Goal: Information Seeking & Learning: Learn about a topic

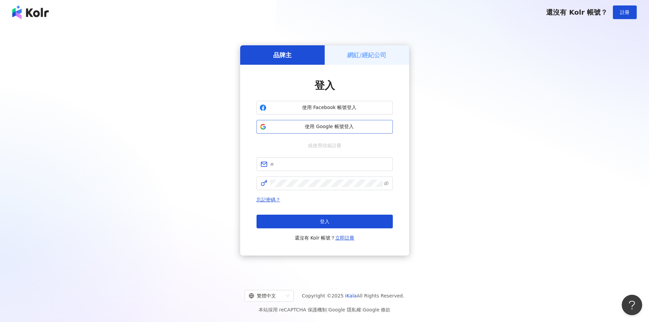
click at [304, 126] on span "使用 Google 帳號登入" at bounding box center [329, 126] width 121 height 7
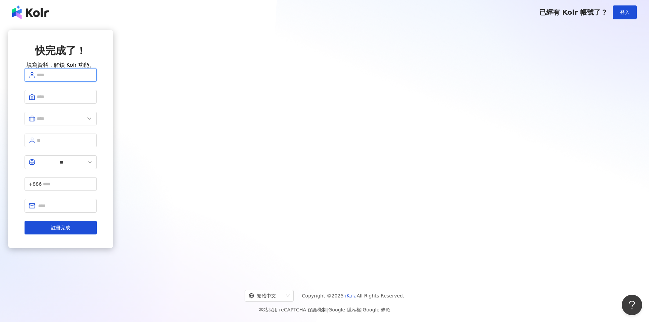
click at [93, 79] on input "text" at bounding box center [65, 74] width 56 height 7
drag, startPoint x: 266, startPoint y: 86, endPoint x: 113, endPoint y: 109, distance: 155.1
click at [113, 94] on div "快完成了！ 填寫資料，解鎖 Kolr 功能。 ***** ** +886 註冊完成" at bounding box center [60, 150] width 105 height 241
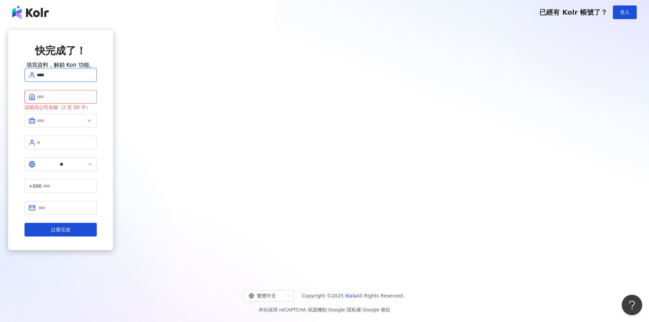
type input "****"
type input "*"
type input "**********"
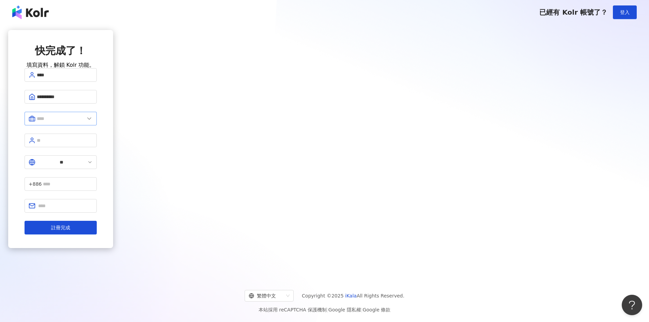
click at [97, 125] on span at bounding box center [61, 119] width 72 height 14
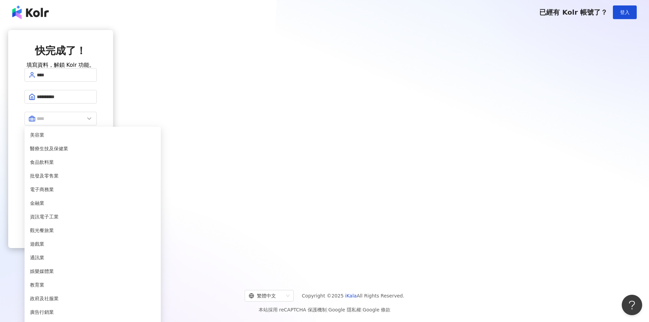
click at [113, 179] on div "**********" at bounding box center [60, 150] width 105 height 241
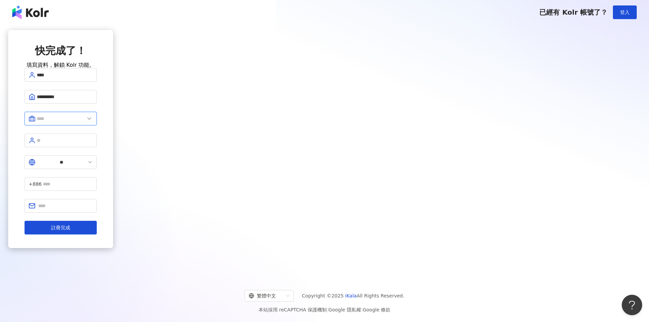
click at [85, 122] on input "text" at bounding box center [61, 118] width 48 height 7
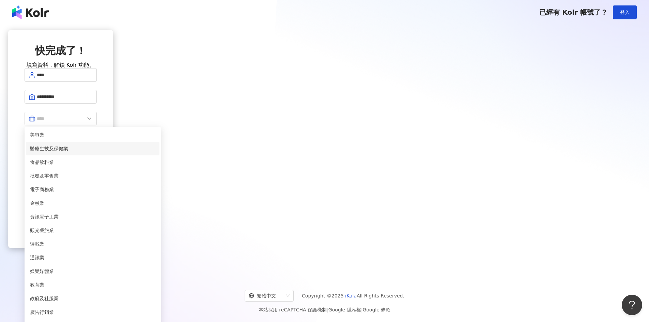
click at [159, 151] on li "醫療生技及保健業" at bounding box center [93, 149] width 134 height 14
type input "********"
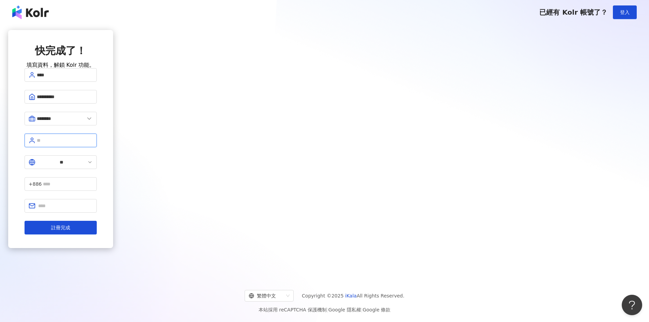
click at [93, 144] on input "text" at bounding box center [65, 140] width 56 height 7
type input "*"
type input "**"
type input "**********"
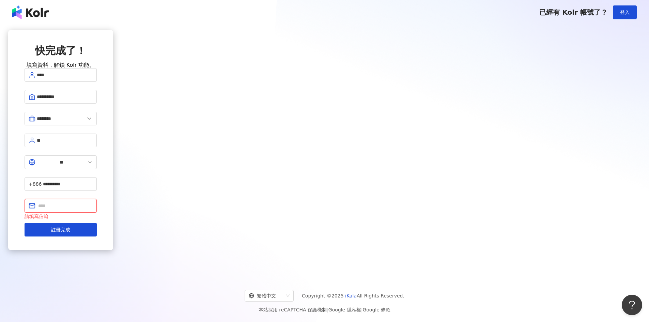
click at [93, 202] on input "text" at bounding box center [65, 205] width 55 height 7
paste input "**********"
click at [93, 202] on input "**********" at bounding box center [65, 205] width 55 height 7
type input "**********"
click at [113, 184] on div "**********" at bounding box center [60, 150] width 105 height 241
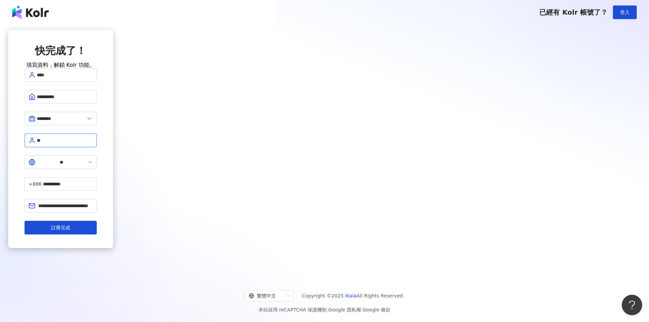
click at [93, 144] on input "**" at bounding box center [65, 140] width 56 height 7
drag, startPoint x: 314, startPoint y: 146, endPoint x: 55, endPoint y: 137, distance: 259.8
click at [58, 138] on div "**********" at bounding box center [60, 150] width 105 height 241
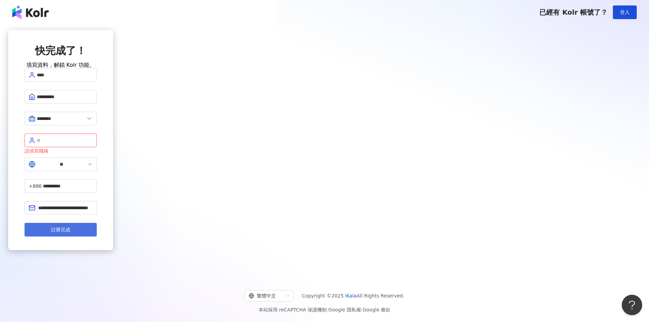
click at [97, 223] on button "註冊完成" at bounding box center [61, 230] width 72 height 14
click at [93, 144] on input "text" at bounding box center [65, 140] width 56 height 7
type input "**"
click at [70, 227] on span "註冊完成" at bounding box center [60, 229] width 19 height 5
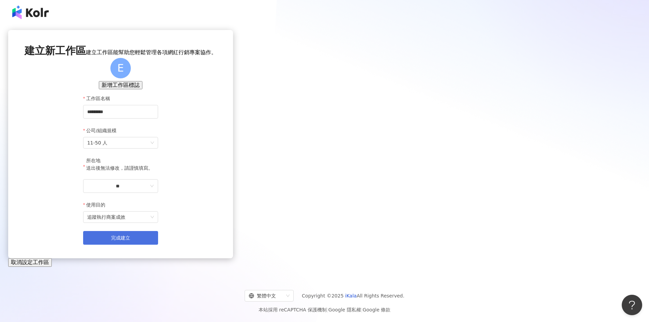
click at [158, 245] on button "完成建立" at bounding box center [120, 238] width 75 height 14
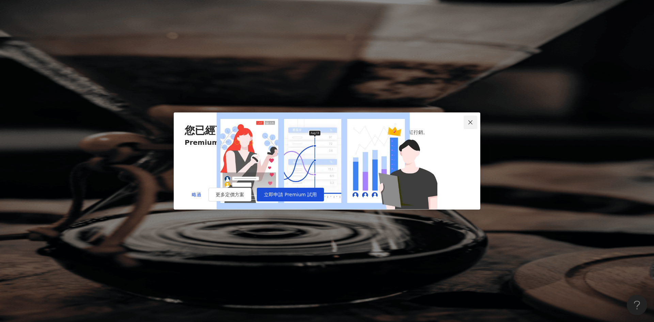
click at [379, 120] on icon "close" at bounding box center [471, 122] width 4 height 4
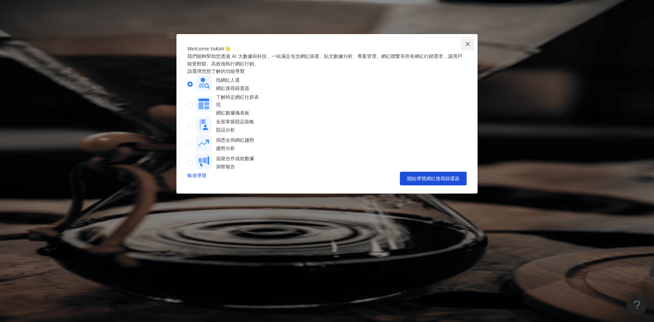
click at [379, 43] on icon "close" at bounding box center [467, 43] width 5 height 5
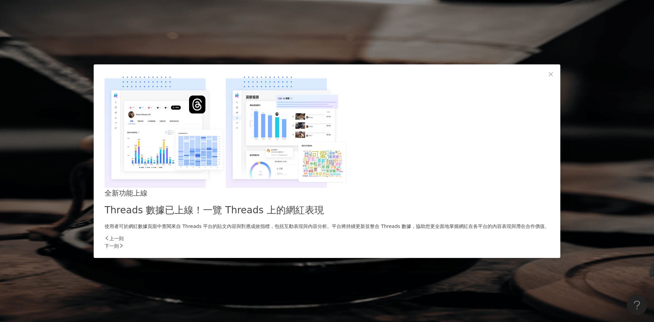
click at [379, 43] on div "全新功能上線 Threads 數據已上線！一覽 Threads 上的網紅表現 使用者可於網紅數據頁面中查閱來自 Threads 平台的貼文內容與對應成效指標，…" at bounding box center [327, 161] width 654 height 322
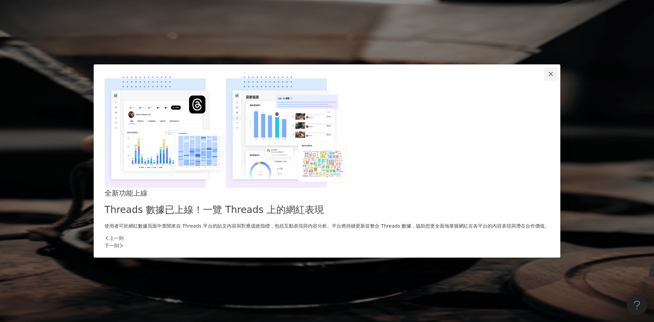
click at [379, 77] on span "Close" at bounding box center [551, 73] width 14 height 5
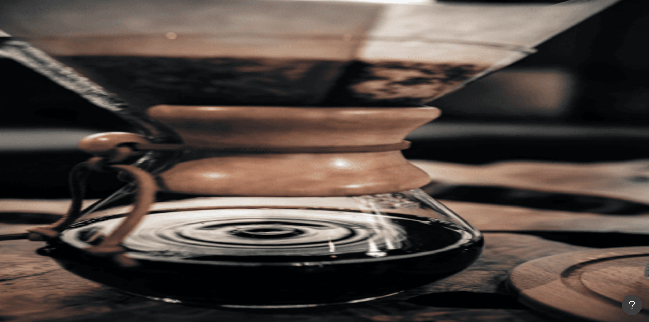
click at [99, 120] on icon at bounding box center [96, 122] width 5 height 5
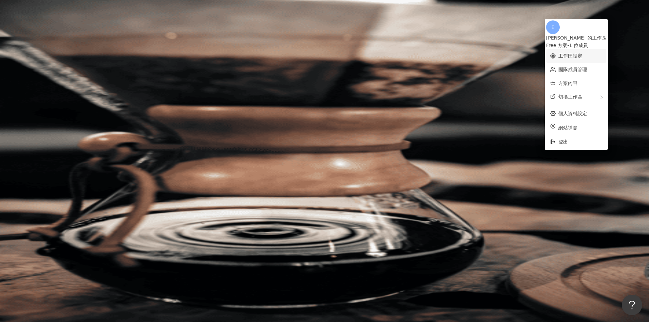
click at [379, 53] on link "工作區設定" at bounding box center [570, 55] width 24 height 5
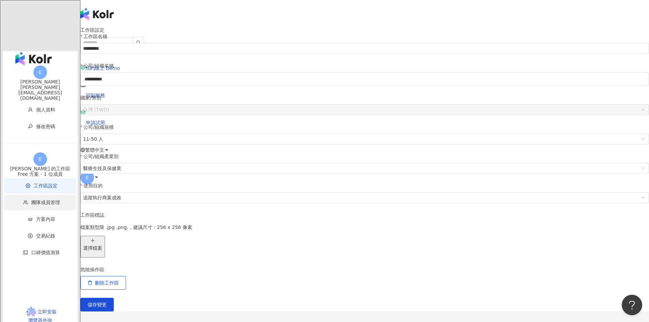
click at [16, 195] on span "團隊成員管理" at bounding box center [41, 202] width 58 height 15
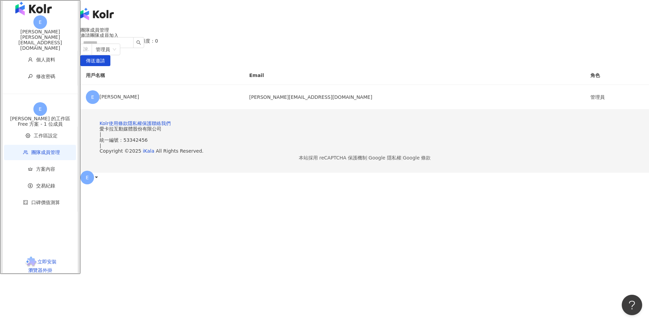
click at [99, 175] on icon at bounding box center [96, 177] width 5 height 5
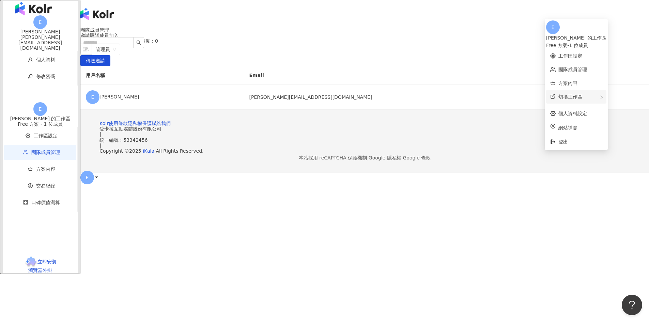
click at [379, 90] on div "切換工作區" at bounding box center [576, 97] width 60 height 14
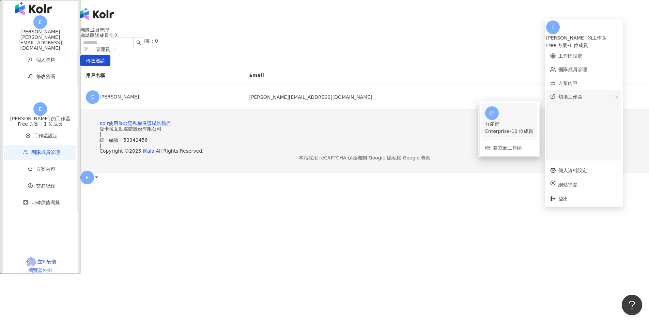
click at [379, 127] on div "Enterprise - 10 位成員" at bounding box center [509, 130] width 48 height 7
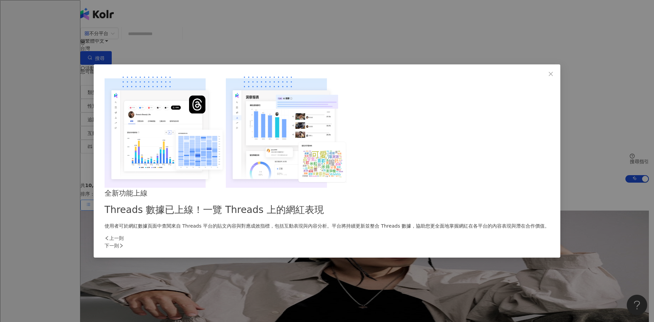
click at [379, 242] on div "下一則" at bounding box center [327, 245] width 445 height 7
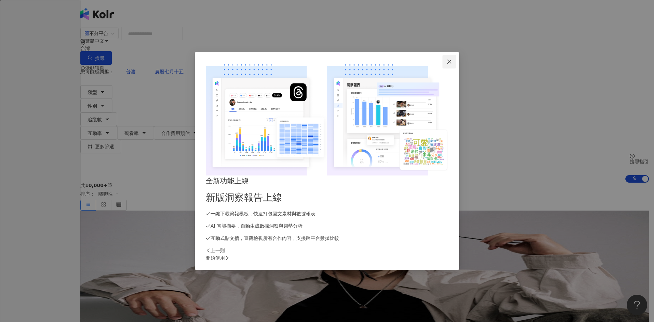
click at [379, 68] on button "Close" at bounding box center [450, 62] width 14 height 14
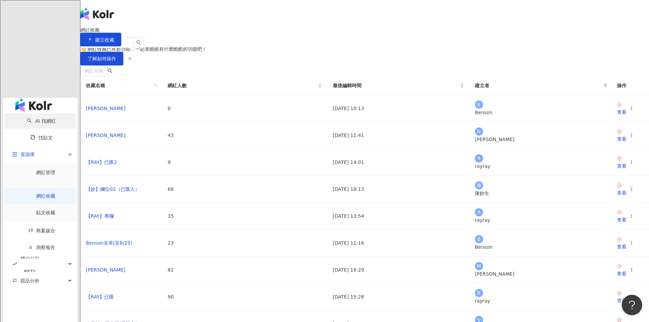
click at [31, 118] on link "AI 找網紅" at bounding box center [41, 120] width 29 height 5
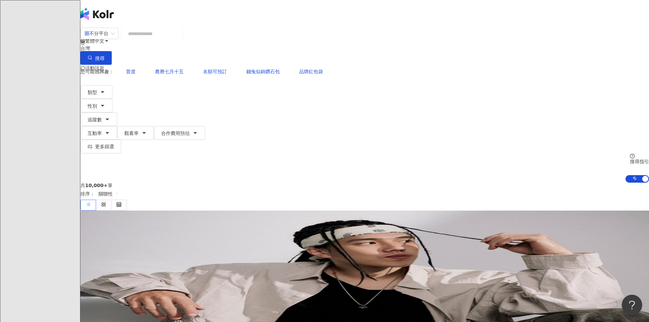
click at [180, 39] on input "search" at bounding box center [151, 33] width 55 height 13
type input "*"
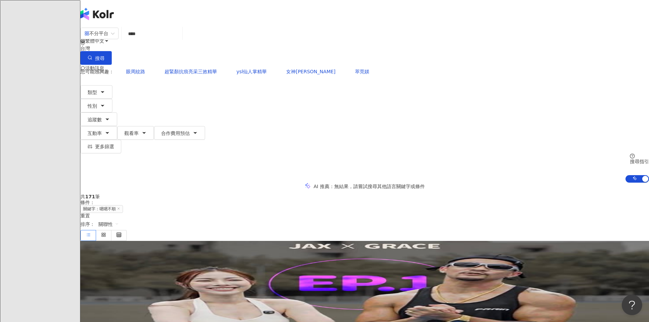
type input "****"
click at [242, 261] on span "懂你想吃的營養師grace_fang" at bounding box center [203, 294] width 78 height 5
click at [112, 85] on button "類型" at bounding box center [96, 92] width 32 height 14
click at [139, 130] on span "觀看率" at bounding box center [131, 132] width 14 height 5
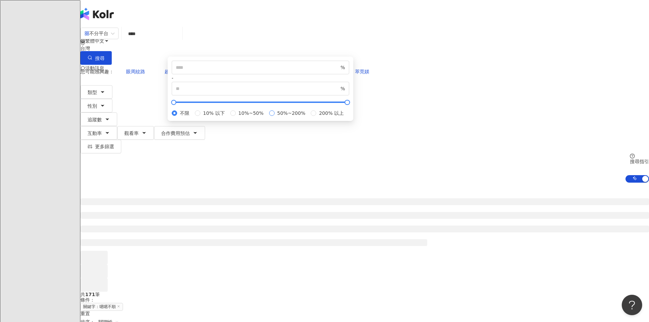
click at [308, 117] on span "50%~200%" at bounding box center [292, 112] width 34 height 7
type input "**"
type input "***"
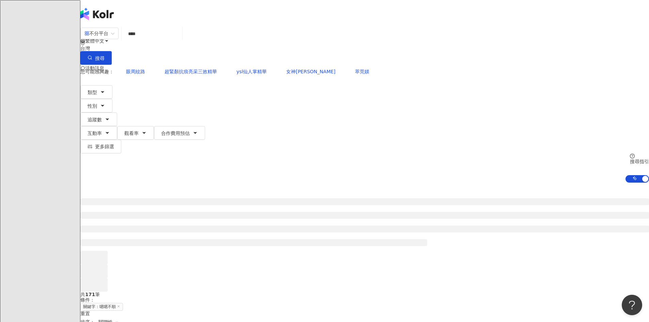
click at [379, 183] on div at bounding box center [364, 237] width 569 height 109
click at [117, 126] on button "互動率" at bounding box center [98, 133] width 37 height 14
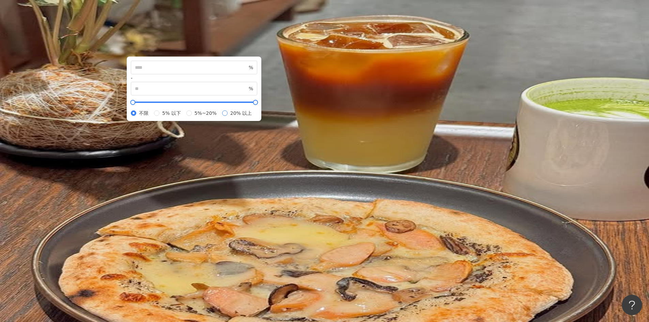
click at [255, 117] on span "20% 以上" at bounding box center [241, 112] width 27 height 7
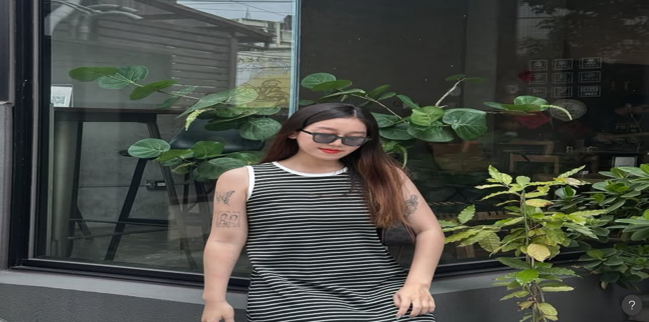
click at [102, 130] on span "互動率" at bounding box center [95, 132] width 14 height 5
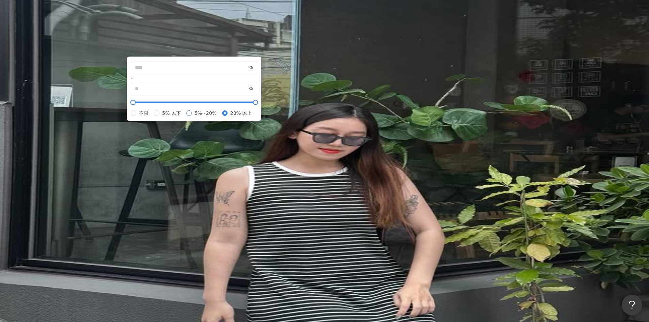
type input "*"
type input "**"
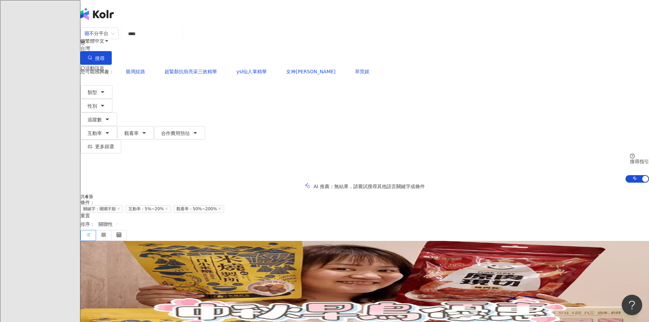
click at [109, 261] on span "snoopy_hsu" at bounding box center [94, 294] width 28 height 5
click at [180, 40] on input "****" at bounding box center [151, 33] width 55 height 13
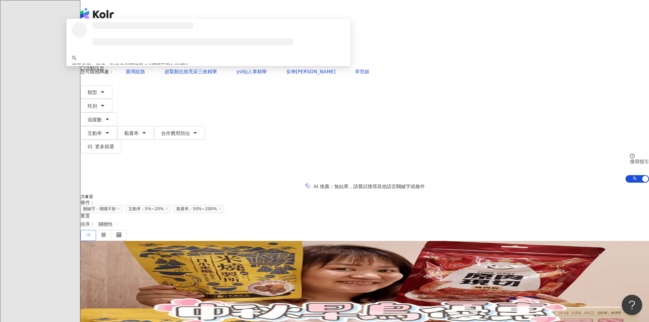
click at [180, 40] on input "*****" at bounding box center [151, 33] width 55 height 13
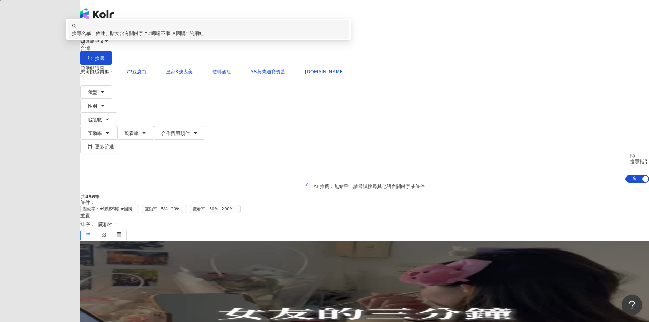
type input "*********"
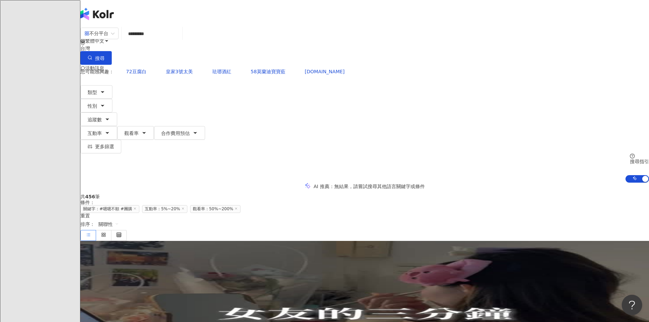
click at [107, 261] on span "6969_0310" at bounding box center [93, 294] width 27 height 5
click at [114, 144] on span "更多篩選" at bounding box center [104, 146] width 19 height 5
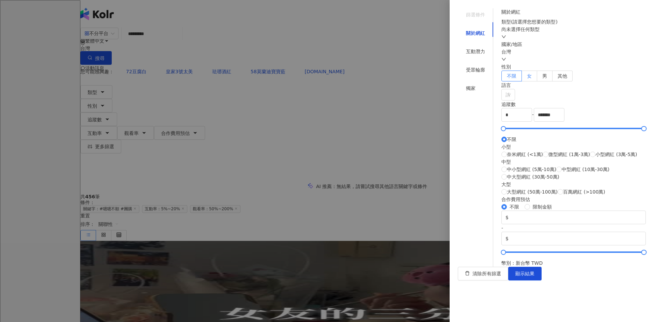
click at [379, 81] on label "女" at bounding box center [529, 76] width 15 height 11
click at [379, 261] on span "顯示結果" at bounding box center [525, 273] width 19 height 5
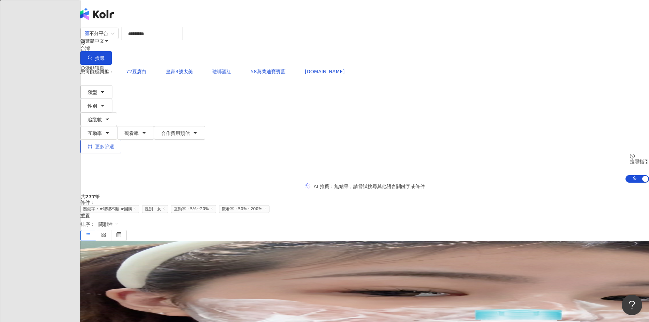
click at [121, 140] on button "更多篩選" at bounding box center [100, 147] width 41 height 14
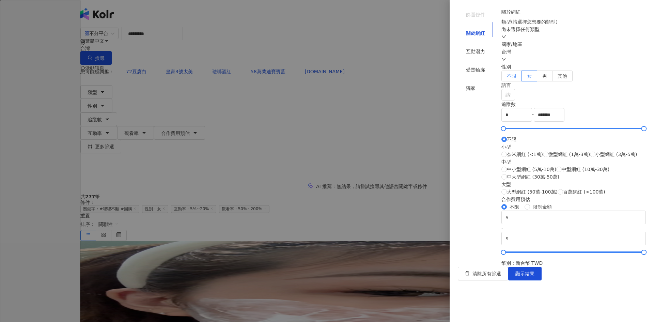
click at [379, 81] on label "不限" at bounding box center [512, 76] width 20 height 11
drag, startPoint x: 513, startPoint y: 154, endPoint x: 515, endPoint y: 158, distance: 4.1
click at [379, 130] on div at bounding box center [506, 129] width 4 height 4
drag, startPoint x: 540, startPoint y: 142, endPoint x: 455, endPoint y: 143, distance: 85.9
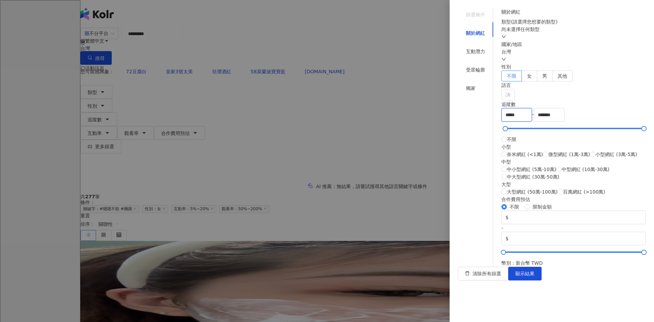
click at [379, 143] on div "篩選條件 關於網紅 互動潛力 受眾輪廓 獨家 關於網紅 類型 ( 請選擇您想要的類型 ) 尚未選擇任何類型 國家/地區 台灣 性別 不限 女 男 其他 語言 …" at bounding box center [552, 137] width 188 height 259
click at [379, 158] on div "小型 奈米網紅 (<1萬) 微型網紅 (1萬-3萬) 小型網紅 (3萬-5萬)" at bounding box center [574, 150] width 144 height 15
type input "******"
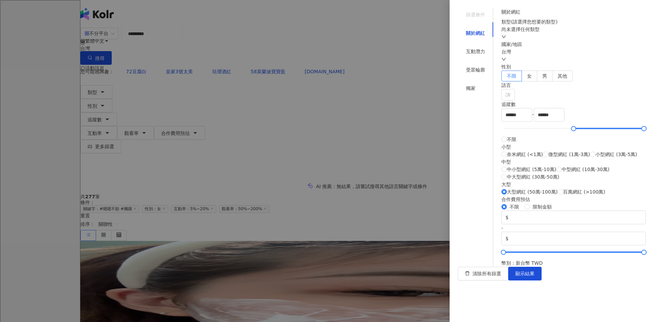
type input "*******"
type input "*********"
type input "*****"
type input "******"
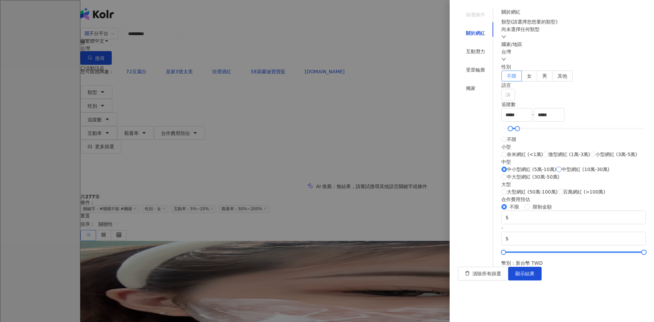
type input "******"
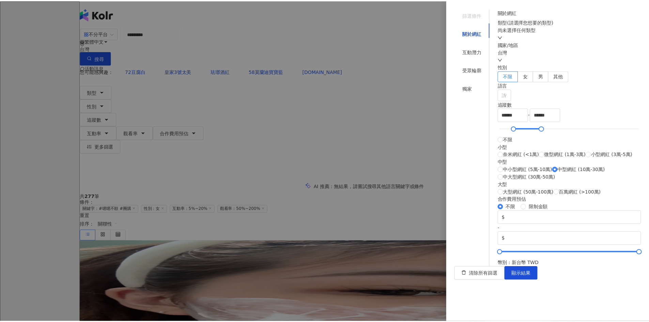
scroll to position [193, 0]
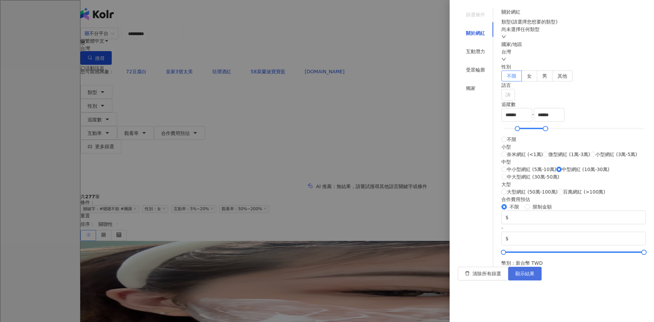
click at [379, 261] on span "顯示結果" at bounding box center [525, 273] width 19 height 5
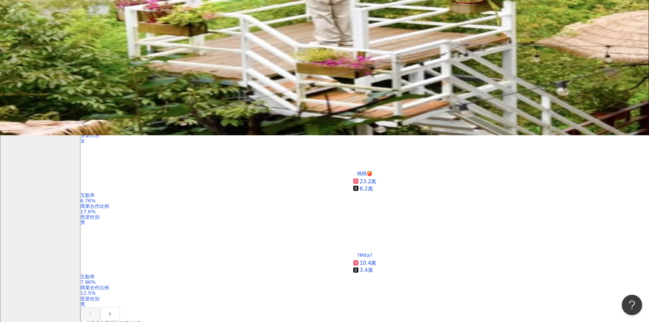
scroll to position [204, 0]
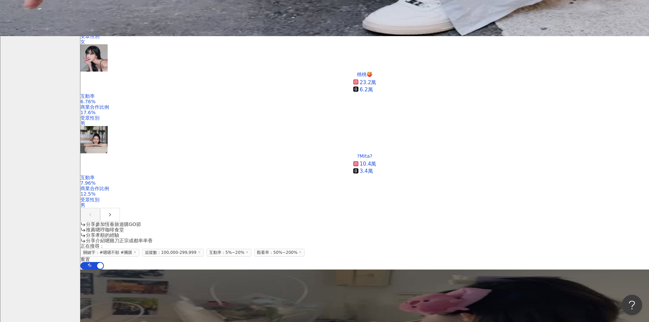
scroll to position [341, 0]
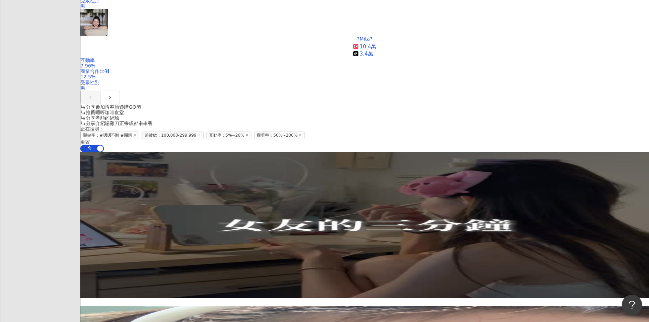
scroll to position [477, 0]
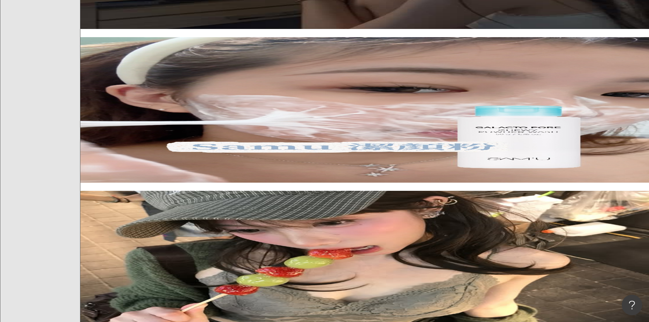
scroll to position [681, 0]
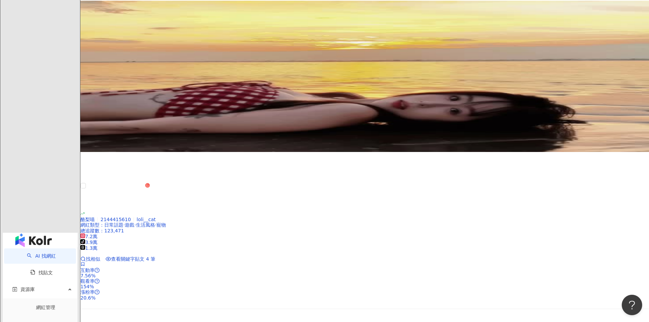
scroll to position [1022, 0]
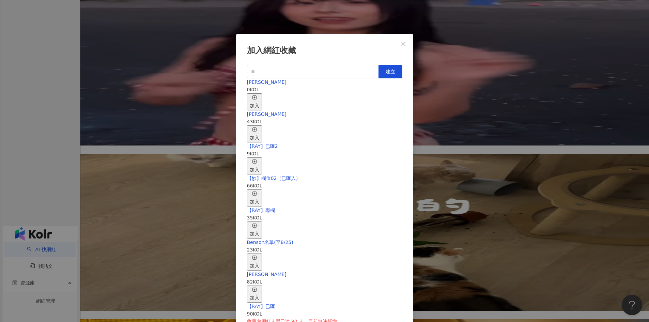
click at [257, 95] on icon "button" at bounding box center [254, 97] width 5 height 5
click at [379, 141] on div "加入網紅收藏 建立 EMMA 3 KOL 已加入 9月第一周名單 2 KOL 加入 nina 43 KOL 加入 【RAY】已匯2 9 KOL 加入 【妙】欄…" at bounding box center [324, 161] width 649 height 322
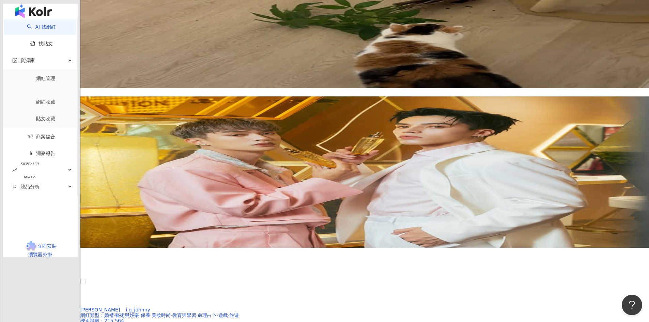
scroll to position [1261, 0]
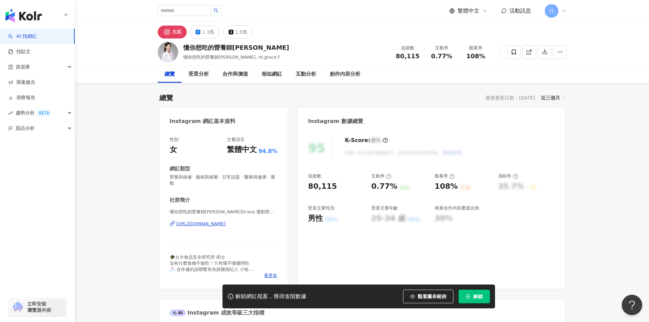
click at [224, 224] on div "https://www.instagram.com/rd.grace.f/" at bounding box center [200, 224] width 49 height 6
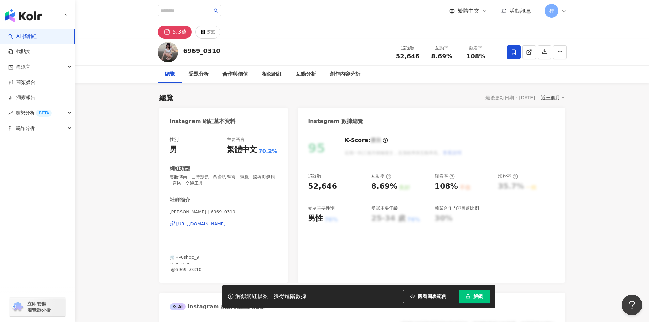
click at [204, 223] on div "https://www.instagram.com/6969_0310/" at bounding box center [200, 224] width 49 height 6
click at [197, 75] on div "受眾分析" at bounding box center [198, 74] width 20 height 8
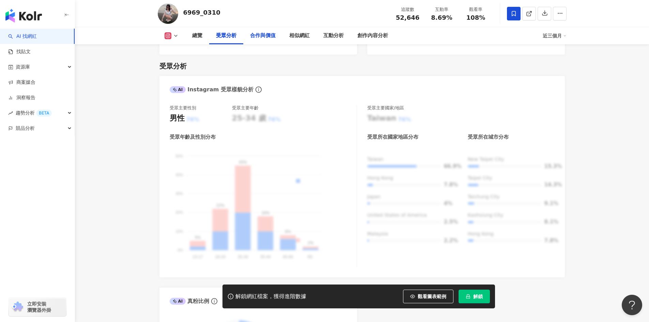
click at [252, 34] on div "合作與價值" at bounding box center [263, 36] width 26 height 8
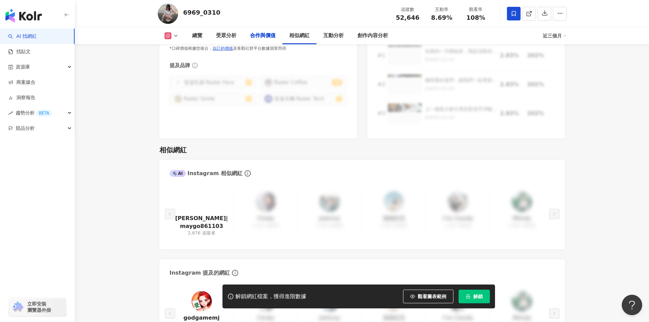
scroll to position [973, 0]
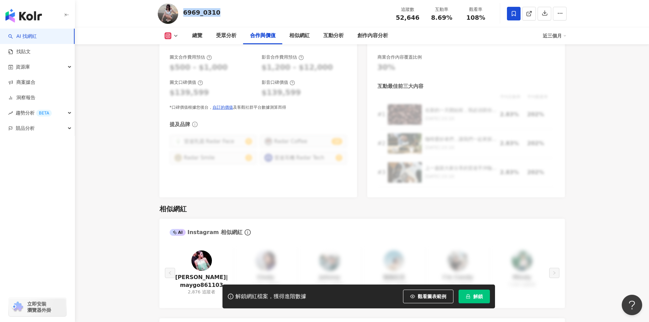
drag, startPoint x: 215, startPoint y: 12, endPoint x: 184, endPoint y: 12, distance: 31.3
click at [184, 12] on div "6969_0310 追蹤數 52,646 互動率 8.69% 觀看率 108%" at bounding box center [362, 13] width 436 height 27
copy div "6969_0310"
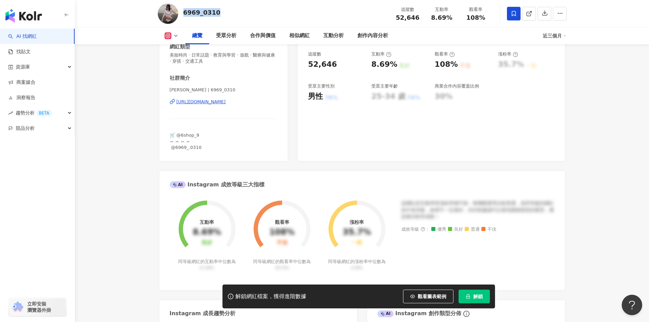
scroll to position [122, 0]
click at [227, 135] on div "🛒 @6shop_9 ꕀ ꕀ ꕀ ꕀ ̫ @6969_.0310" at bounding box center [224, 142] width 108 height 19
click at [224, 34] on div "受眾分析" at bounding box center [226, 36] width 20 height 8
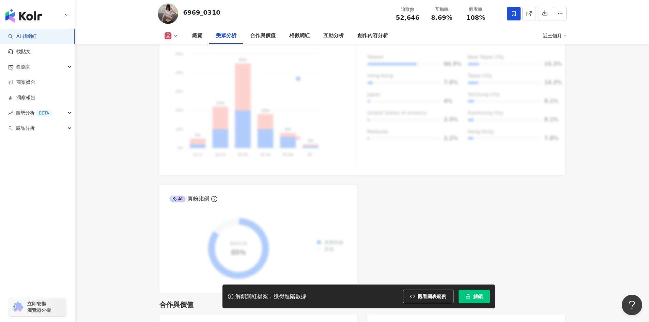
scroll to position [548, 0]
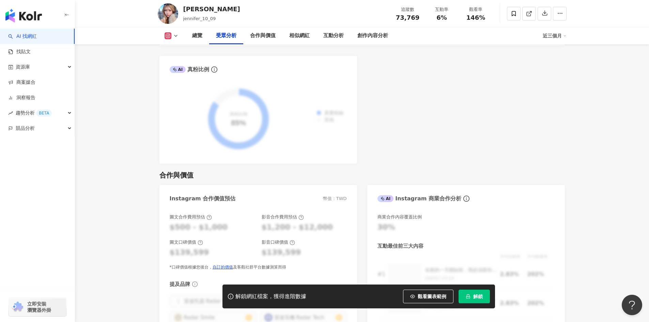
scroll to position [818, 0]
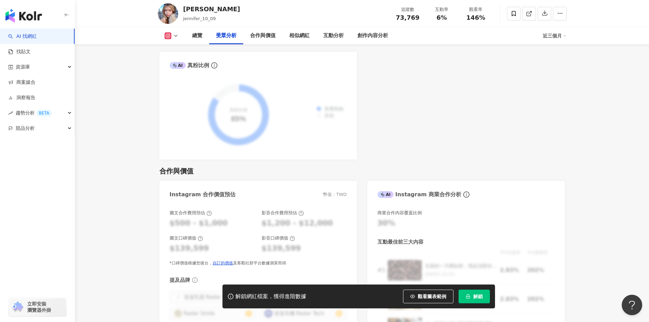
click at [356, 246] on div "圖文合作費用預估 $500 - $1,000 影音合作費用預估 $1,200 - $12,000 圖文口碑價值 $139,599 影音口碑價值 $139,59…" at bounding box center [258, 278] width 198 height 150
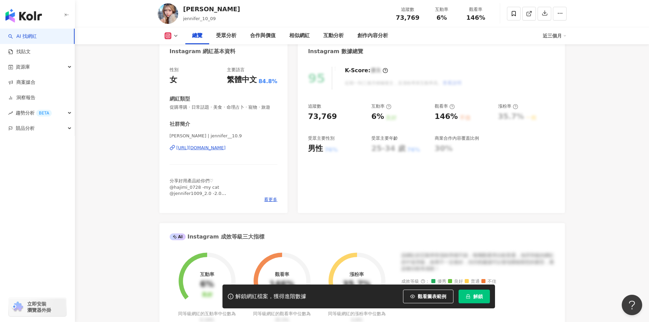
scroll to position [0, 0]
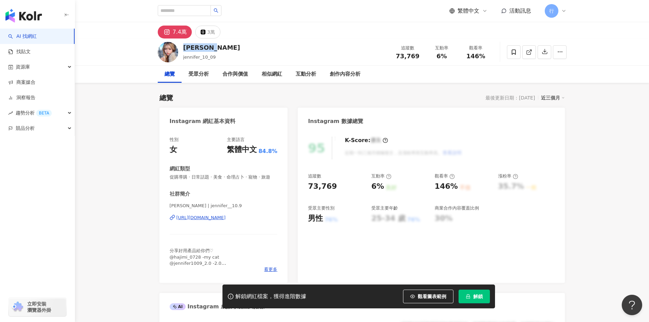
drag, startPoint x: 205, startPoint y: 47, endPoint x: 184, endPoint y: 47, distance: 21.1
click at [184, 47] on div "[PERSON_NAME] jennifer_10_09 追蹤數 73,769 互動率 6% 觀看率 146%" at bounding box center [362, 52] width 436 height 27
copy div "Jennifer"
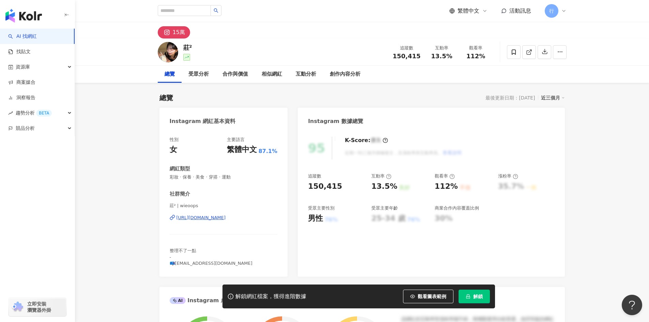
click at [226, 218] on div "https://www.instagram.com/wieoops/" at bounding box center [200, 218] width 49 height 6
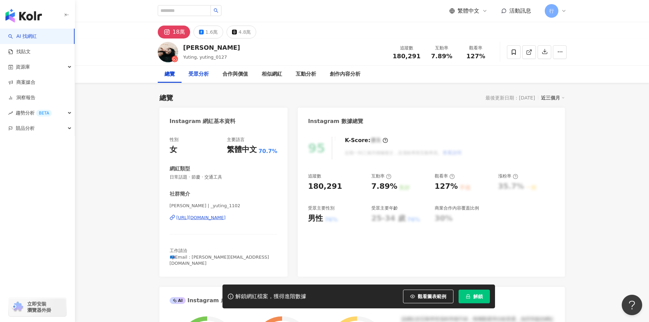
click at [196, 71] on div "受眾分析" at bounding box center [198, 74] width 20 height 8
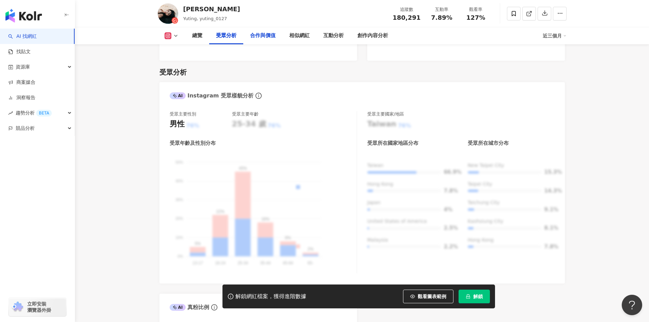
click at [262, 30] on div "合作與價值" at bounding box center [262, 35] width 39 height 17
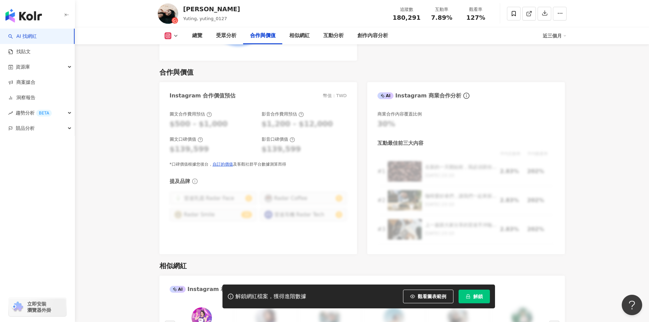
click at [192, 20] on span "Yuting, yuting_0127" at bounding box center [205, 18] width 44 height 5
click at [172, 36] on button at bounding box center [172, 35] width 28 height 7
click at [185, 60] on button "Facebook" at bounding box center [182, 64] width 41 height 10
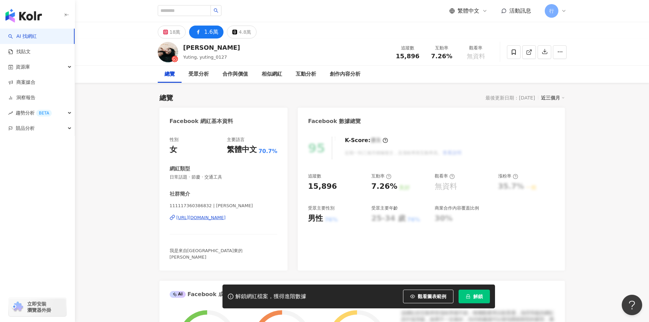
click at [205, 219] on div "https://www.facebook.com/111117360386832" at bounding box center [200, 218] width 49 height 6
click at [176, 59] on icon at bounding box center [174, 59] width 7 height 7
click at [177, 59] on icon at bounding box center [174, 59] width 7 height 7
click at [171, 36] on div "18萬" at bounding box center [175, 32] width 11 height 10
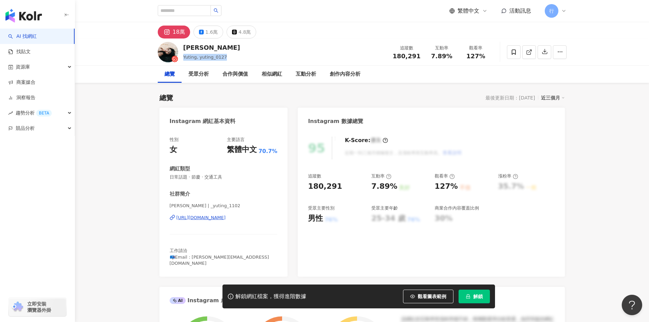
drag, startPoint x: 226, startPoint y: 56, endPoint x: 183, endPoint y: 58, distance: 43.0
click at [183, 58] on div "陳玉婷 Yuting, yuting_0127 追蹤數 180,291 互動率 7.89% 觀看率 127%" at bounding box center [362, 52] width 436 height 27
copy span "Yuting, yuting_0127"
drag, startPoint x: 200, startPoint y: 48, endPoint x: 180, endPoint y: 47, distance: 20.5
click at [180, 47] on div "陳玉婷 Yuting, yuting_0127 追蹤數 180,291 互動率 7.89% 觀看率 127%" at bounding box center [362, 52] width 436 height 27
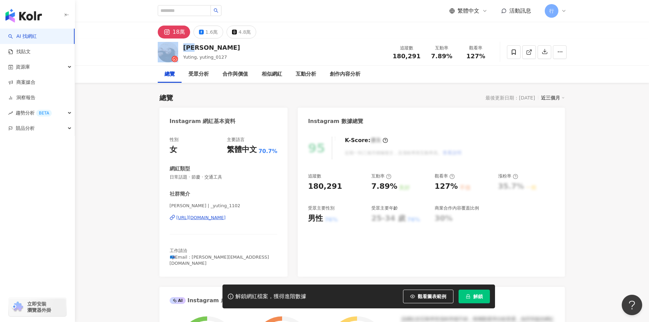
copy div "陳玉婷"
click at [168, 56] on img at bounding box center [168, 52] width 20 height 20
click at [210, 216] on div "[URL][DOMAIN_NAME]" at bounding box center [200, 218] width 49 height 6
click at [518, 52] on span at bounding box center [514, 52] width 14 height 14
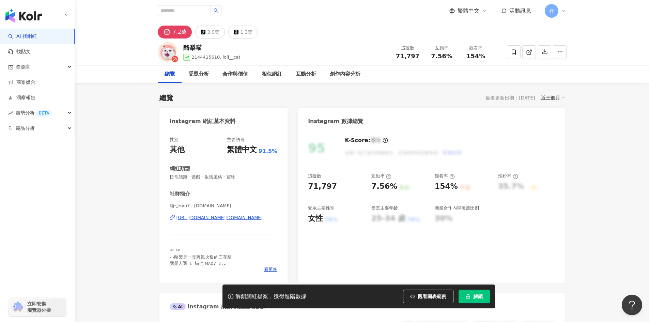
drag, startPoint x: 322, startPoint y: 217, endPoint x: 581, endPoint y: 220, distance: 258.6
click at [201, 218] on div "https://www.instagram.com/mao7.cat/" at bounding box center [219, 218] width 86 height 6
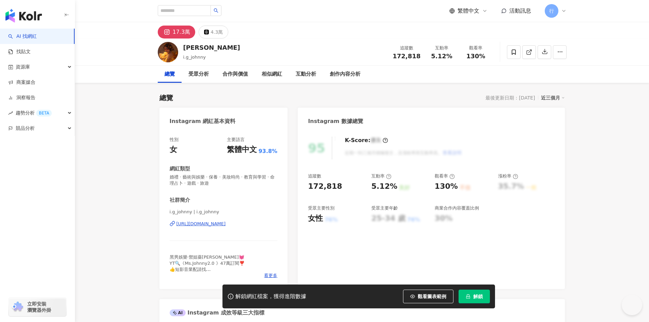
click at [224, 222] on div "[URL][DOMAIN_NAME]" at bounding box center [200, 224] width 49 height 6
click at [178, 47] on div "[PERSON_NAME]g_johnny 追蹤數 172,818 互動率 5.12% 觀看率 130%" at bounding box center [362, 52] width 436 height 27
click at [178, 29] on div "17.3萬" at bounding box center [182, 32] width 18 height 10
click at [173, 36] on div "17.3萬" at bounding box center [182, 32] width 18 height 10
click at [174, 56] on img at bounding box center [168, 52] width 20 height 20
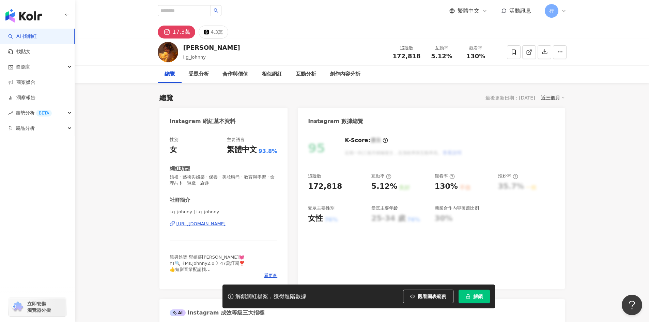
click at [226, 227] on div "https://www.instagram.com/i.g_johnny/" at bounding box center [200, 224] width 49 height 6
click at [196, 78] on div "受眾分析" at bounding box center [198, 74] width 20 height 8
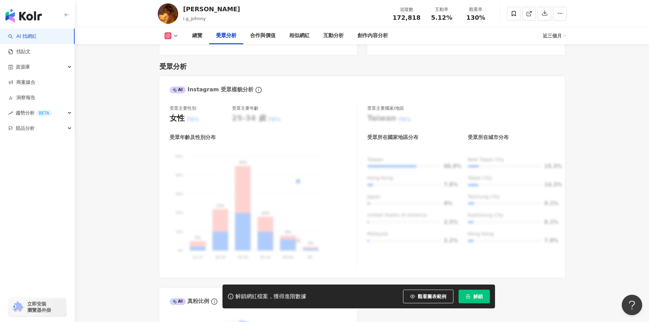
click at [173, 36] on icon at bounding box center [175, 35] width 5 height 5
click at [177, 52] on button "Instagram" at bounding box center [180, 49] width 36 height 10
click at [173, 35] on icon at bounding box center [175, 35] width 5 height 5
click at [178, 65] on button "Threads" at bounding box center [177, 64] width 31 height 10
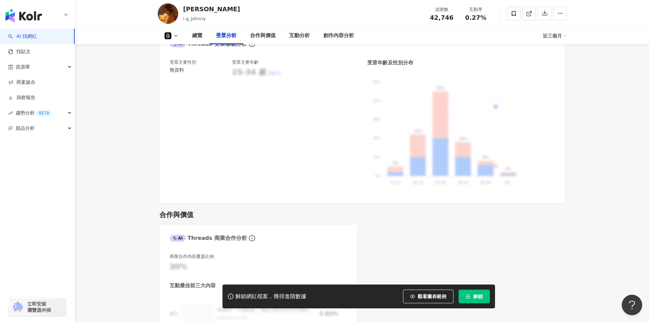
scroll to position [534, 0]
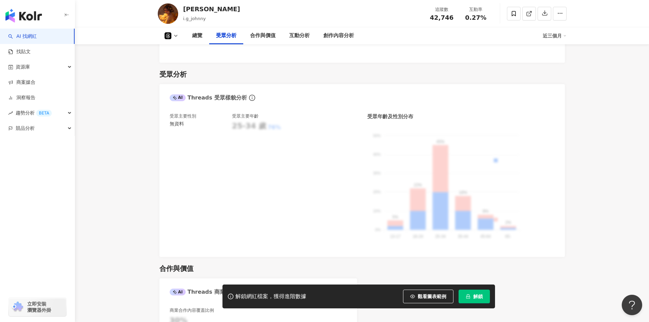
click at [309, 133] on div "受眾主要性別 無資料 受眾主要年齡 25-34 歲 76%" at bounding box center [263, 180] width 187 height 134
click at [171, 37] on icon at bounding box center [168, 35] width 7 height 7
click at [181, 51] on button "Instagram" at bounding box center [180, 49] width 36 height 10
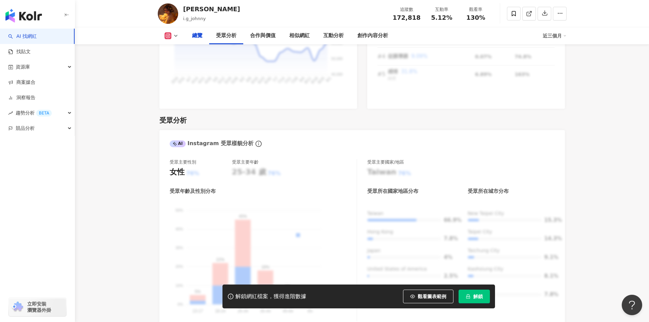
click at [278, 83] on div "80,000 80,000 70,000 70,000 60,000 60,000 50,000 50,000 40,000 40,000 3/24 3/24…" at bounding box center [258, 49] width 177 height 97
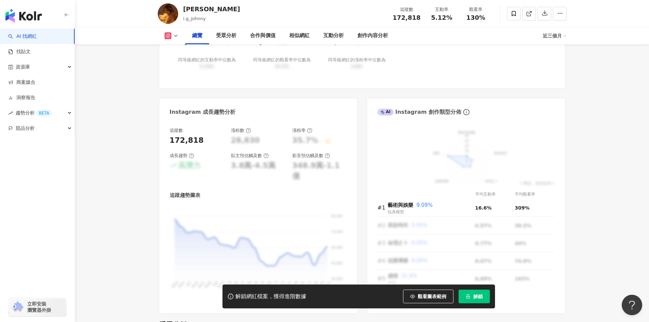
scroll to position [125, 0]
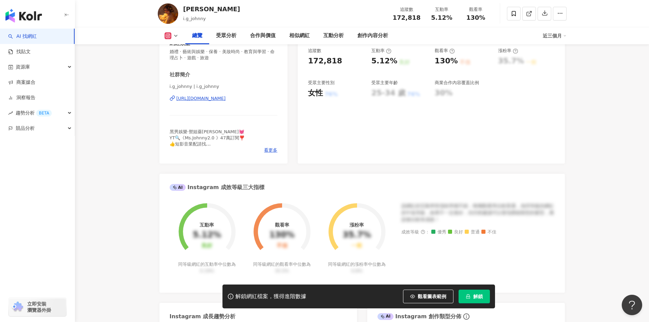
click at [269, 96] on div "https://www.instagram.com/i.g_johnny/" at bounding box center [224, 98] width 108 height 6
click at [197, 97] on div "https://www.instagram.com/i.g_johnny/" at bounding box center [200, 98] width 49 height 6
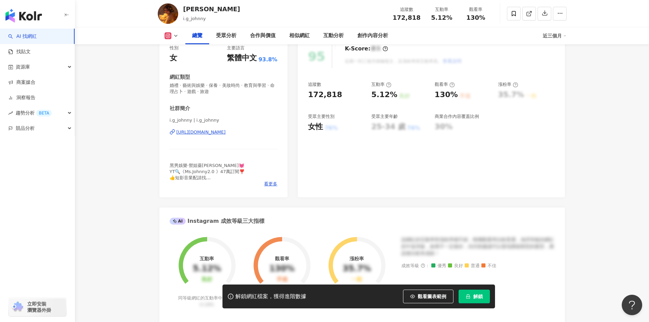
scroll to position [91, 0]
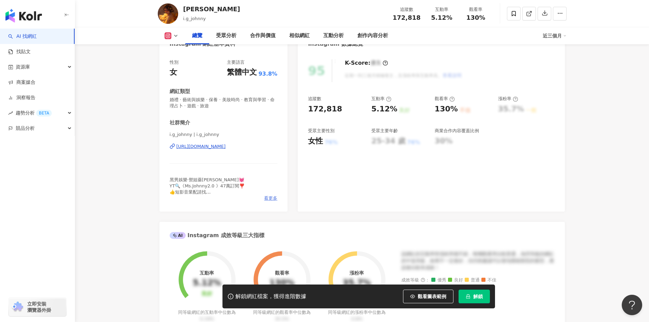
click at [270, 185] on div "社群簡介 i.g_johnny | i.g_johnny https://www.instagram.com/i.g_johnny/ 黑男娛樂·禦姐薔尼💓 Y…" at bounding box center [224, 160] width 108 height 82
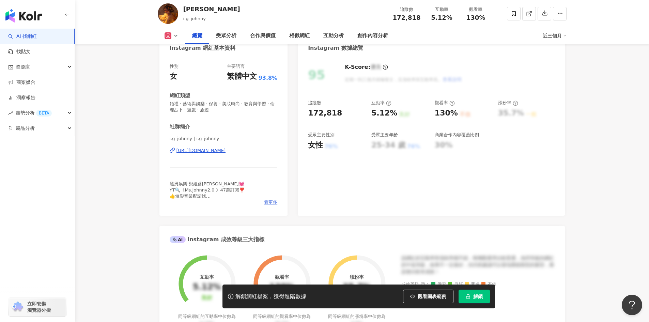
scroll to position [57, 0]
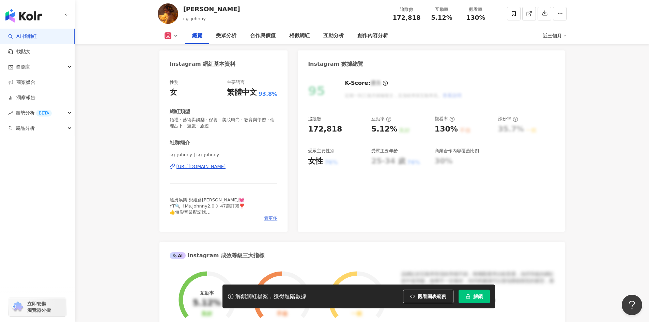
click at [267, 219] on span "看更多" at bounding box center [270, 218] width 13 height 6
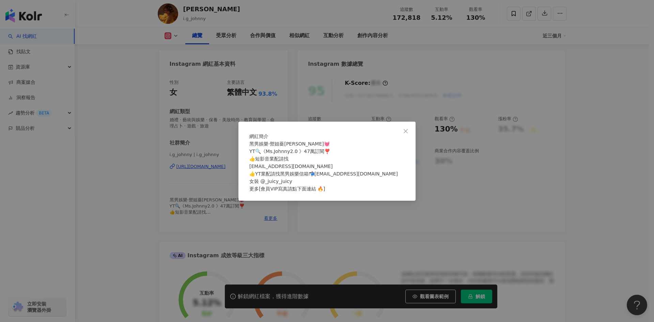
click at [414, 122] on div "網紅簡介 黑男娛樂·禦姐薔尼💓 YT🔍《Ms.Johnny2.0 》47萬訂閱❣️ 👍短影音業配請找 ms.johnny0812@gmail.com 👍YT業…" at bounding box center [327, 161] width 177 height 79
drag, startPoint x: 408, startPoint y: 118, endPoint x: 494, endPoint y: 141, distance: 89.8
click at [407, 128] on icon "close" at bounding box center [405, 130] width 5 height 5
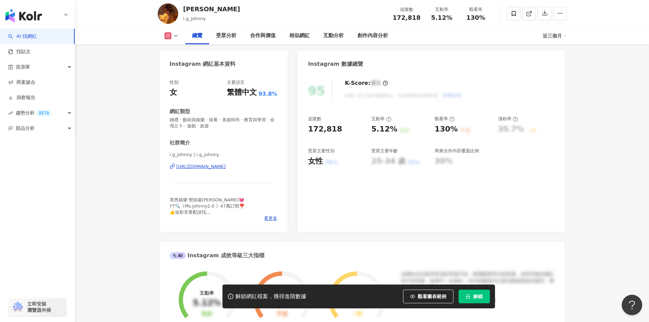
click at [565, 161] on div "95 K-Score : 優良 近期一到三個月積極發文，且漲粉率與互動率高。 查看說明 追蹤數 172,818 互動率 5.12% 良好 觀看率 130% 不…" at bounding box center [431, 152] width 267 height 159
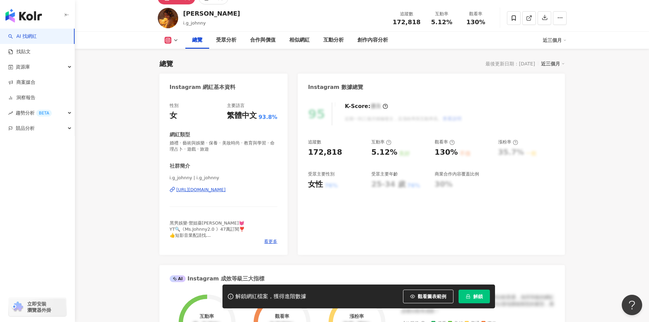
scroll to position [0, 0]
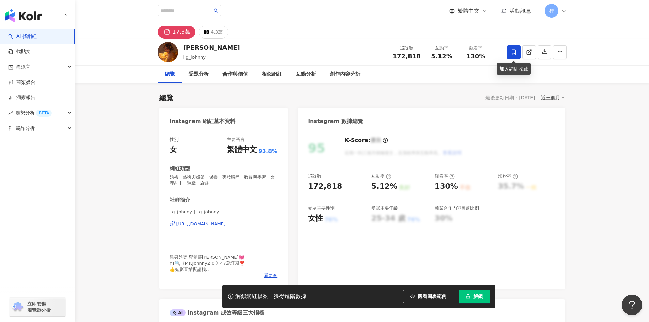
click at [516, 55] on icon at bounding box center [514, 52] width 6 height 6
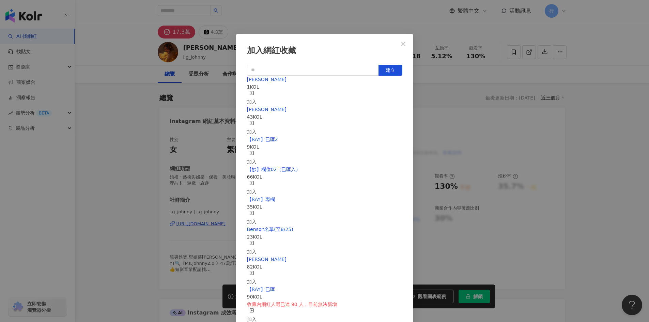
click at [254, 93] on icon "button" at bounding box center [251, 93] width 5 height 5
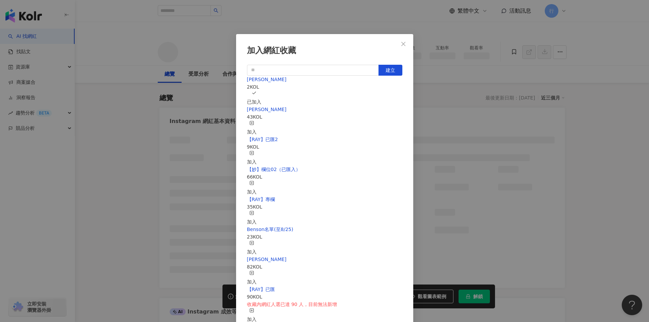
click at [404, 44] on icon "close" at bounding box center [403, 43] width 5 height 5
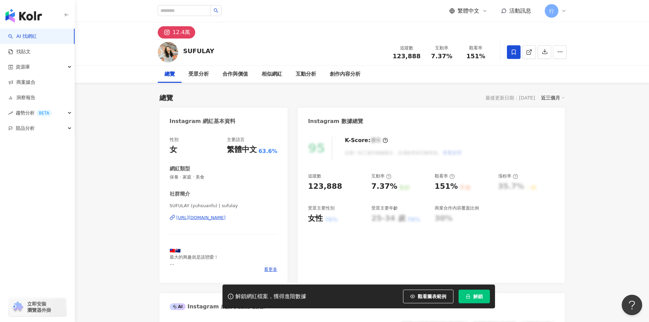
click at [194, 217] on div "[URL][DOMAIN_NAME]" at bounding box center [200, 218] width 49 height 6
click at [204, 216] on div "[URL][DOMAIN_NAME]" at bounding box center [200, 218] width 49 height 6
click at [218, 217] on div "https://www.instagram.com/sufulay/" at bounding box center [200, 218] width 49 height 6
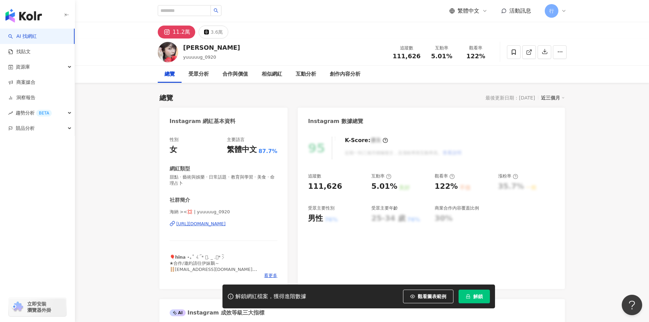
click at [226, 224] on div "[URL][DOMAIN_NAME]" at bounding box center [200, 224] width 49 height 6
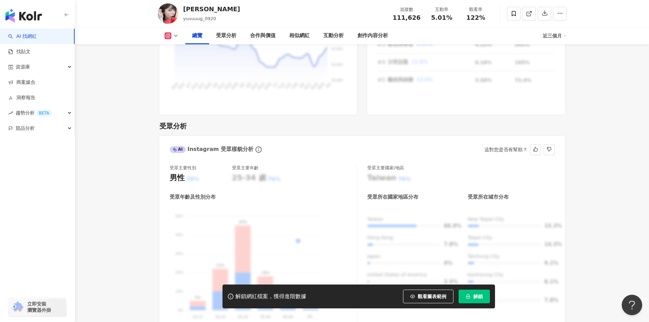
scroll to position [545, 0]
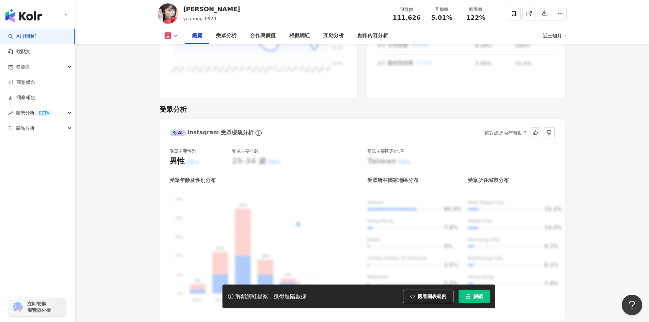
click at [376, 199] on div "Taiwan 66.9% Hong Kong 7.8% Japan 4% United States of America 2.5% Malaysia 2.2…" at bounding box center [460, 245] width 187 height 93
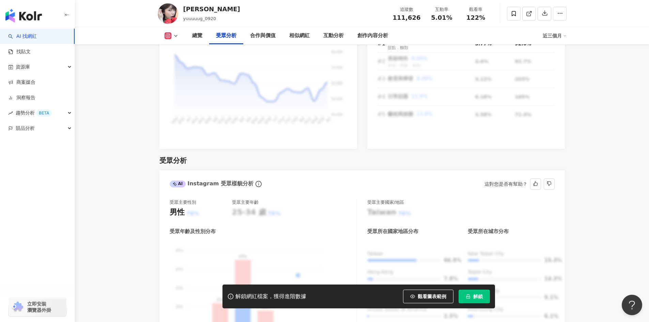
scroll to position [579, 0]
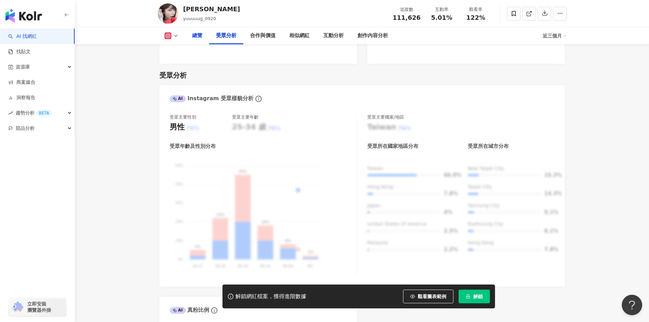
click at [194, 37] on div "總覽" at bounding box center [197, 36] width 10 height 8
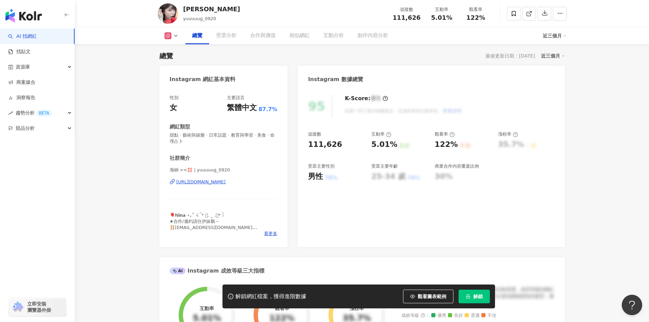
click at [226, 182] on div "https://www.instagram.com/yuuuuug_0920/" at bounding box center [200, 182] width 49 height 6
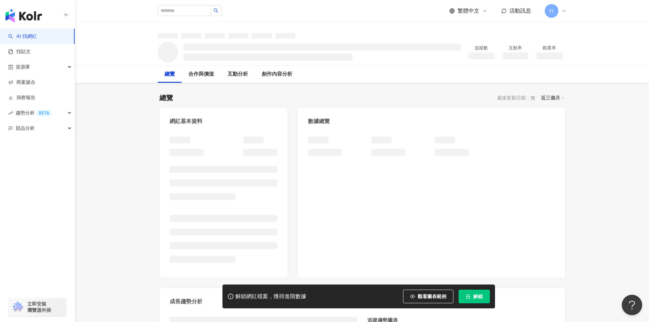
click at [470, 297] on icon "lock" at bounding box center [468, 296] width 4 height 4
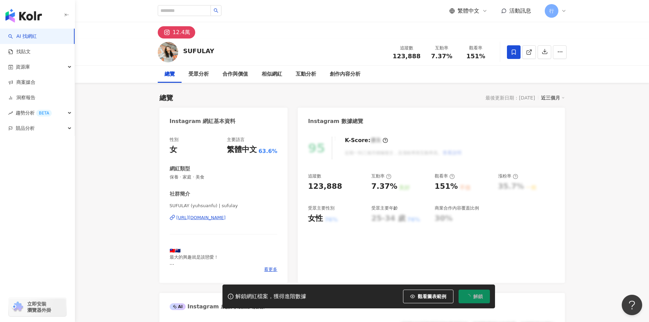
click at [479, 298] on span "解鎖" at bounding box center [478, 296] width 10 height 5
drag, startPoint x: 479, startPoint y: 298, endPoint x: 603, endPoint y: 242, distance: 136.3
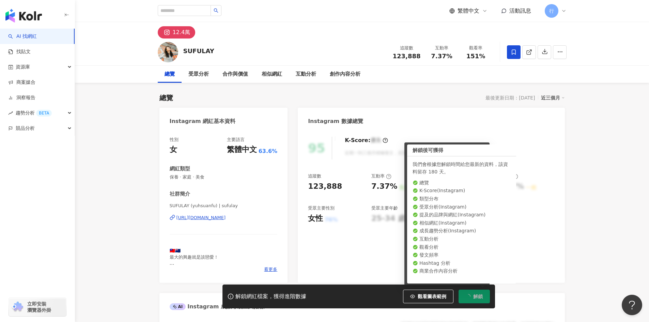
click at [564, 238] on div "95 K-Score : 優良 近期一到三個月積極發文，且漲粉率與互動率高。 查看說明 追蹤數 123,888 互動率 7.37% 良好 觀看率 151% 不…" at bounding box center [431, 206] width 267 height 153
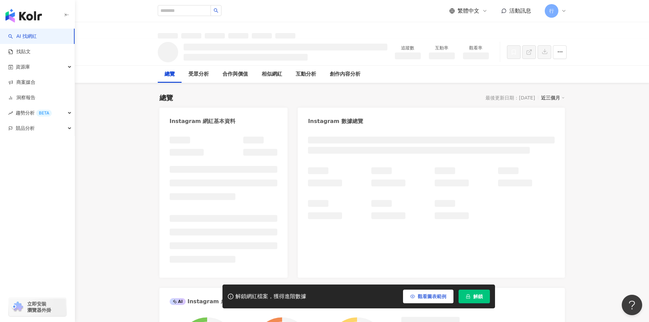
click at [437, 299] on span "觀看圖表範例" at bounding box center [432, 296] width 29 height 5
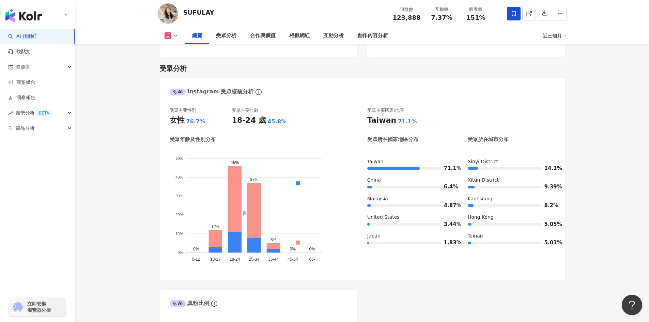
scroll to position [477, 0]
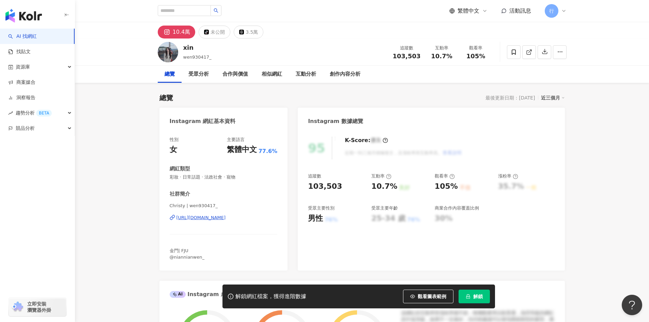
click at [220, 219] on div "[URL][DOMAIN_NAME]" at bounding box center [200, 218] width 49 height 6
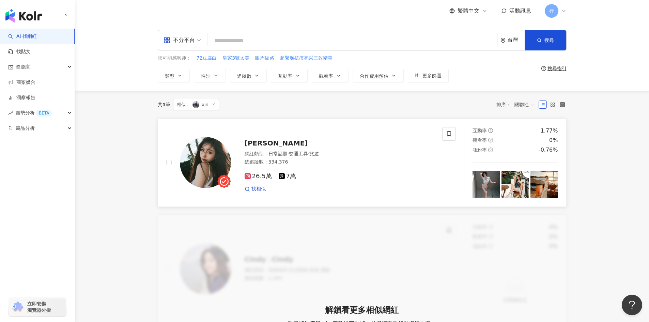
click at [253, 142] on span "[PERSON_NAME]" at bounding box center [276, 143] width 63 height 8
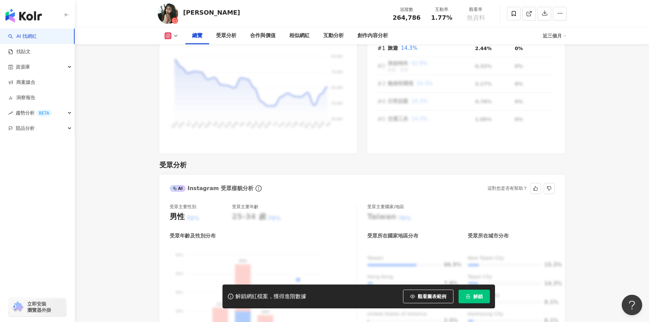
scroll to position [511, 0]
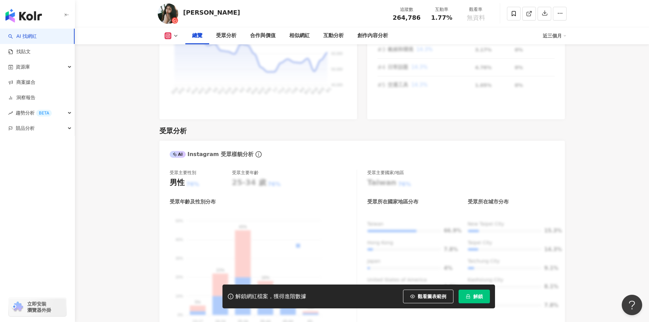
click at [170, 36] on icon at bounding box center [168, 35] width 7 height 7
click at [174, 50] on button "Instagram" at bounding box center [180, 49] width 36 height 10
click at [174, 50] on div "80,000 80,000 70,000 70,000 60,000 60,000 50,000 50,000 40,000 40,000 3/24 3/24…" at bounding box center [258, 60] width 177 height 97
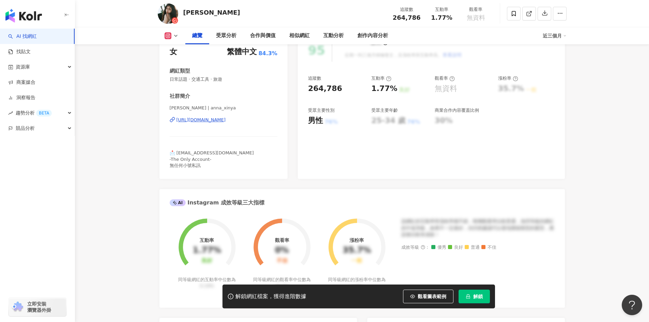
scroll to position [34, 0]
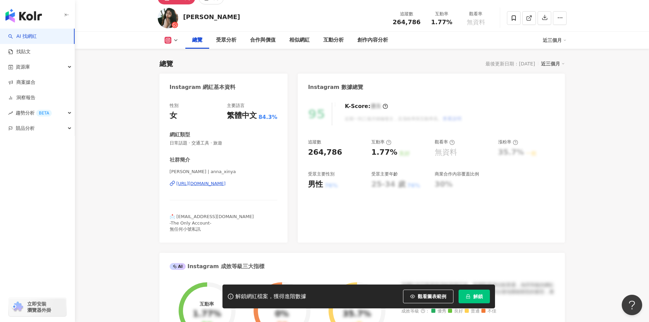
click at [216, 183] on div "https://www.instagram.com/anna_xinya/" at bounding box center [200, 184] width 49 height 6
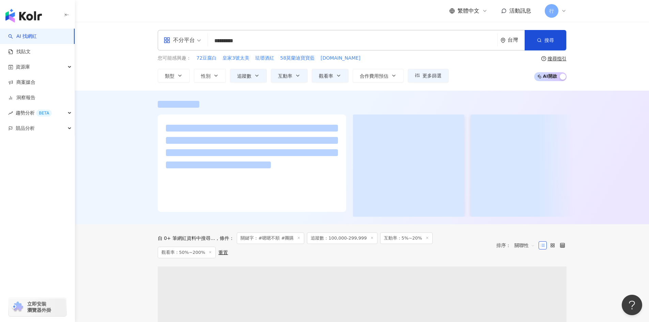
click at [264, 42] on input "*********" at bounding box center [353, 40] width 284 height 13
type input "*****"
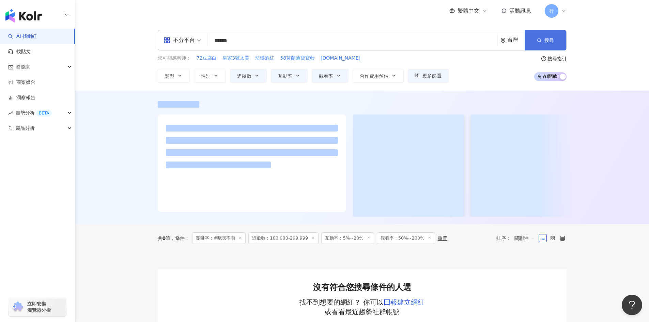
click at [556, 38] on button "搜尋" at bounding box center [546, 40] width 42 height 20
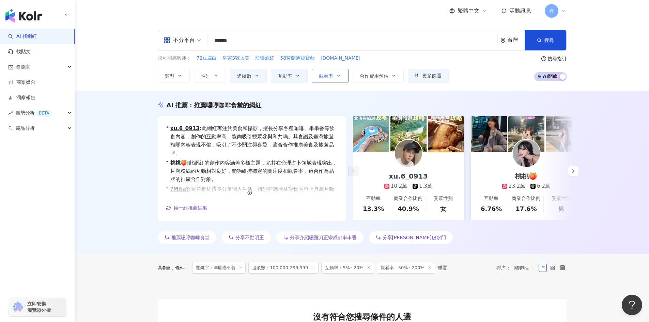
click at [338, 78] on icon "button" at bounding box center [338, 75] width 5 height 5
click at [294, 76] on button "互動率" at bounding box center [289, 76] width 37 height 14
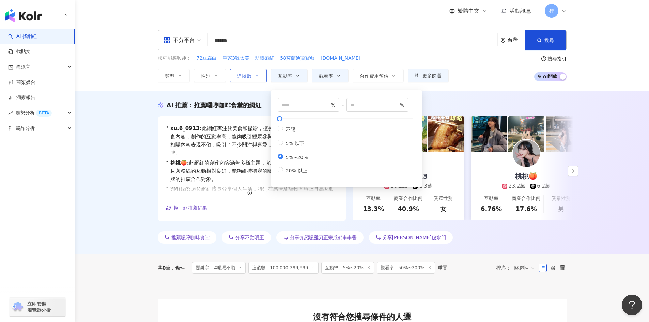
click at [261, 77] on button "追蹤數" at bounding box center [248, 76] width 37 height 14
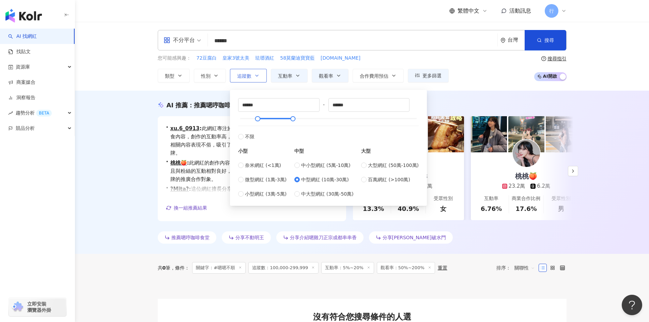
click at [261, 76] on button "追蹤數" at bounding box center [248, 76] width 37 height 14
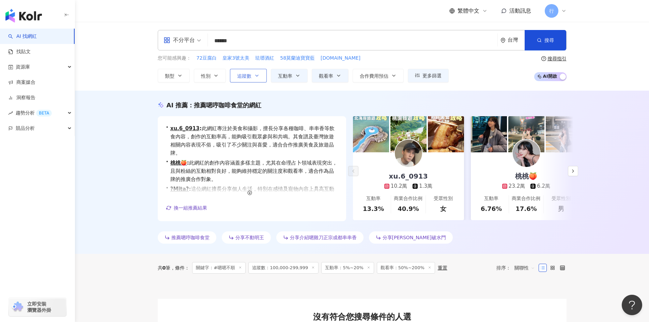
click at [261, 76] on button "追蹤數" at bounding box center [248, 76] width 37 height 14
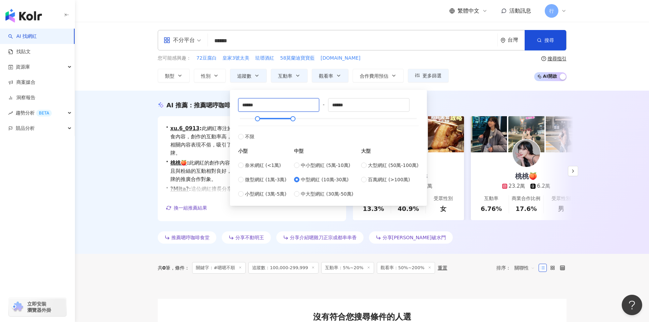
drag, startPoint x: 273, startPoint y: 105, endPoint x: 204, endPoint y: 86, distance: 71.8
click at [208, 109] on main "不分平台 ***** 台灣 搜尋 您可能感興趣： 72豆腐白 皇家3號太美 珐瑯酒紅 58莫蘭迪寶寶藍 style.nail.art 類型 性別 追蹤數 互動…" at bounding box center [362, 221] width 574 height 399
click at [376, 136] on label "不限" at bounding box center [328, 133] width 181 height 15
type input "*"
type input "*******"
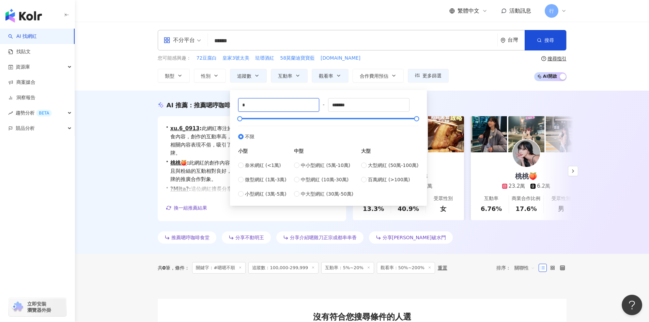
drag, startPoint x: 255, startPoint y: 109, endPoint x: 226, endPoint y: 105, distance: 28.9
click at [226, 107] on main "不分平台 ***** 台灣 搜尋 您可能感興趣： 72豆腐白 皇家3號太美 珐瑯酒紅 58莫蘭迪寶寶藍 style.nail.art 類型 性別 追蹤數 互動…" at bounding box center [362, 221] width 574 height 399
type input "*****"
click at [254, 196] on span "小型網紅 (3萬-5萬)" at bounding box center [266, 193] width 42 height 7
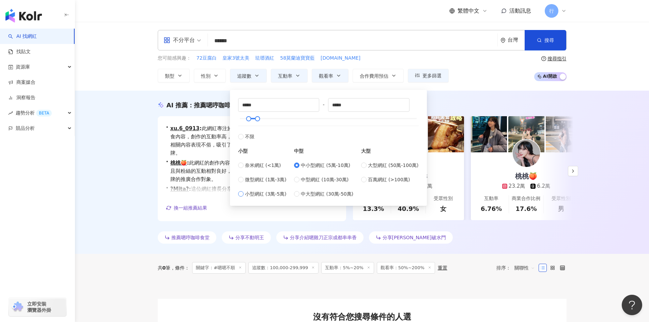
type input "*****"
click at [124, 171] on div "AI 推薦 ： 推薦嗯哼咖啡食堂的網紅 • xu.6_0913 : 此網紅專注於美食和攝影，擅長分享各種咖啡、串串香等飲食內容，創作的互動率高，能夠吸引觀眾參…" at bounding box center [362, 172] width 574 height 163
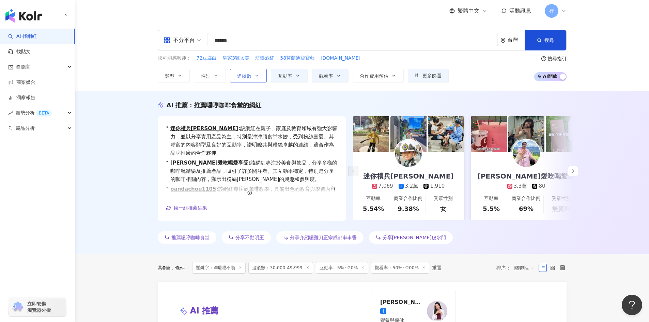
click at [263, 75] on button "追蹤數" at bounding box center [248, 76] width 37 height 14
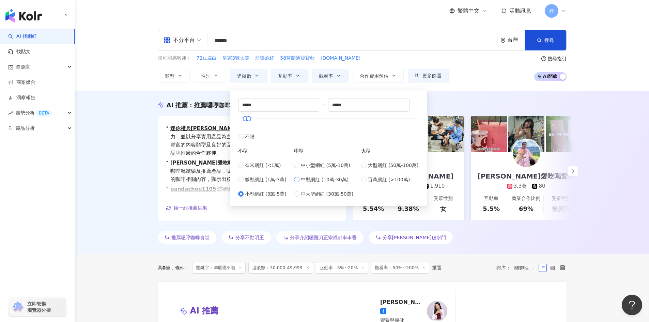
type input "******"
click at [91, 128] on div "AI 推薦 ： 推薦嗯哼咖啡食堂的網紅 • 迷你禮兵孫孫 : 該網紅在親子、家庭及教育領域有強大影響力，並以分享實用產品為主，特別是津津膳食堂水餃，受到粉絲喜…" at bounding box center [362, 172] width 574 height 163
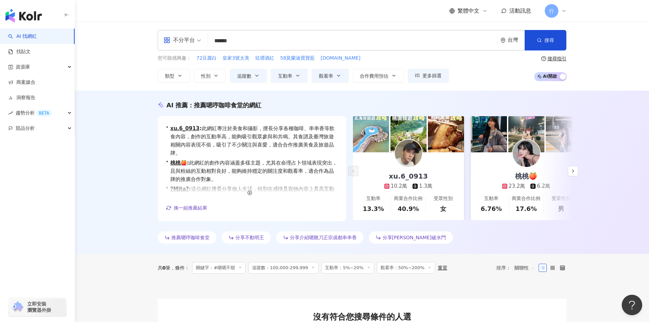
click at [412, 163] on img at bounding box center [408, 153] width 27 height 27
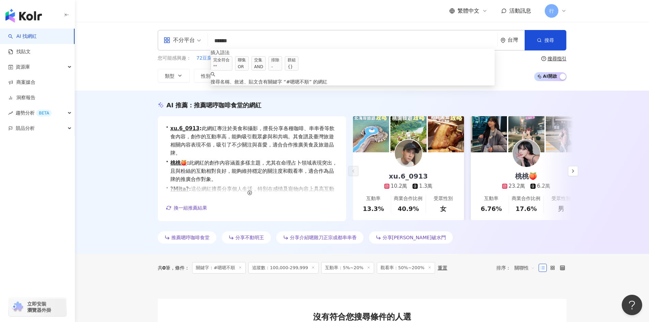
drag, startPoint x: 243, startPoint y: 41, endPoint x: 204, endPoint y: 43, distance: 38.9
click at [204, 43] on div "不分平台 ***** 台灣 搜尋 searchOperator 插入語法 完全符合 "" 聯集 OR 交集 AND 排除 - 群組 {} 搜尋名稱、敘述、貼文…" at bounding box center [362, 40] width 409 height 20
paste input "search"
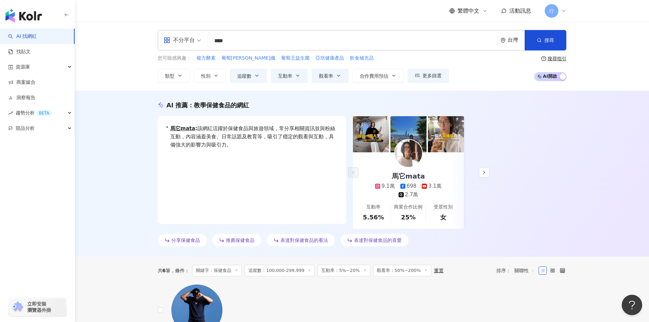
drag, startPoint x: 250, startPoint y: 40, endPoint x: 121, endPoint y: 41, distance: 129.5
click at [138, 42] on div "不分平台 保健食品 **** 台灣 搜尋 ef9a25c3-e5c1-4ead-9c88-a94ffcf744c9 ฅ^•ﻌ•^ฅ喵喵𓃠 13,947 追蹤者…" at bounding box center [362, 56] width 574 height 69
type input "****"
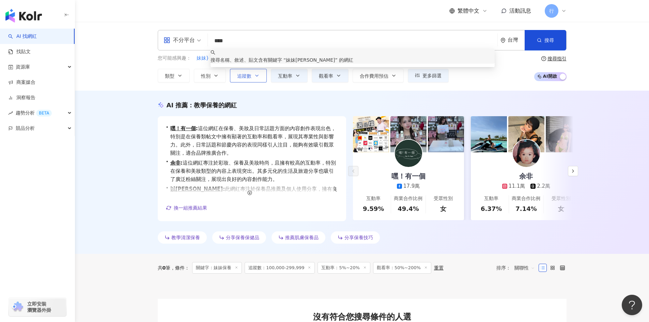
click at [259, 80] on button "追蹤數" at bounding box center [248, 76] width 37 height 14
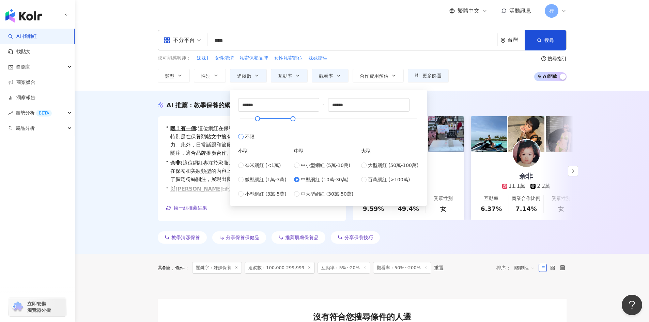
click at [250, 135] on span "不限" at bounding box center [250, 136] width 10 height 7
type input "*"
type input "*******"
click at [297, 77] on icon "button" at bounding box center [297, 75] width 5 height 5
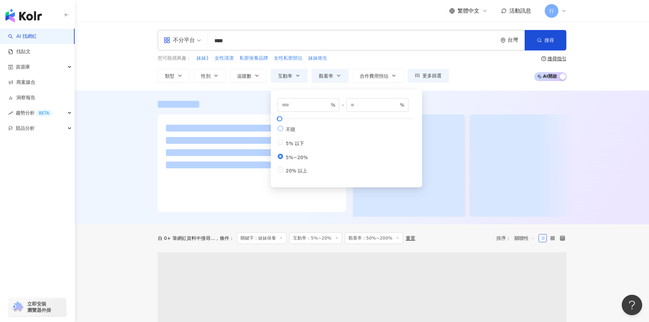
click at [283, 129] on span "不限" at bounding box center [290, 129] width 15 height 5
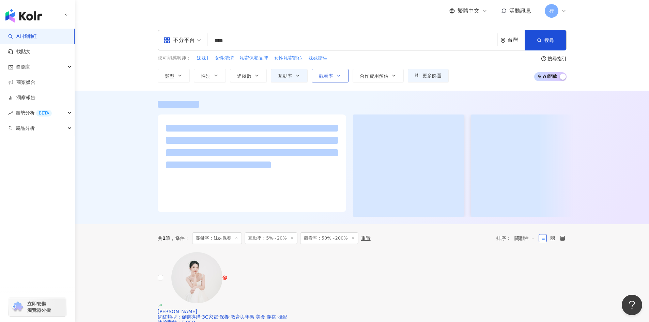
click at [329, 79] on span "觀看率" at bounding box center [326, 75] width 14 height 5
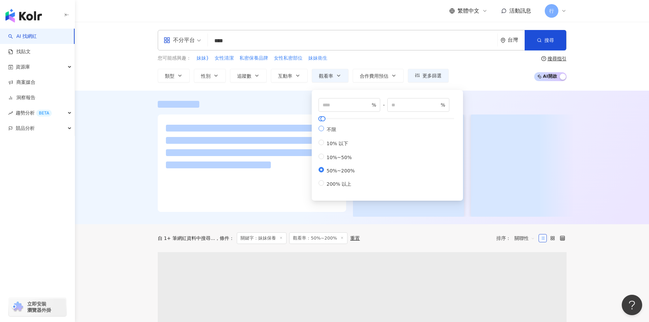
click at [325, 131] on span "不限" at bounding box center [331, 129] width 15 height 5
click at [124, 154] on div at bounding box center [362, 158] width 574 height 134
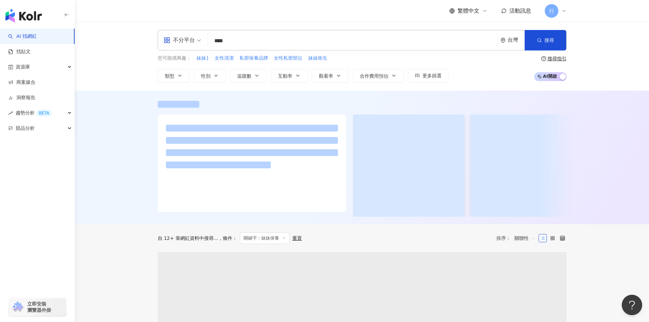
click at [124, 154] on div at bounding box center [362, 158] width 574 height 134
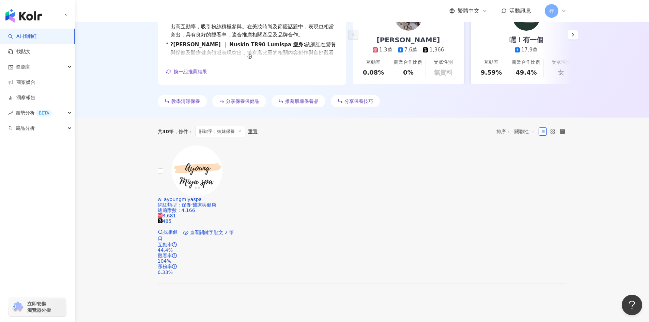
scroll to position [140, 0]
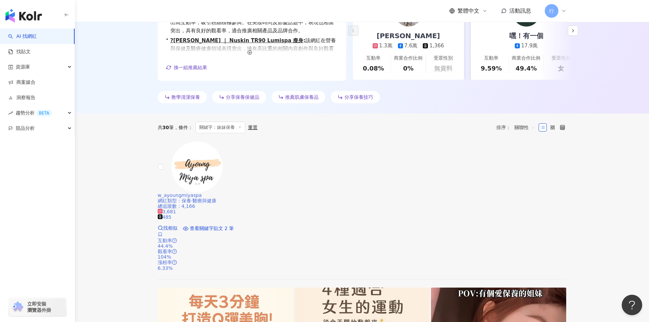
click at [202, 193] on span "w_ayoungmiyaspa" at bounding box center [180, 195] width 44 height 5
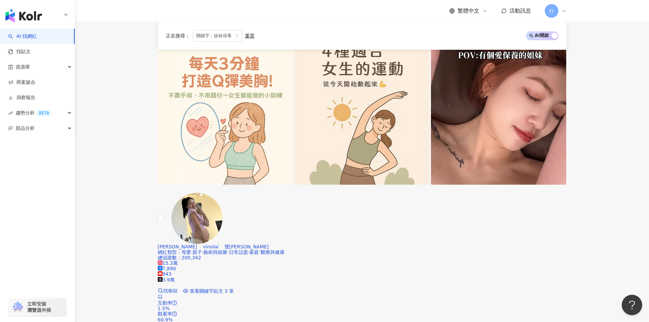
scroll to position [379, 0]
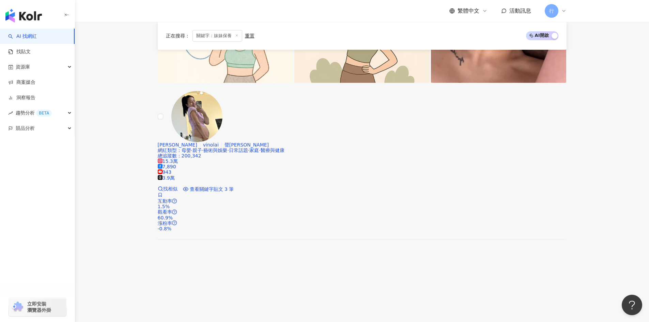
scroll to position [481, 0]
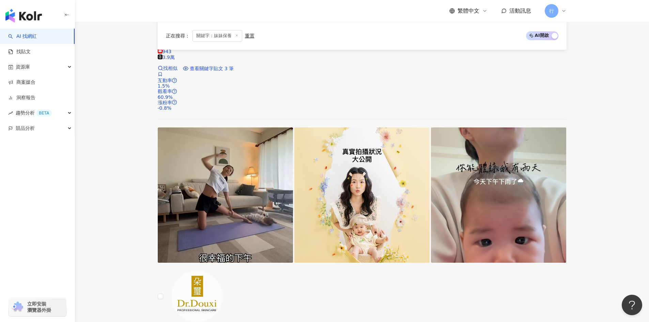
scroll to position [617, 0]
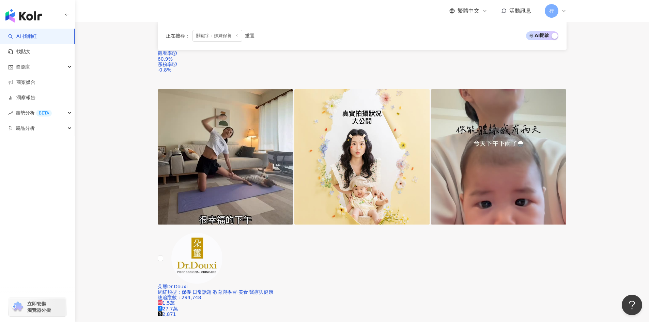
scroll to position [651, 0]
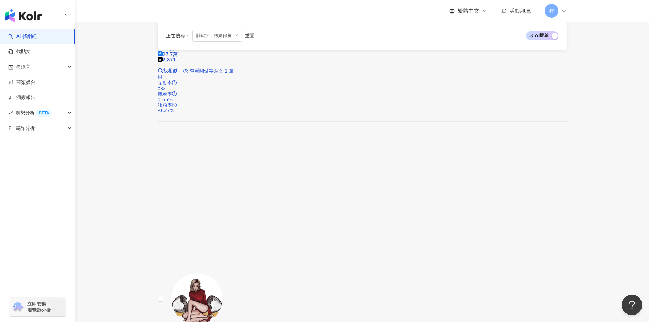
scroll to position [924, 0]
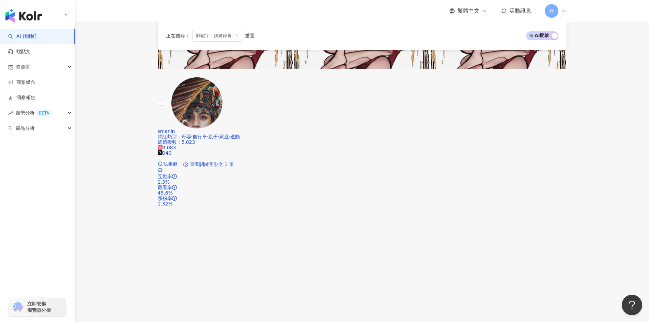
scroll to position [1398, 0]
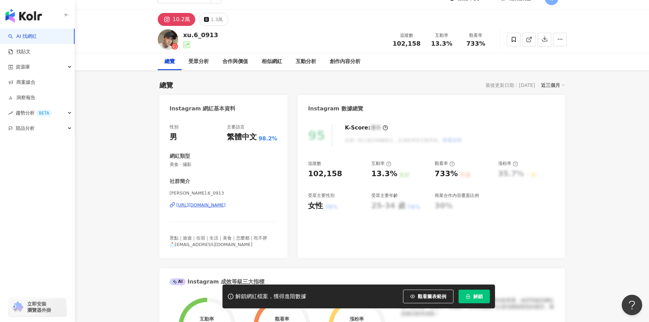
scroll to position [34, 0]
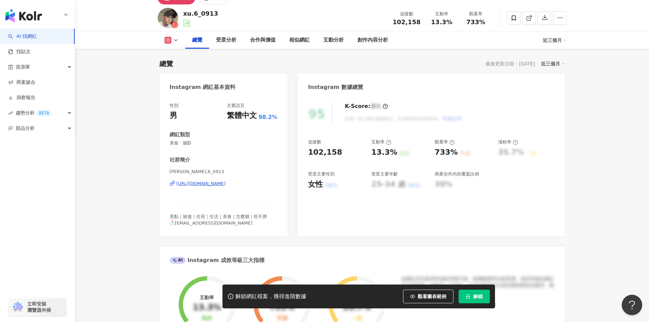
click at [226, 183] on div "https://www.instagram.com/xu.6_0913/" at bounding box center [200, 184] width 49 height 6
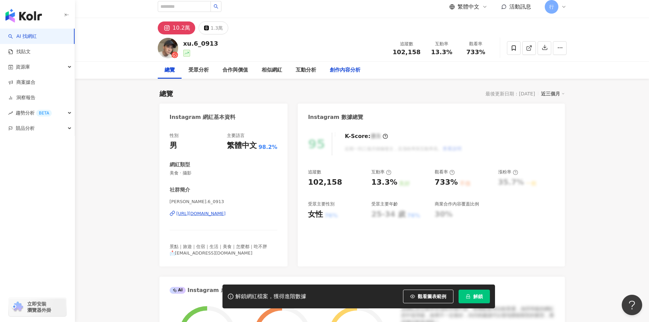
scroll to position [0, 0]
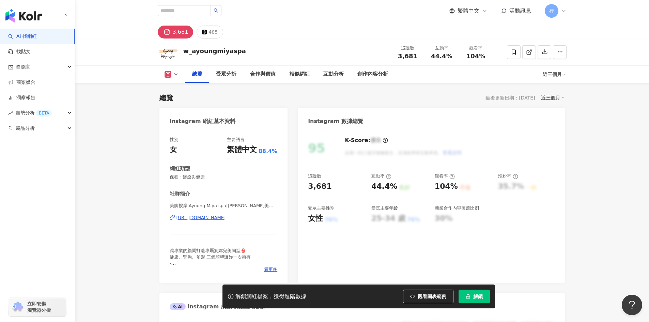
click at [271, 222] on div "美胸按摩|[PERSON_NAME] spa|[PERSON_NAME]美學 | w_ayoungmiyaspa [URL][DOMAIN_NAME]" at bounding box center [224, 223] width 108 height 40
click at [226, 218] on div "[URL][DOMAIN_NAME]" at bounding box center [200, 218] width 49 height 6
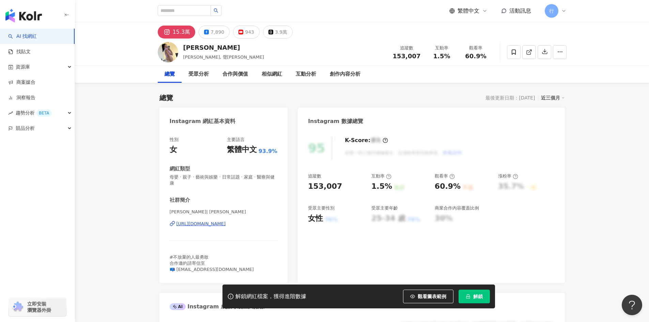
click at [172, 222] on icon at bounding box center [172, 223] width 5 height 5
click at [226, 224] on div "[URL][DOMAIN_NAME]" at bounding box center [200, 224] width 49 height 6
click at [209, 228] on div "賴珮如 | vinolai https://www.instagram.com/vinolai/" at bounding box center [224, 229] width 108 height 40
click at [208, 226] on div "https://www.instagram.com/vinolai/" at bounding box center [200, 224] width 49 height 6
click at [518, 51] on span at bounding box center [514, 52] width 14 height 14
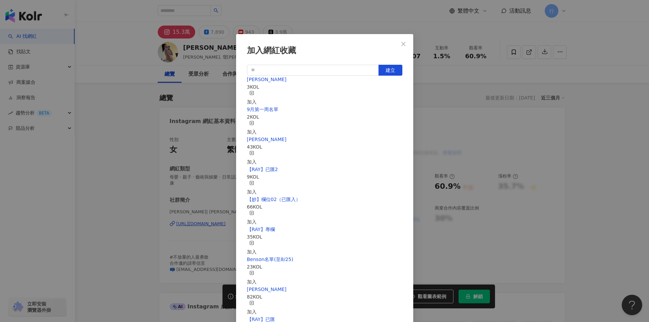
click at [254, 92] on icon "button" at bounding box center [251, 93] width 5 height 5
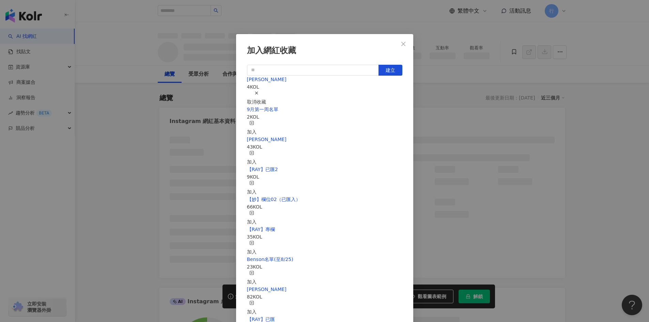
click at [403, 45] on icon "close" at bounding box center [403, 43] width 5 height 5
click at [403, 45] on div "加入網紅收藏 建立 EMMA 4 KOL 取消收藏 9月第一周名單 2 KOL 加入 nina 43 KOL 加入 【RAY】已匯2 9 KOL 加入 【妙】…" at bounding box center [324, 161] width 649 height 322
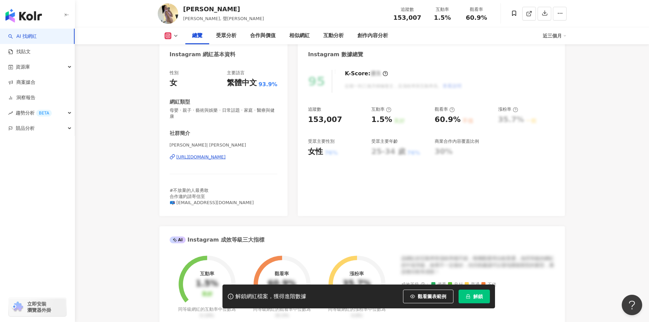
scroll to position [68, 0]
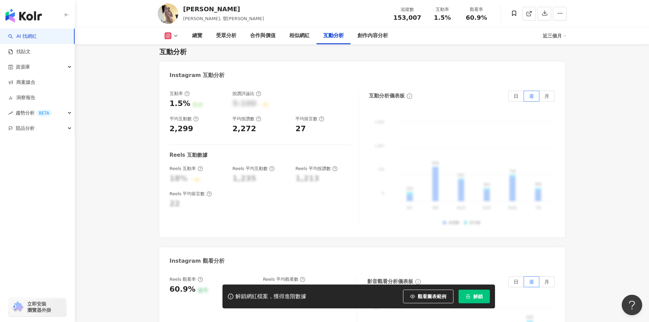
scroll to position [1431, 0]
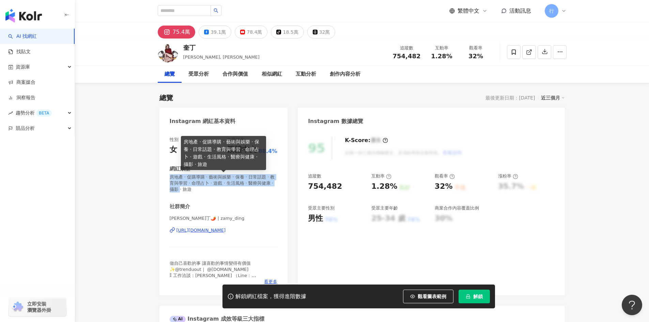
drag, startPoint x: 171, startPoint y: 177, endPoint x: 200, endPoint y: 191, distance: 32.3
click at [200, 191] on span "房地產 · 促購導購 · 藝術與娛樂 · 保養 · 日常話題 · 教育與學習 · 命理占卜 · 遊戲 · 生活風格 · 醫療與健康 · 攝影 · 旅遊" at bounding box center [224, 183] width 108 height 19
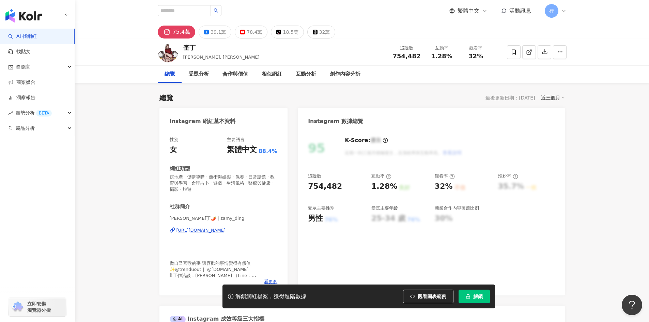
click at [219, 195] on div "性別 女 主要語言 繁體中文 88.4% 網紅類型 房地產 · 促購導購 · 藝術與娛樂 · 保養 · 日常話題 · 教育與學習 · 命理占卜 · 遊戲 · …" at bounding box center [224, 211] width 108 height 149
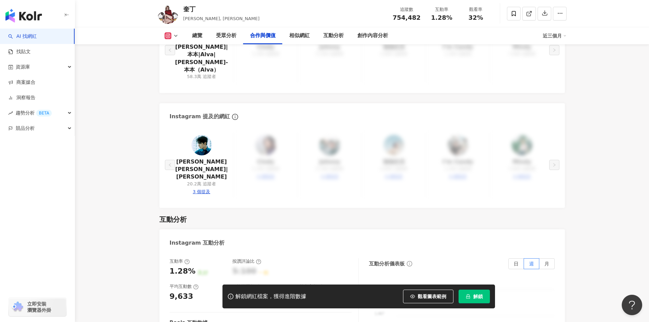
scroll to position [1227, 0]
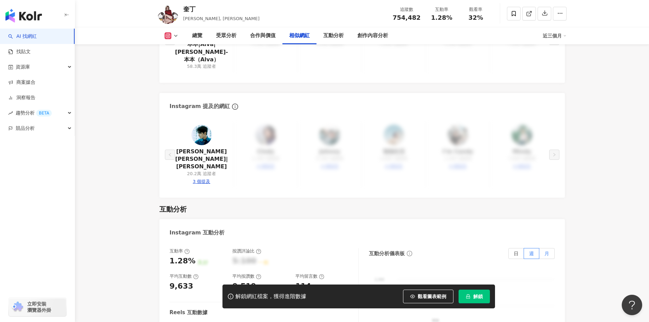
click at [547, 251] on span "月" at bounding box center [546, 253] width 5 height 5
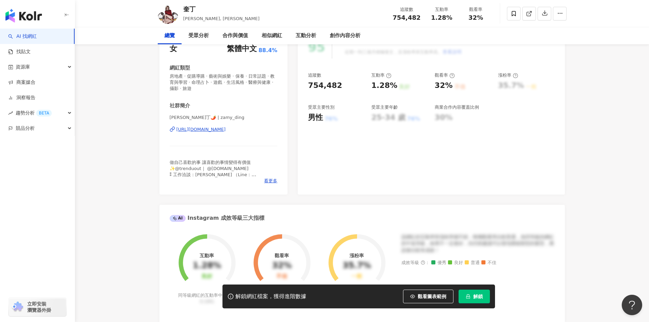
scroll to position [0, 0]
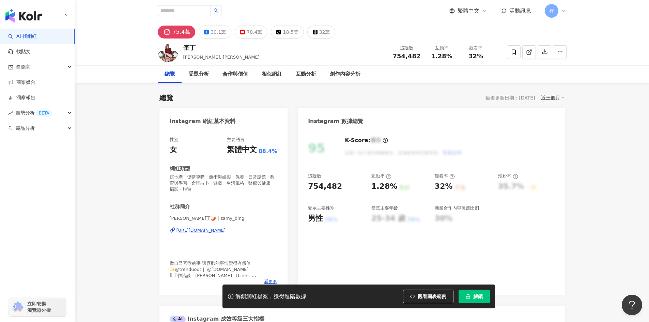
click at [226, 229] on div "https://www.instagram.com/zamy_ding/" at bounding box center [200, 230] width 49 height 6
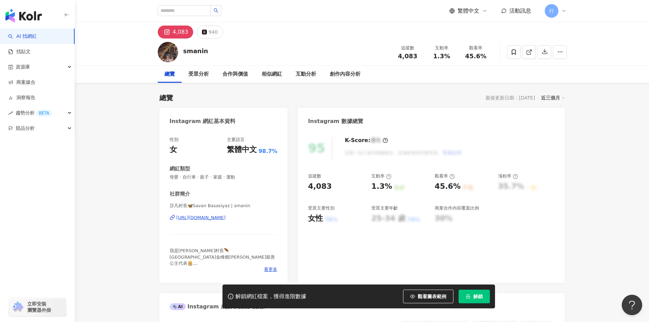
click at [222, 217] on div "[URL][DOMAIN_NAME]" at bounding box center [200, 218] width 49 height 6
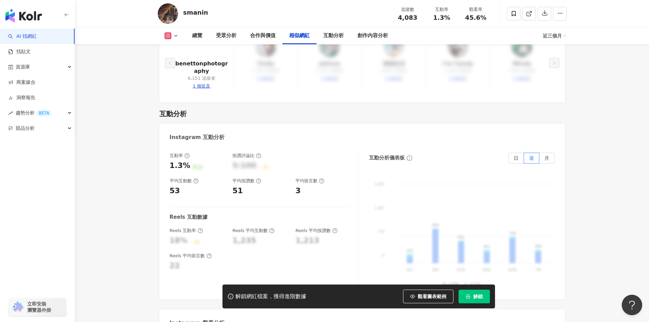
scroll to position [1295, 0]
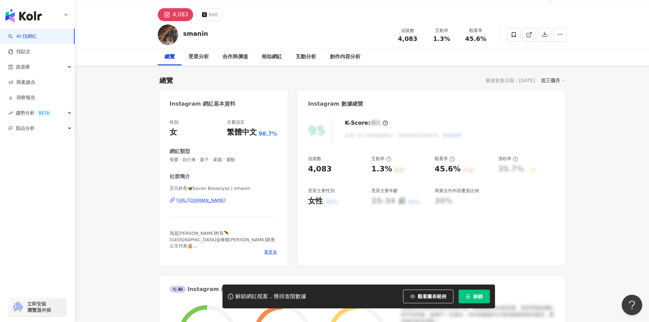
scroll to position [34, 0]
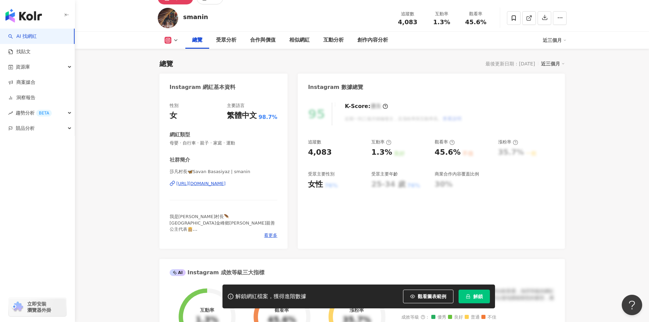
drag, startPoint x: 141, startPoint y: 239, endPoint x: 180, endPoint y: 225, distance: 41.3
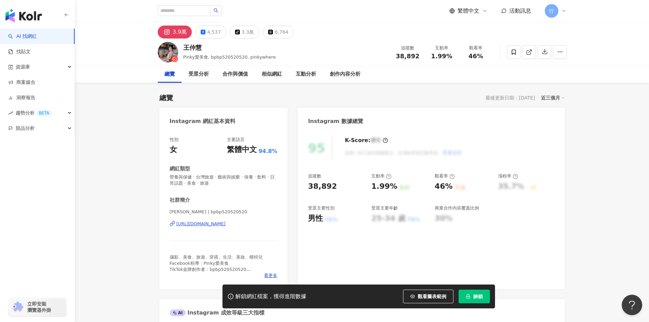
click at [226, 226] on div "https://www.instagram.com/bpbp520520520/" at bounding box center [200, 224] width 49 height 6
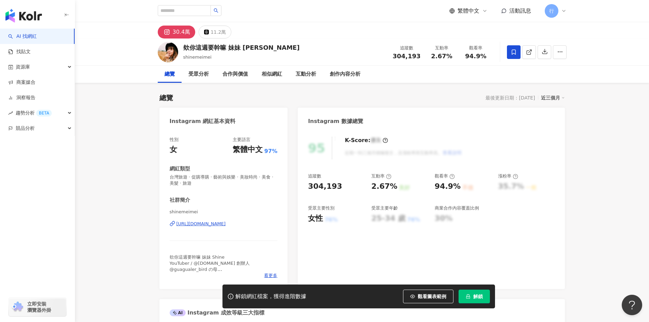
click at [226, 225] on div "https://www.instagram.com/shinemeimei/" at bounding box center [200, 224] width 49 height 6
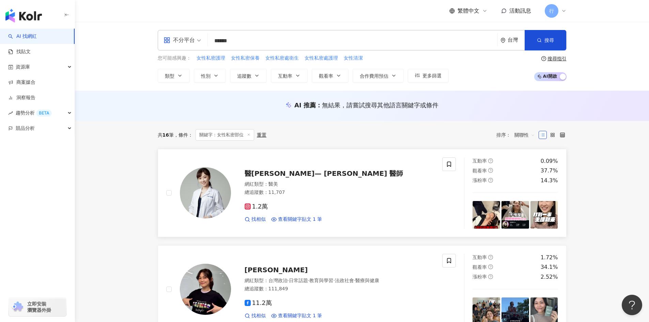
click at [281, 175] on span "醫[PERSON_NAME]— [PERSON_NAME] 醫師" at bounding box center [324, 173] width 159 height 8
click at [531, 135] on span "關聯性" at bounding box center [525, 134] width 20 height 11
click at [521, 196] on div "觀看率" at bounding box center [524, 194] width 17 height 7
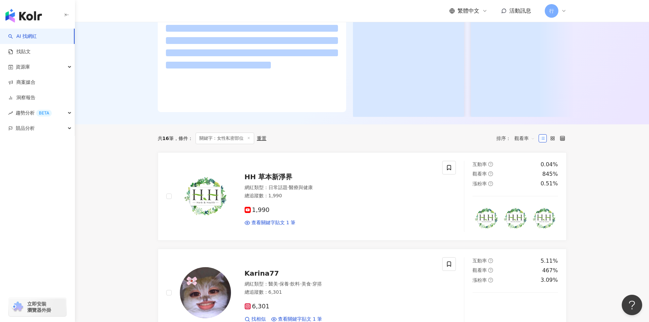
scroll to position [102, 0]
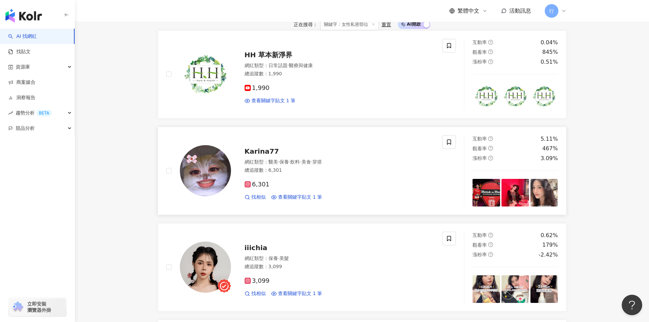
click at [272, 155] on span "Karina77" at bounding box center [262, 151] width 34 height 8
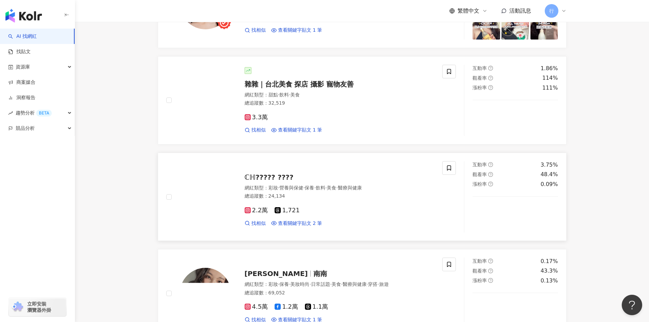
scroll to position [375, 0]
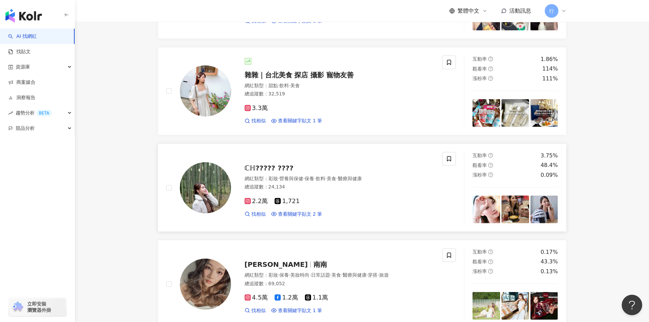
click at [263, 172] on span "ℂℍ????? ????" at bounding box center [269, 168] width 49 height 8
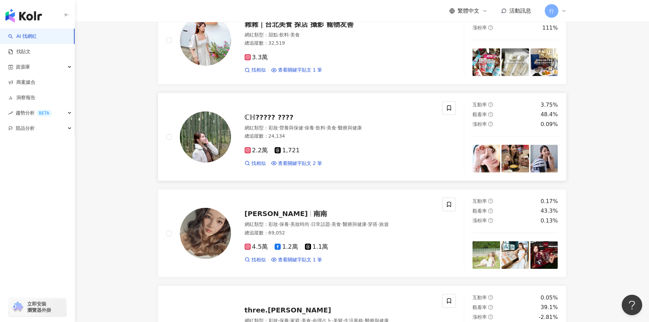
scroll to position [443, 0]
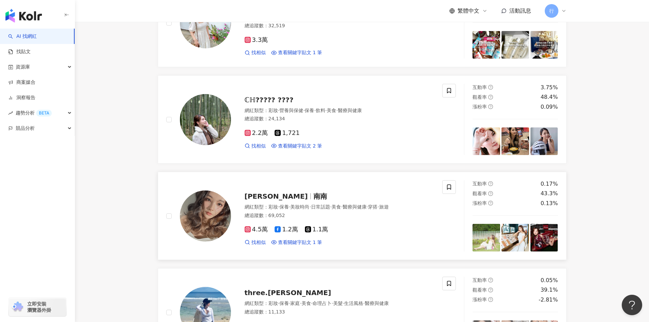
click at [313, 200] on span "南南" at bounding box center [320, 196] width 14 height 8
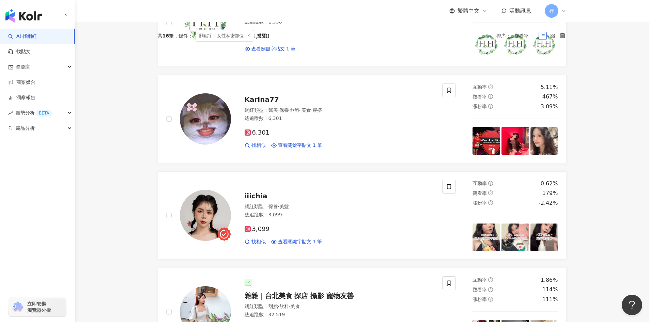
scroll to position [0, 0]
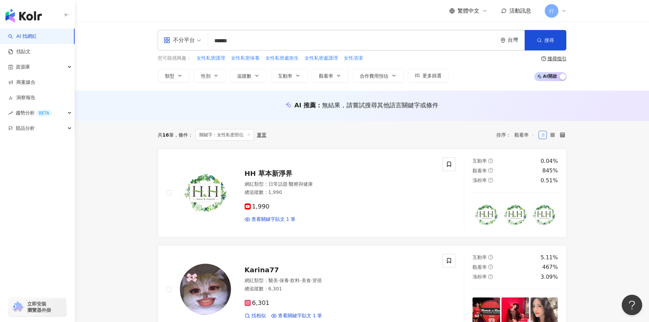
click at [523, 134] on span "觀看率" at bounding box center [525, 134] width 20 height 11
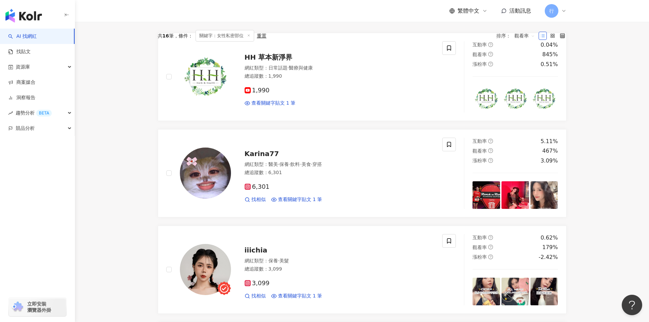
scroll to position [273, 0]
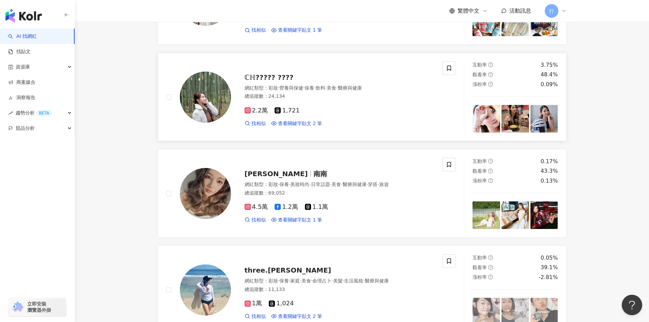
scroll to position [545, 0]
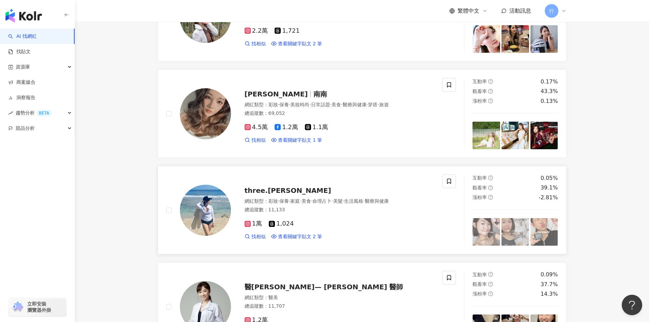
click at [257, 195] on span "three.[PERSON_NAME]" at bounding box center [288, 190] width 87 height 8
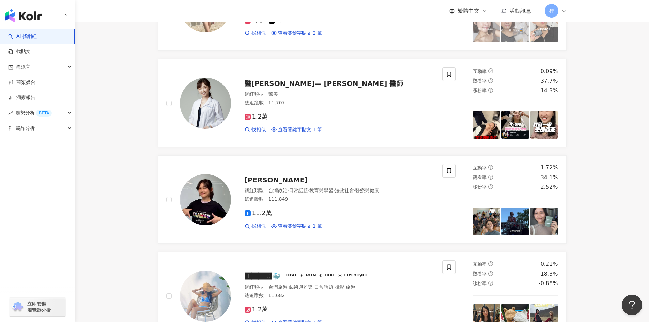
scroll to position [750, 0]
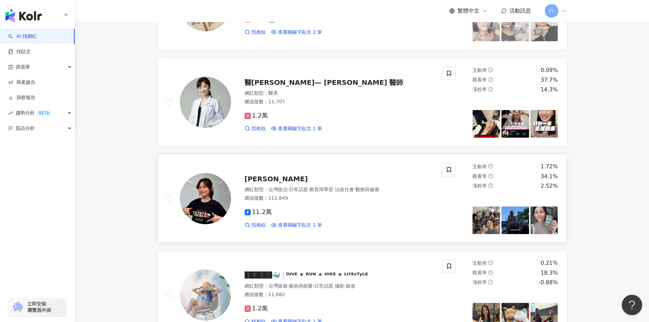
click at [249, 183] on span "吳欣岱" at bounding box center [276, 179] width 63 height 8
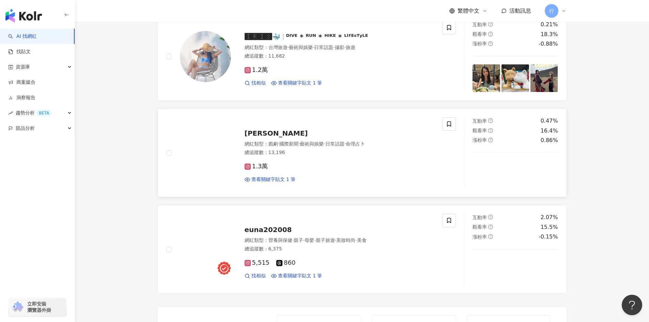
scroll to position [1022, 0]
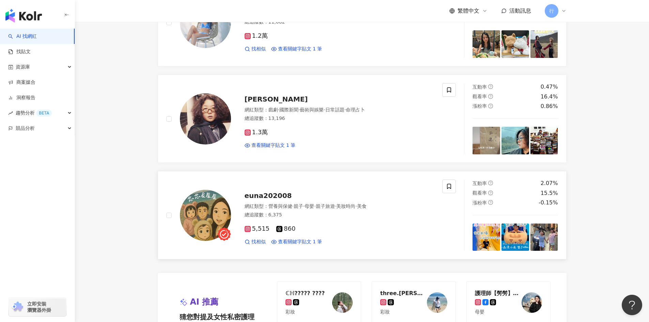
click at [272, 200] on span "euna202008" at bounding box center [268, 195] width 47 height 8
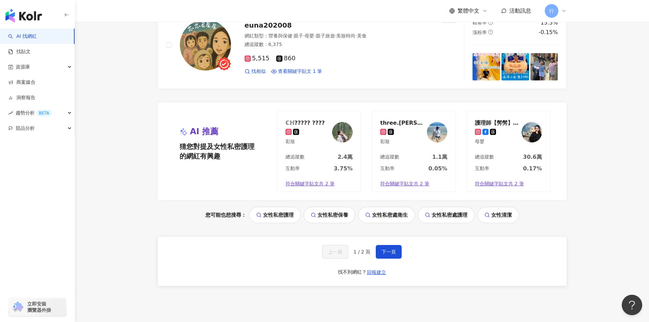
click at [283, 223] on link "女性私密護理" at bounding box center [275, 215] width 52 height 16
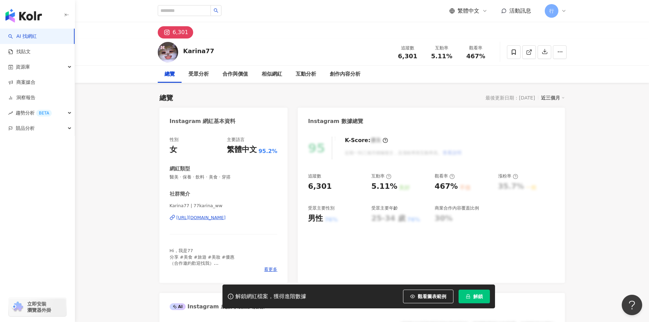
click at [230, 214] on div "Karina77 | 77karina_ww https://www.instagram.com/77karina_ww/" at bounding box center [224, 223] width 108 height 40
click at [232, 222] on div "Karina77 | 77karina_ww https://www.instagram.com/77karina_ww/" at bounding box center [224, 223] width 108 height 40
click at [226, 218] on div "https://www.instagram.com/77karina_ww/" at bounding box center [200, 218] width 49 height 6
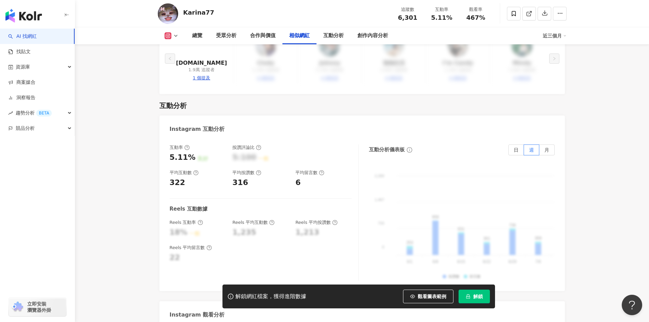
scroll to position [1341, 0]
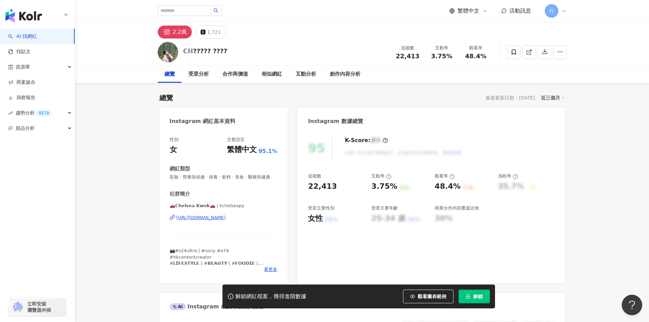
click at [226, 221] on div "https://www.instagram.com/kchelseapy/" at bounding box center [200, 218] width 49 height 6
click at [512, 49] on icon at bounding box center [514, 52] width 6 height 6
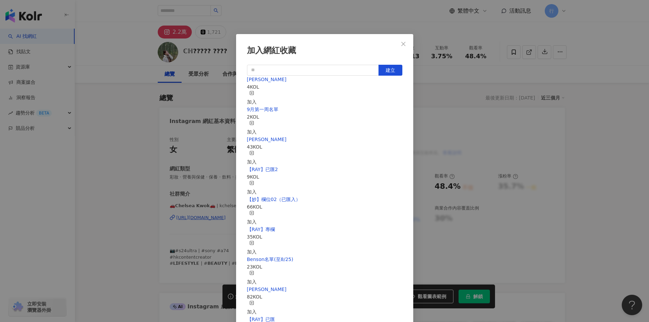
click at [254, 94] on icon "button" at bounding box center [251, 93] width 5 height 5
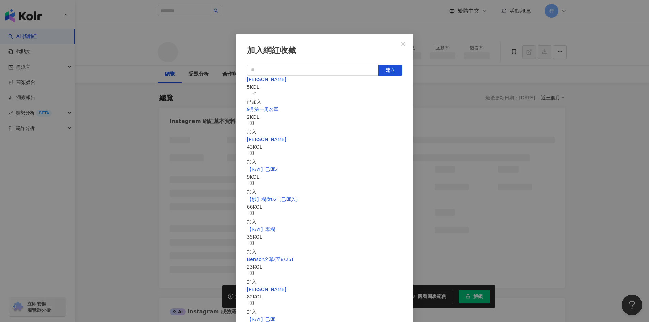
click at [405, 42] on icon "close" at bounding box center [403, 43] width 5 height 5
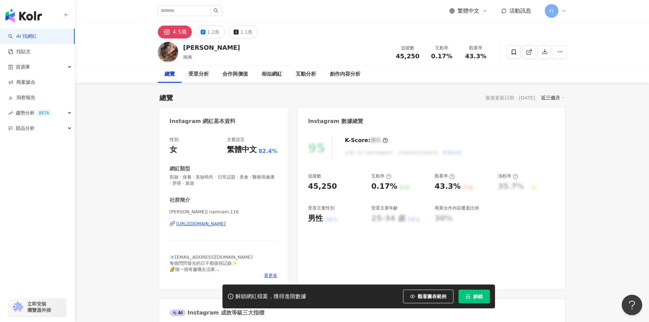
scroll to position [34, 0]
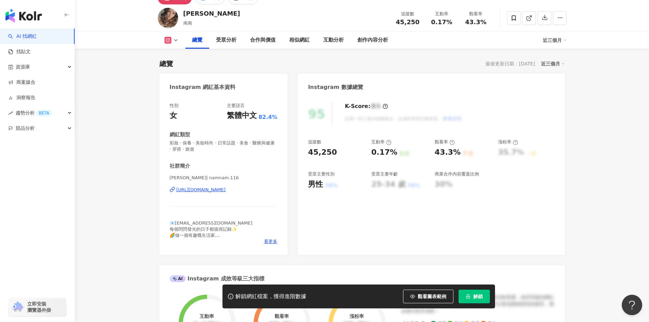
click at [174, 190] on icon at bounding box center [172, 189] width 5 height 5
click at [226, 187] on div "https://www.instagram.com/namnam.116/" at bounding box center [200, 190] width 49 height 6
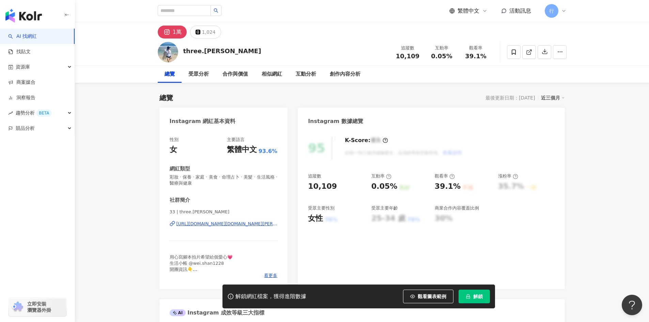
click at [215, 226] on div "[URL][DOMAIN_NAME][DOMAIN_NAME][PERSON_NAME]" at bounding box center [226, 224] width 101 height 6
click at [221, 76] on div "合作與價值" at bounding box center [235, 74] width 39 height 17
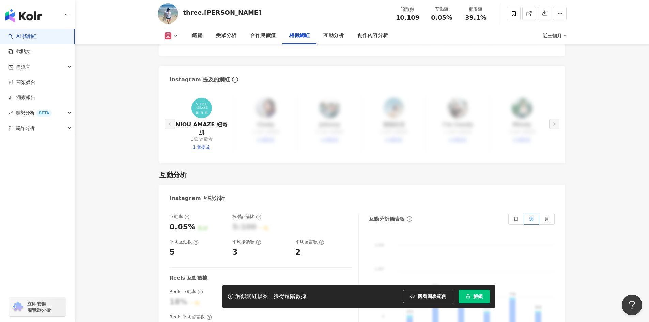
scroll to position [1372, 0]
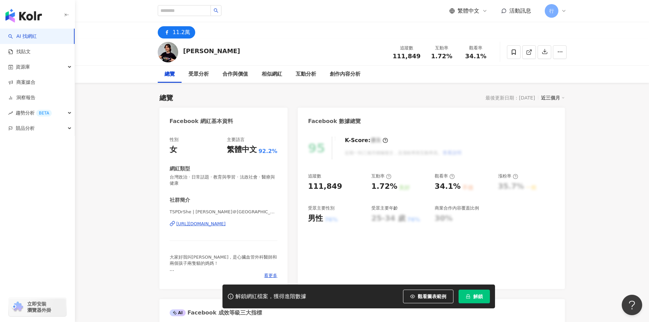
click at [226, 225] on div "https://www.facebook.com/114354403358339" at bounding box center [200, 224] width 49 height 6
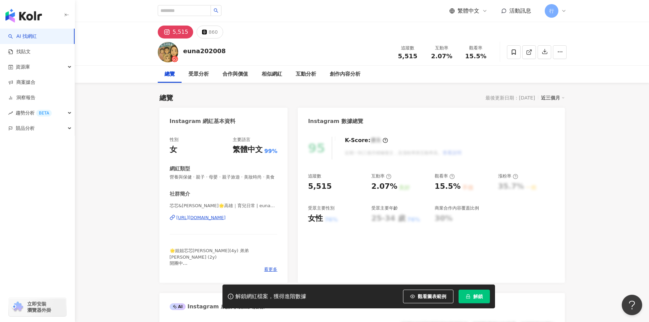
click at [224, 221] on div "https://www.instagram.com/euna202008/" at bounding box center [200, 218] width 49 height 6
click at [509, 56] on span at bounding box center [514, 52] width 14 height 14
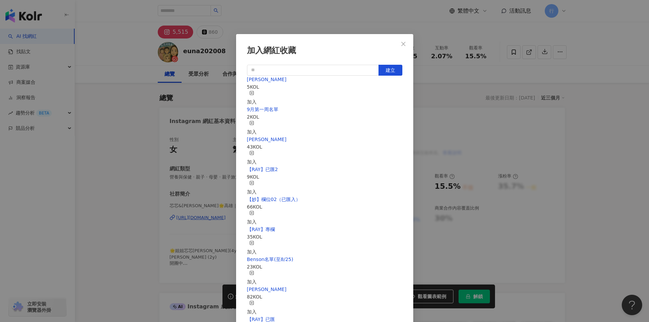
click at [254, 93] on icon "button" at bounding box center [251, 93] width 5 height 5
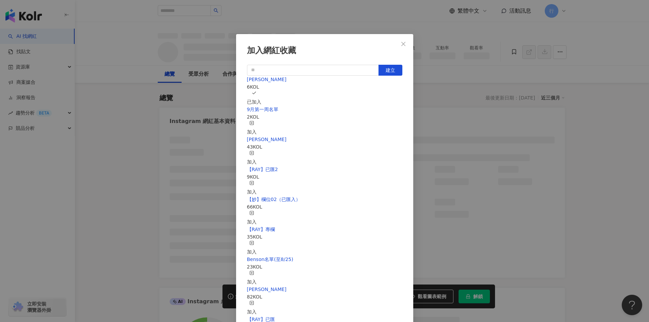
click at [568, 210] on div "加入網紅收藏 建立 EMMA 6 KOL 已加入 9月第一周名單 2 KOL 加入 nina 43 KOL 加入 【RAY】已匯2 9 KOL 加入 【妙】欄…" at bounding box center [324, 161] width 649 height 322
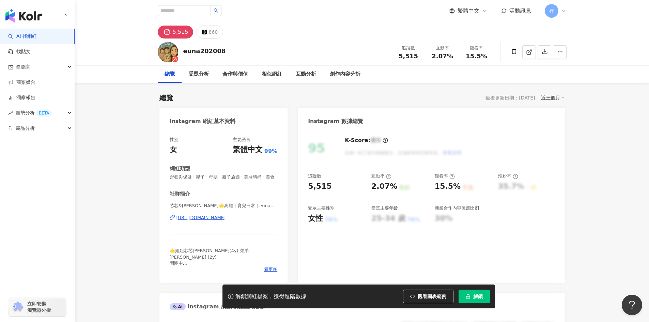
click at [401, 44] on div "加入網紅收藏 建立 EMMA 6 KOL 已加入 9月第一周名單 2 KOL 加入 nina 43 KOL 加入 【RAY】已匯2 9 KOL 加入 【妙】欄…" at bounding box center [324, 161] width 649 height 322
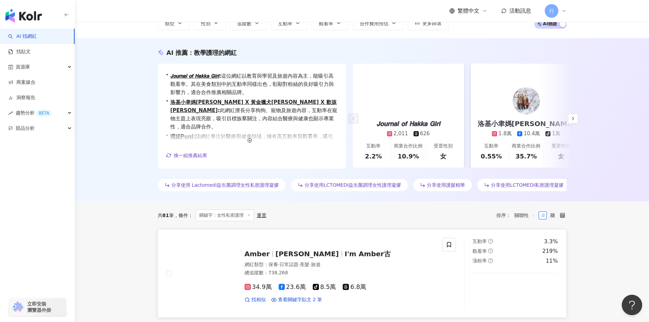
scroll to position [68, 0]
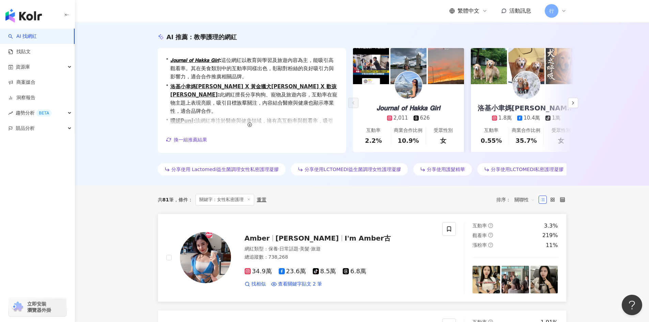
click at [345, 239] on span "I'm Amber古" at bounding box center [368, 238] width 46 height 8
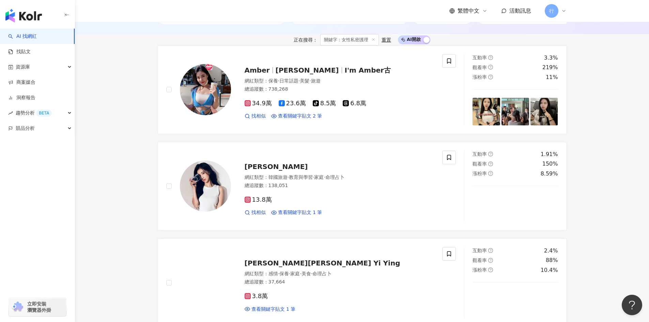
scroll to position [239, 0]
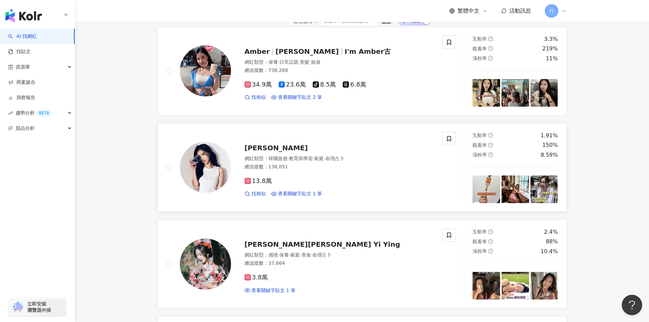
click at [363, 189] on div "13.8萬 找相似 查看關鍵字貼文 1 筆" at bounding box center [340, 184] width 190 height 25
click at [265, 248] on span "李宜螢 Li Yi Ying" at bounding box center [323, 244] width 156 height 8
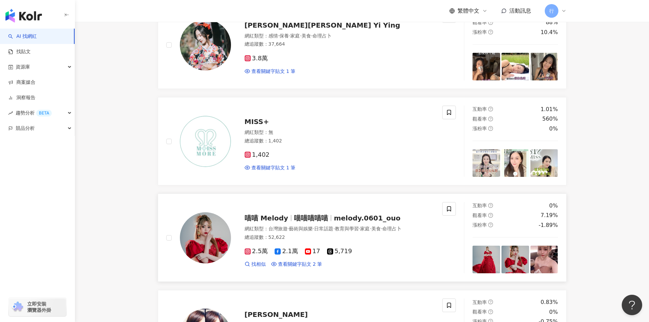
scroll to position [545, 0]
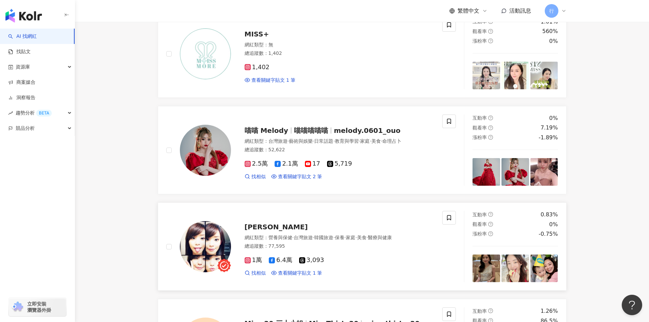
click at [251, 231] on span "曾仲葳" at bounding box center [276, 227] width 63 height 8
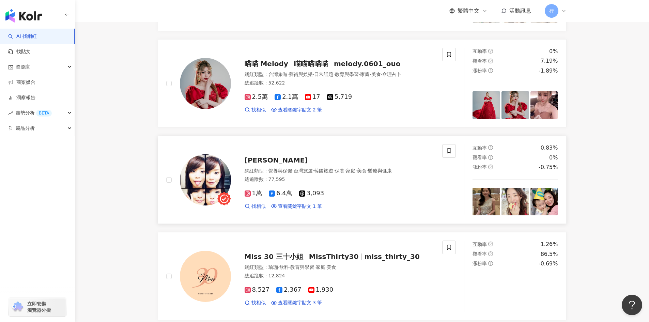
scroll to position [784, 0]
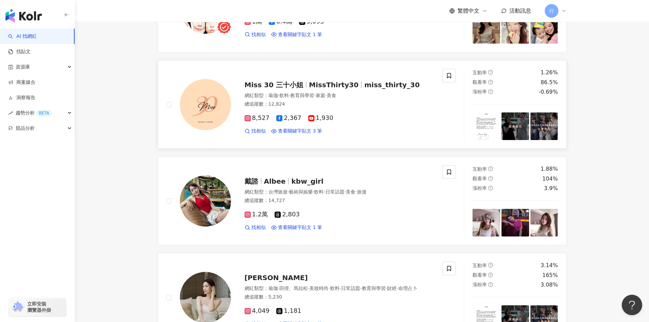
click at [321, 89] on span "MissThirty30" at bounding box center [334, 85] width 50 height 8
click at [296, 185] on span "kbw_girl" at bounding box center [307, 181] width 32 height 8
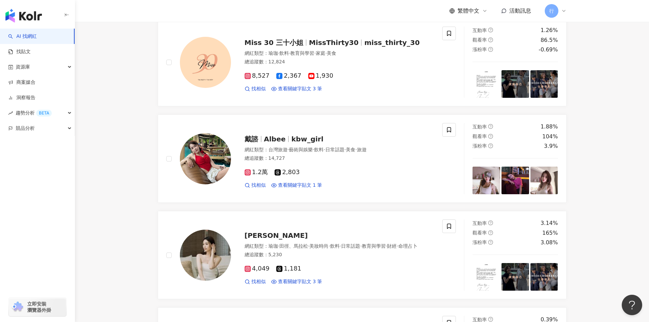
scroll to position [886, 0]
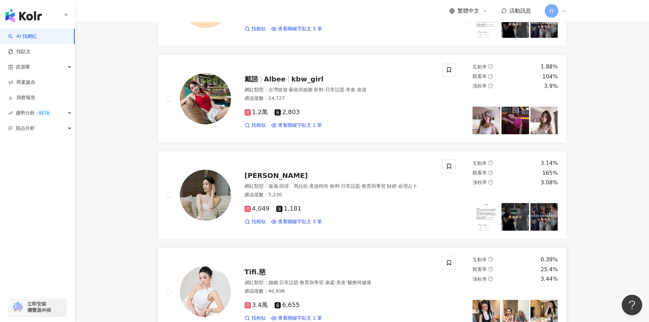
click at [259, 276] on span "Tifi.慈" at bounding box center [255, 272] width 21 height 8
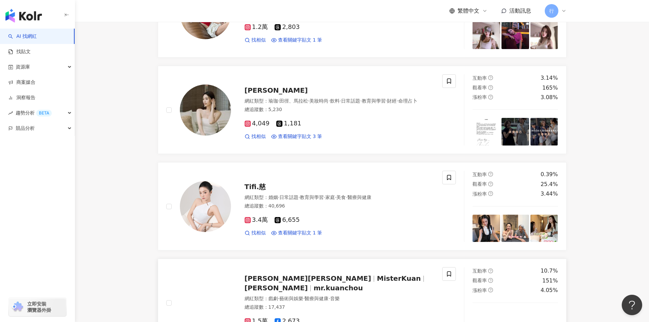
scroll to position [1090, 0]
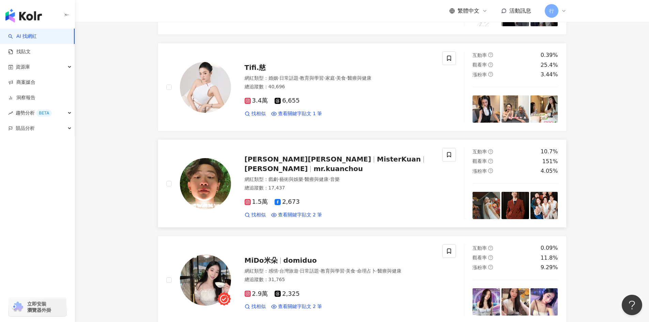
click at [377, 163] on span "MisterKuan" at bounding box center [399, 159] width 44 height 8
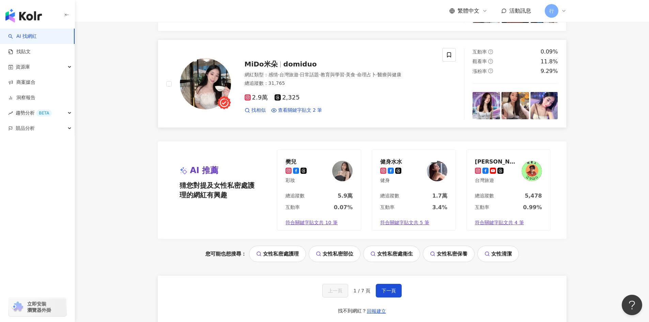
scroll to position [1295, 0]
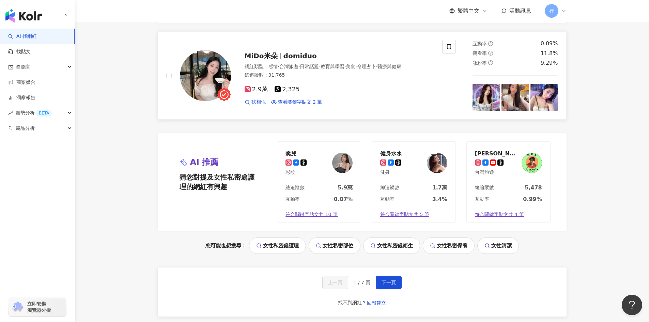
click at [283, 60] on span "domiduo" at bounding box center [299, 56] width 33 height 8
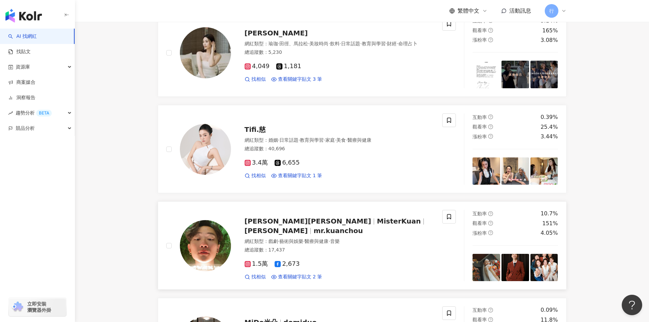
scroll to position [1022, 0]
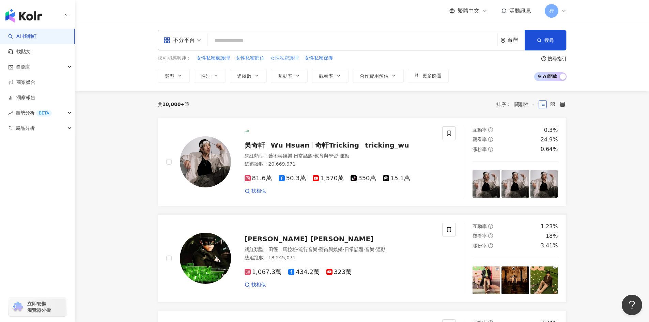
click at [281, 57] on span "女性私密護理" at bounding box center [284, 58] width 29 height 7
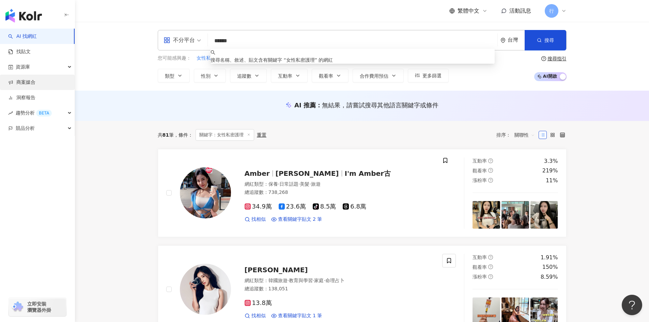
drag, startPoint x: 259, startPoint y: 39, endPoint x: 0, endPoint y: 88, distance: 263.3
type input "*"
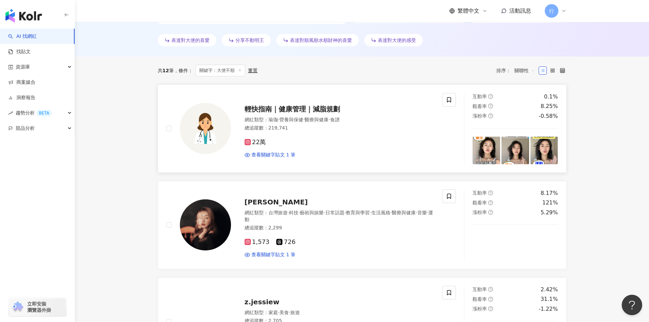
scroll to position [204, 0]
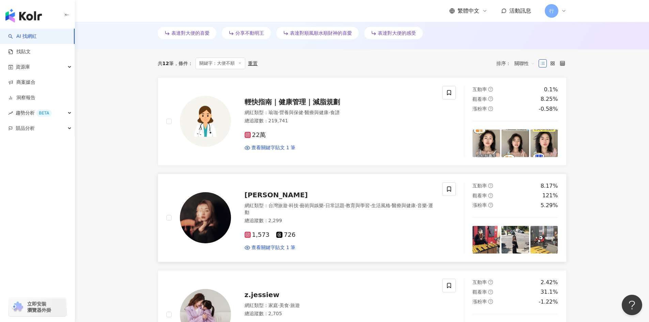
click at [308, 198] on span "Chloe Chia-Ching 謝佳青" at bounding box center [276, 195] width 63 height 8
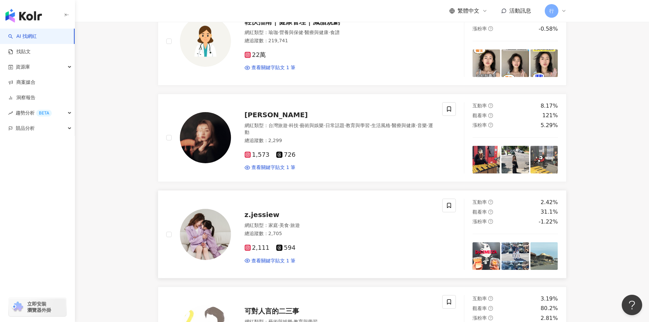
scroll to position [307, 0]
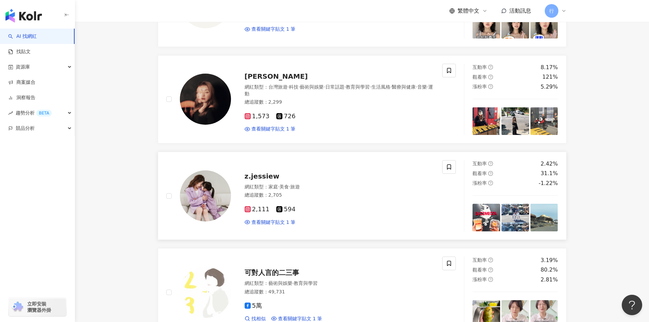
click at [260, 180] on span "z.jessiew" at bounding box center [262, 176] width 35 height 8
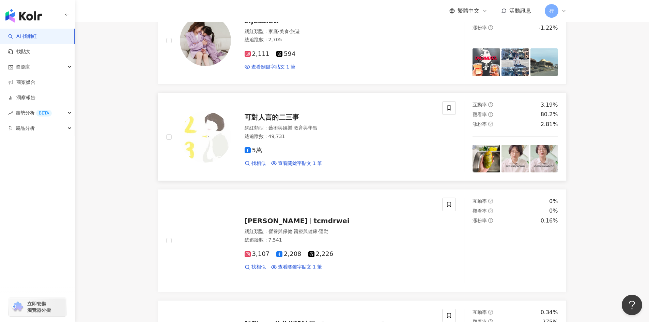
scroll to position [477, 0]
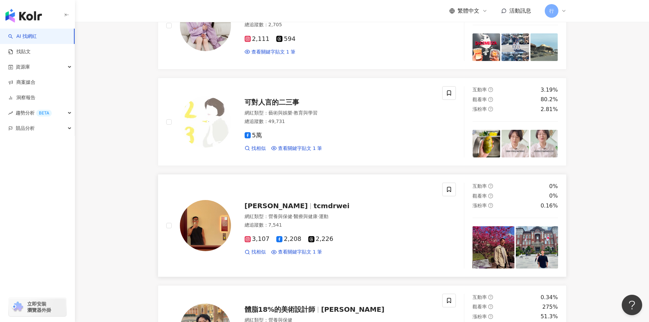
click at [313, 210] on span "tcmdrwei" at bounding box center [331, 206] width 36 height 8
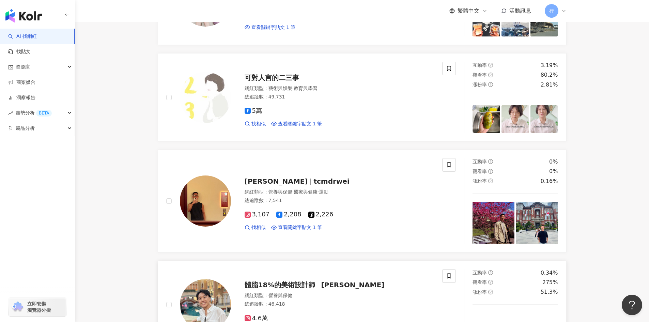
scroll to position [613, 0]
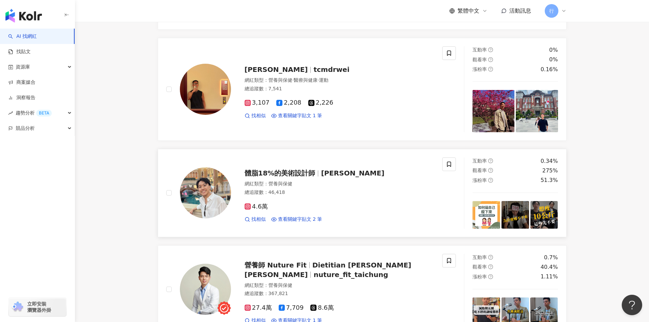
click at [321, 177] on span "阿歡" at bounding box center [352, 173] width 63 height 8
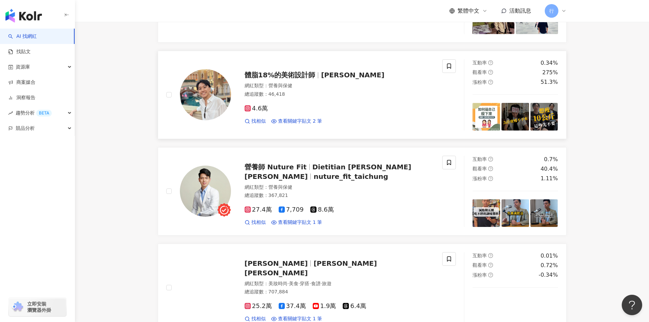
scroll to position [716, 0]
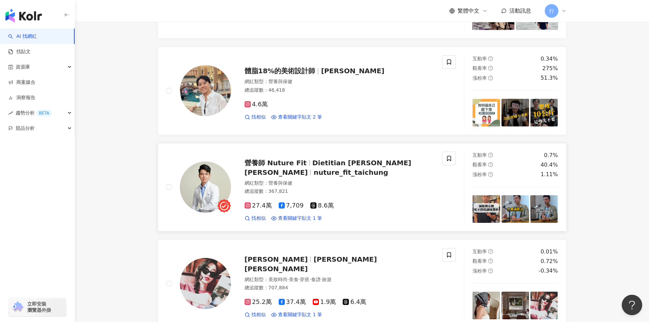
click at [286, 167] on span "營養師 Nuture Fit" at bounding box center [276, 163] width 62 height 8
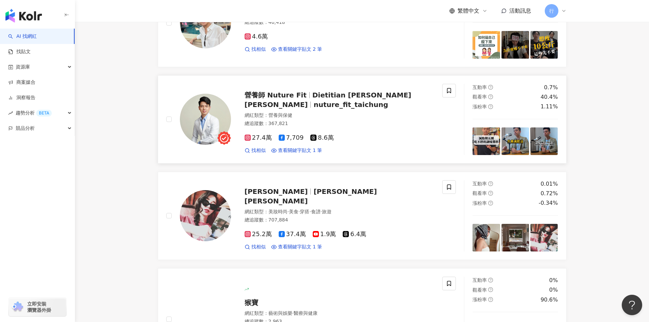
scroll to position [784, 0]
click at [290, 205] on span "漢娜妞 Hannah Yang" at bounding box center [311, 196] width 133 height 18
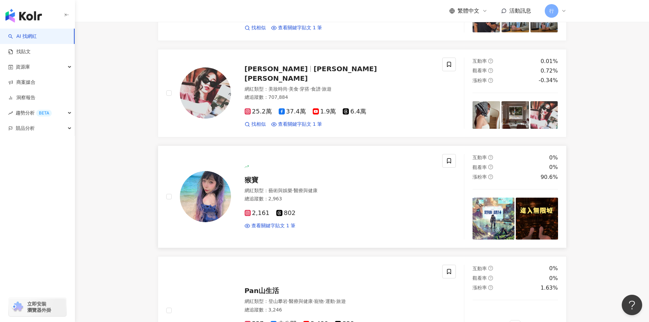
scroll to position [920, 0]
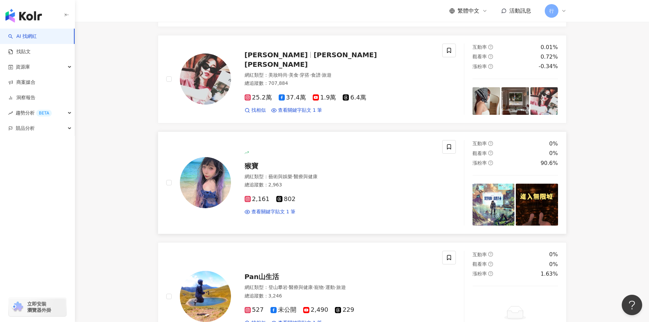
click at [256, 170] on span "猴寶" at bounding box center [252, 166] width 14 height 8
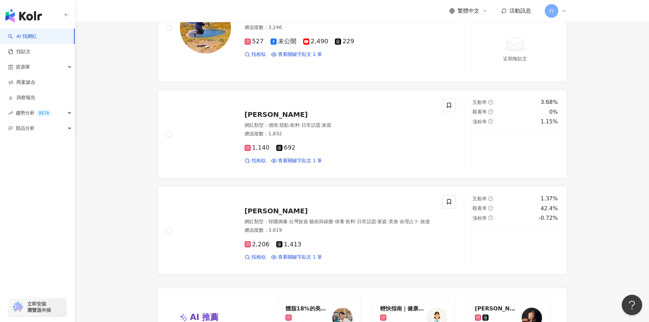
scroll to position [1193, 0]
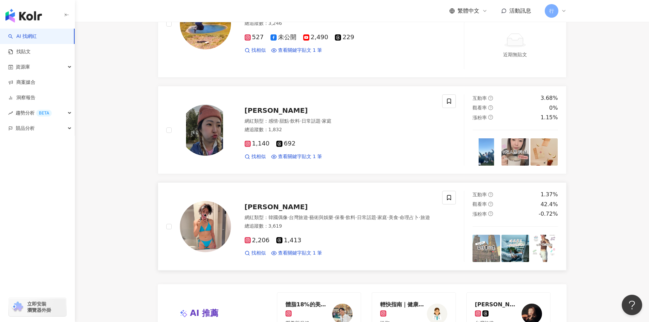
click at [272, 211] on span "Ching Ying Yu" at bounding box center [276, 207] width 63 height 8
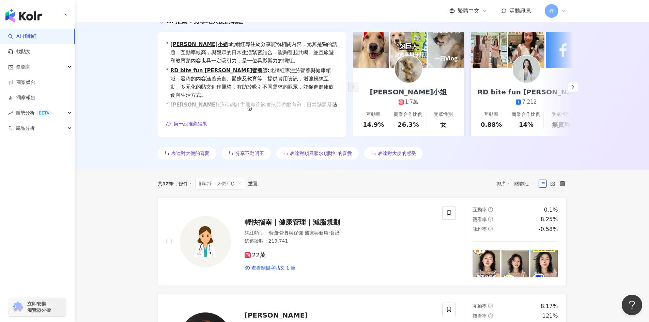
scroll to position [0, 0]
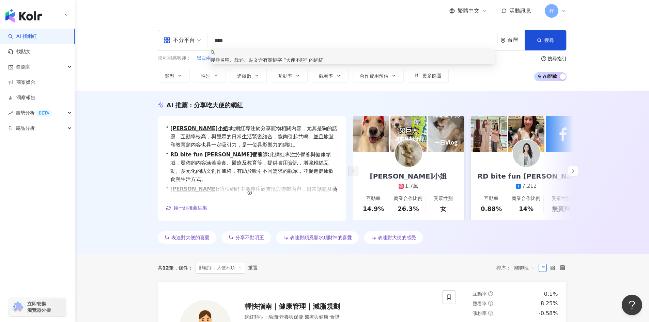
drag, startPoint x: 223, startPoint y: 42, endPoint x: 207, endPoint y: 41, distance: 16.0
click at [207, 41] on div "不分平台 **** 台灣 搜尋 keyword 搜尋名稱、敘述、貼文含有關鍵字 “ 大便不順 ” 的網紅" at bounding box center [362, 40] width 409 height 20
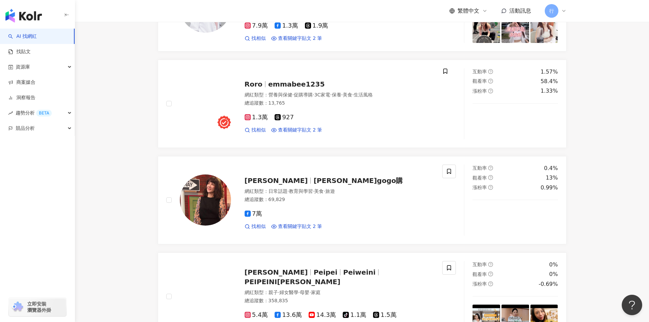
scroll to position [164, 0]
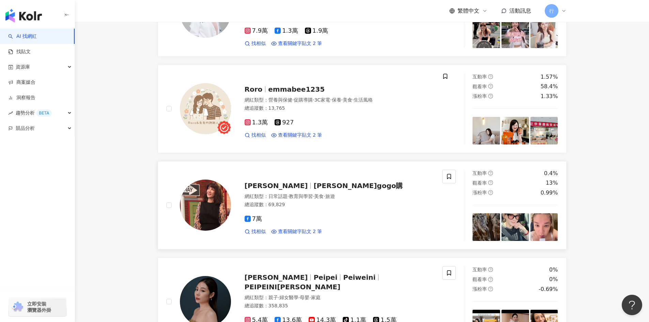
type input "****"
click at [313, 190] on span "陸元琪gogo購" at bounding box center [357, 186] width 89 height 8
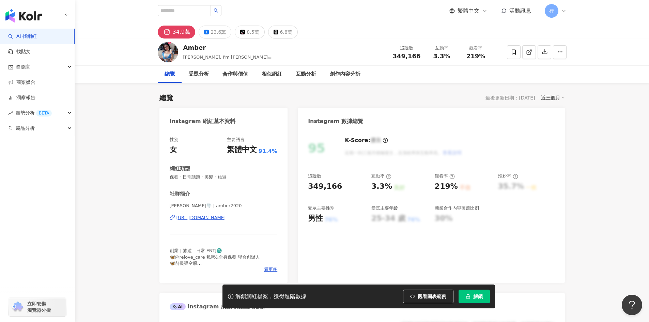
click at [226, 217] on div "https://www.instagram.com/amber2920/" at bounding box center [200, 218] width 49 height 6
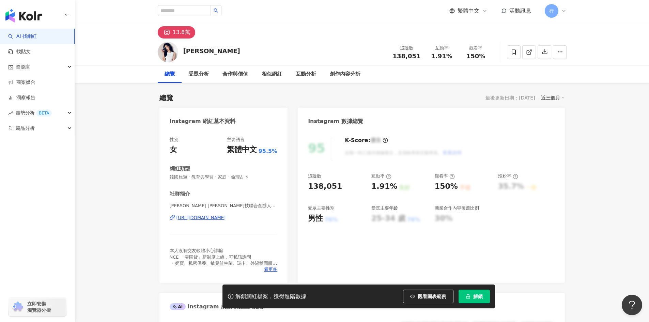
click at [226, 216] on div "https://www.instagram.com/lulu_h115/" at bounding box center [200, 218] width 49 height 6
drag, startPoint x: 377, startPoint y: 38, endPoint x: 366, endPoint y: 31, distance: 13.5
click at [377, 38] on div "13.8萬" at bounding box center [362, 30] width 436 height 16
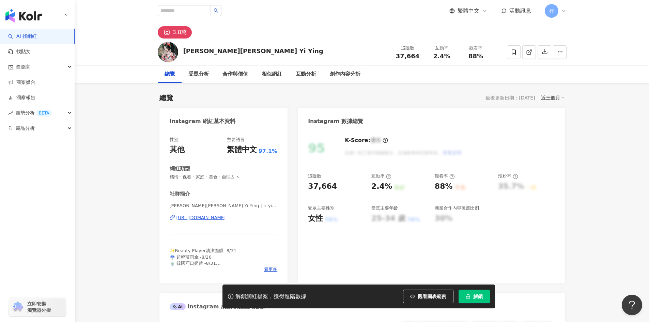
click at [226, 216] on div "https://www.instagram.com/li_yi_ying.1228/" at bounding box center [200, 218] width 49 height 6
click at [511, 55] on icon at bounding box center [514, 52] width 6 height 6
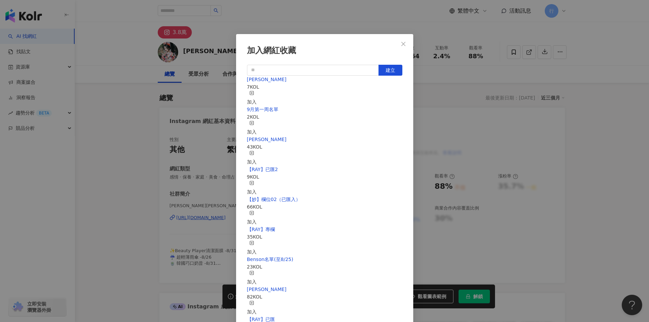
click at [254, 95] on rect "button" at bounding box center [252, 93] width 4 height 4
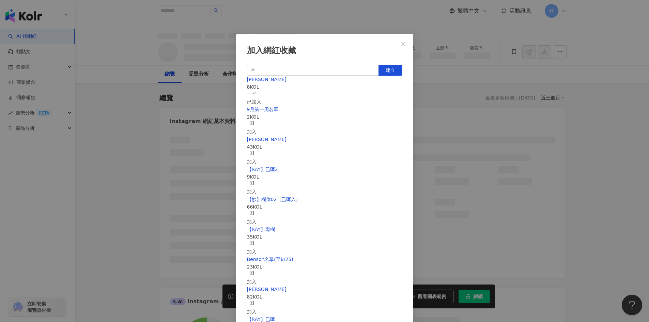
click at [593, 236] on div "加入網紅收藏 建立 EMMA 8 KOL 已加入 9月第一周名單 2 KOL 加入 nina 43 KOL 加入 【RAY】已匯2 9 KOL 加入 【妙】欄…" at bounding box center [324, 161] width 649 height 322
click at [401, 43] on div "加入網紅收藏 建立 EMMA 8 KOL 已加入 9月第一周名單 2 KOL 加入 nina 43 KOL 加入 【RAY】已匯2 9 KOL 加入 【妙】欄…" at bounding box center [324, 161] width 649 height 322
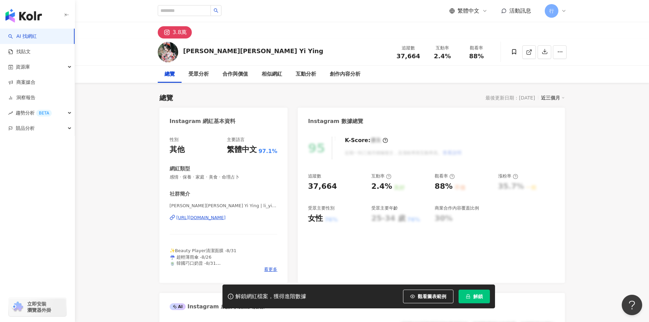
click at [404, 44] on div "加入網紅收藏 建立 EMMA 8 KOL 已加入 9月第一周名單 2 KOL 加入 nina 43 KOL 加入 【RAY】已匯2 9 KOL 加入 【妙】欄…" at bounding box center [324, 161] width 649 height 322
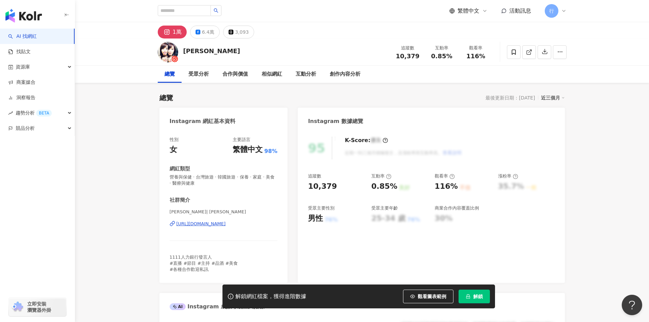
click at [204, 224] on div "[URL][DOMAIN_NAME]" at bounding box center [200, 224] width 49 height 6
click at [508, 109] on div "Instagram 數據總覽" at bounding box center [431, 119] width 267 height 22
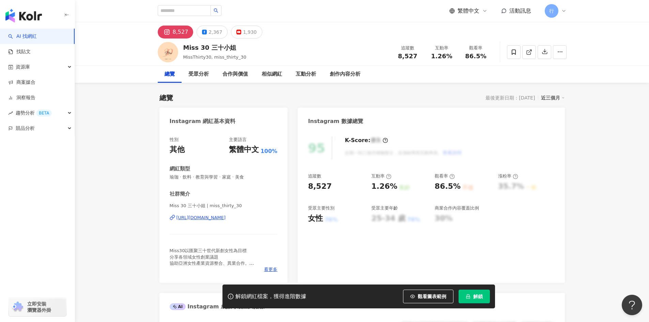
click at [222, 215] on div "https://www.instagram.com/miss_thirty_30/" at bounding box center [200, 218] width 49 height 6
click at [515, 50] on icon at bounding box center [514, 51] width 4 height 5
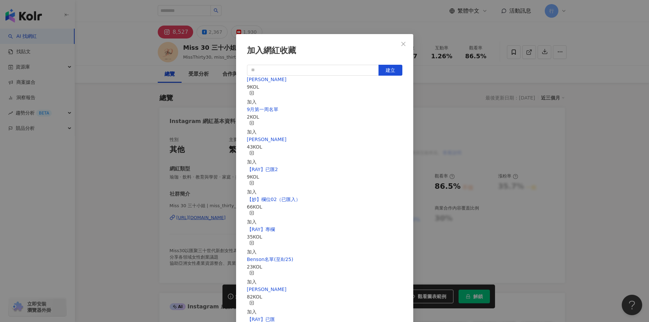
click at [254, 93] on icon "button" at bounding box center [251, 93] width 5 height 5
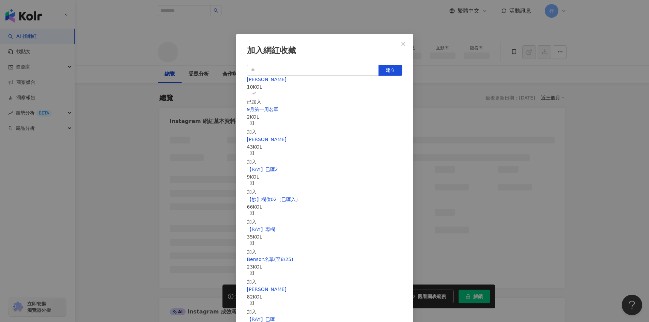
click at [608, 165] on div "加入網紅收藏 建立 EMMA 10 KOL 已加入 9月第一周名單 2 KOL 加入 nina 43 KOL 加入 【RAY】已匯2 9 KOL 加入 【妙】…" at bounding box center [324, 161] width 649 height 322
click at [600, 168] on div "加入網紅收藏 建立 EMMA 10 KOL 已加入 9月第一周名單 2 KOL 加入 nina 43 KOL 加入 【RAY】已匯2 9 KOL 加入 【妙】…" at bounding box center [324, 161] width 649 height 322
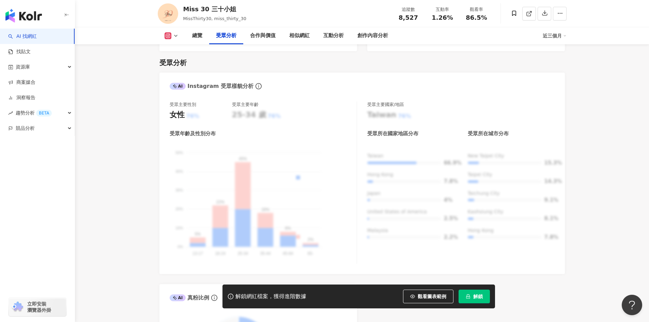
scroll to position [579, 0]
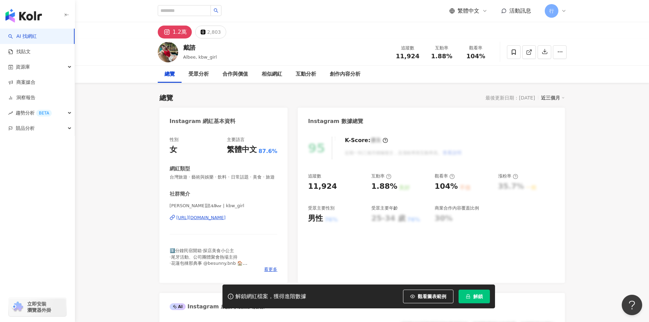
click at [211, 221] on div "[URL][DOMAIN_NAME]" at bounding box center [200, 218] width 49 height 6
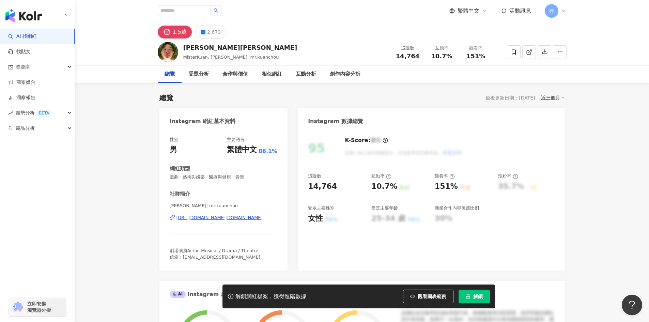
click at [211, 218] on div "https://www.instagram.com/mr.kuanchou/" at bounding box center [219, 218] width 86 height 6
click at [196, 9] on input "search" at bounding box center [184, 10] width 53 height 11
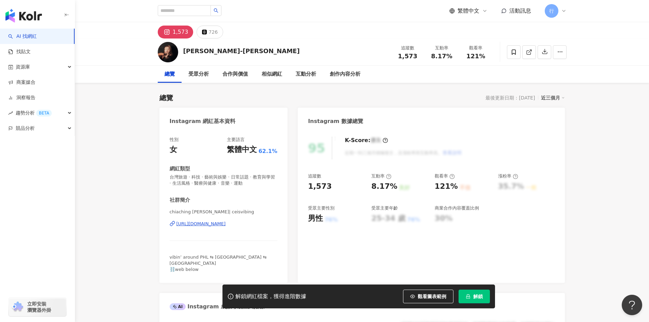
click at [226, 225] on div "https://www.instagram.com/ceisvibing/" at bounding box center [200, 224] width 49 height 6
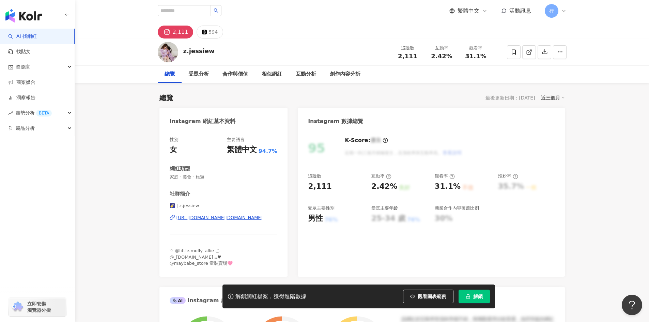
click at [228, 218] on div "[URL][DOMAIN_NAME][DOMAIN_NAME]" at bounding box center [219, 218] width 86 height 6
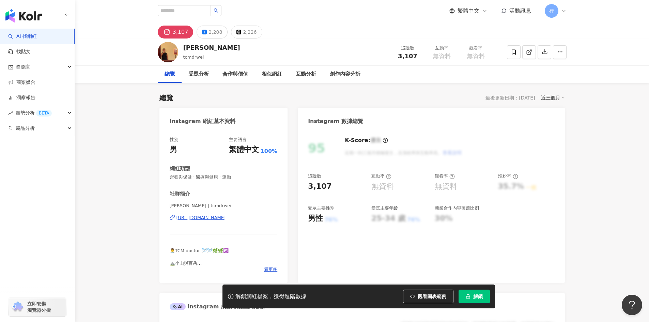
click at [218, 217] on div "https://www.instagram.com/tcmdrwei/" at bounding box center [200, 218] width 49 height 6
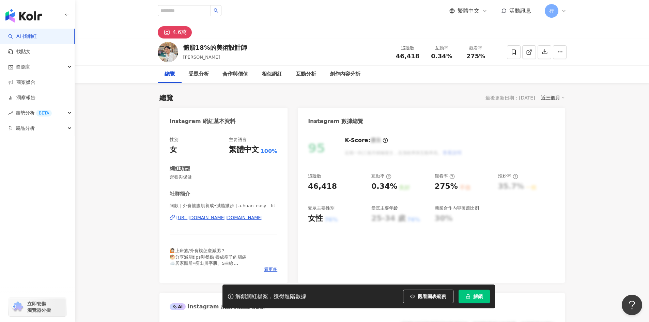
click at [244, 218] on div "https://www.instagram.com/a.huan_easy__fit/" at bounding box center [219, 218] width 86 height 6
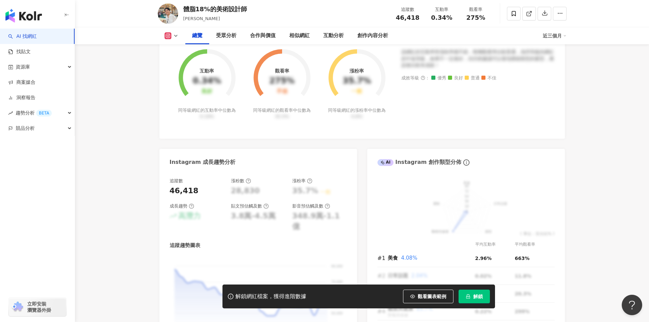
scroll to position [281, 0]
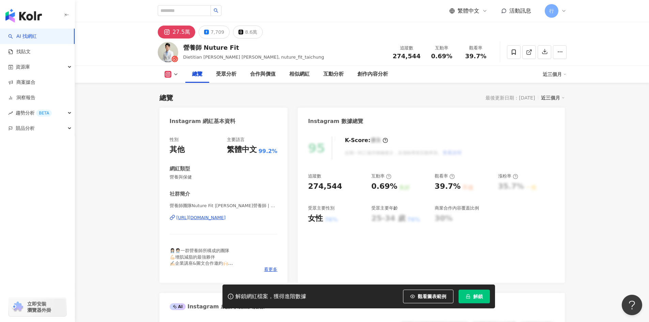
click at [226, 220] on div "https://www.instagram.com/nuture_fit_taichung/" at bounding box center [200, 218] width 49 height 6
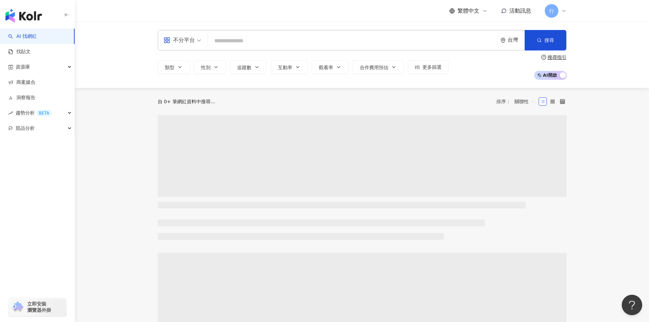
click at [564, 10] on icon at bounding box center [563, 10] width 5 height 5
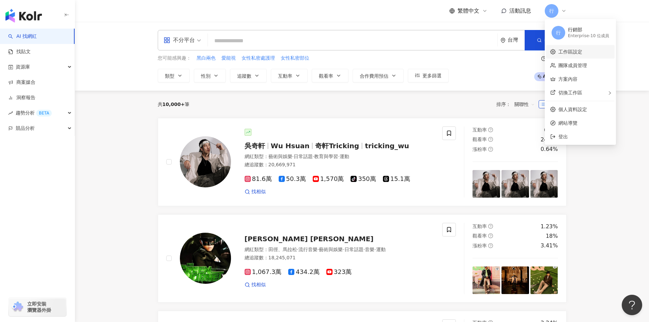
click at [582, 53] on link "工作區設定" at bounding box center [570, 51] width 24 height 5
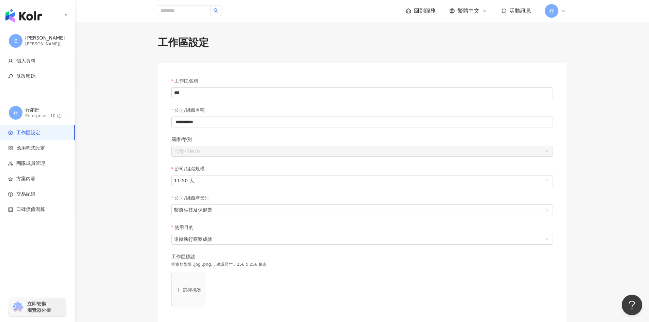
click at [30, 134] on span "工作區設定" at bounding box center [28, 132] width 24 height 7
click at [37, 161] on span "團隊成員管理" at bounding box center [30, 163] width 29 height 7
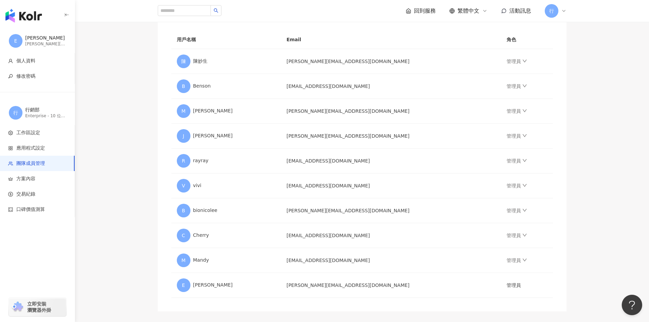
scroll to position [174, 0]
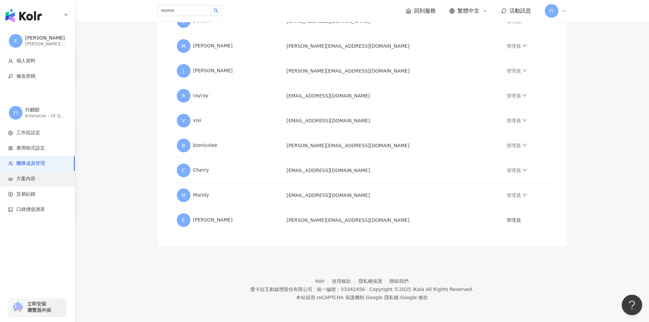
click at [24, 179] on span "方案內容" at bounding box center [25, 178] width 19 height 7
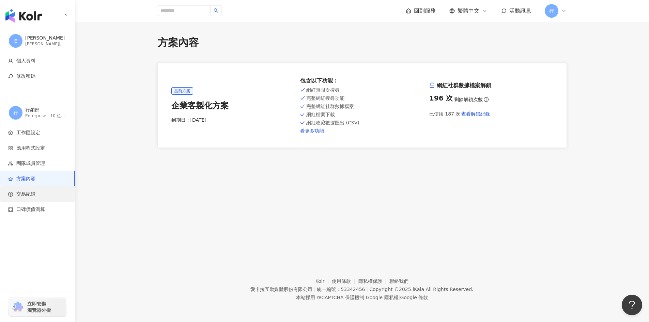
click at [23, 191] on span "交易紀錄" at bounding box center [25, 194] width 19 height 7
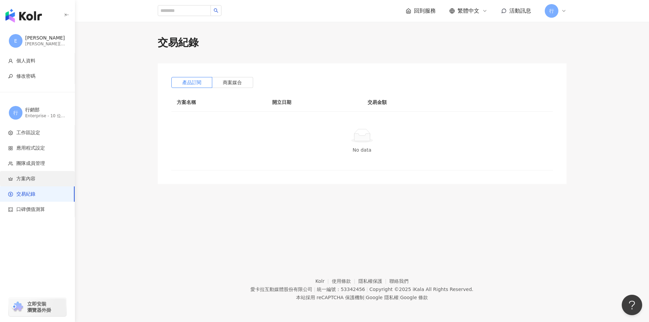
click at [28, 177] on span "方案內容" at bounding box center [25, 178] width 19 height 7
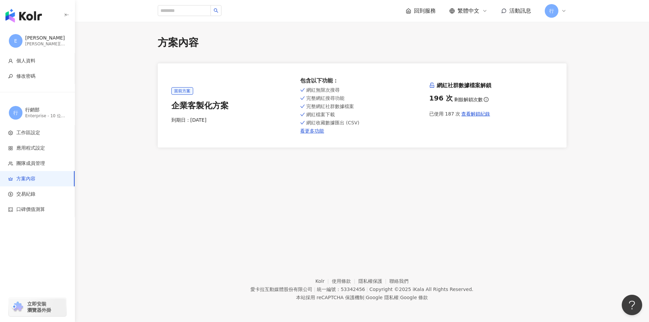
click at [14, 41] on span "E" at bounding box center [15, 40] width 3 height 7
click at [564, 9] on icon at bounding box center [563, 10] width 5 height 5
click at [574, 52] on link "工作區設定" at bounding box center [570, 51] width 24 height 5
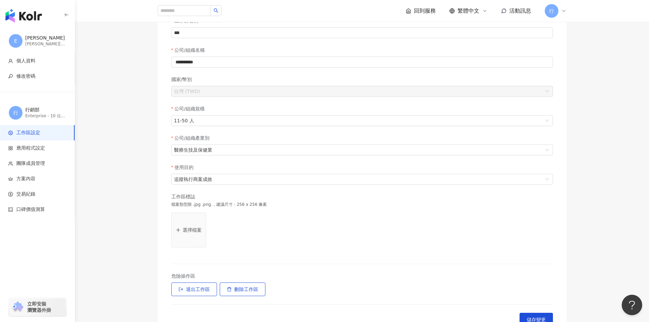
scroll to position [136, 0]
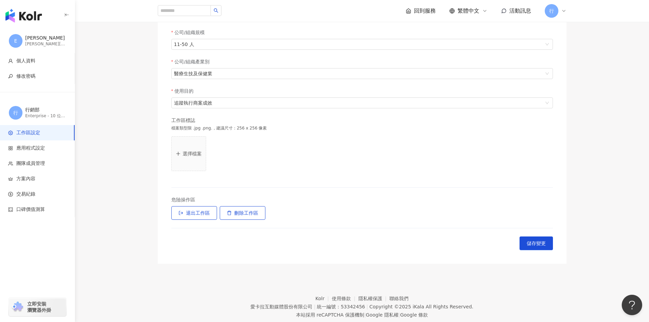
click at [189, 159] on button "選擇檔案" at bounding box center [188, 153] width 35 height 35
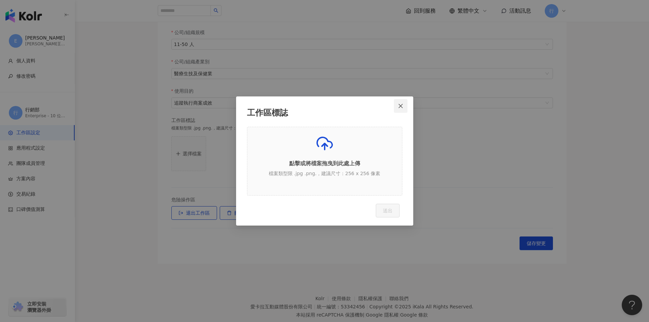
click at [402, 105] on icon "close" at bounding box center [401, 106] width 4 height 4
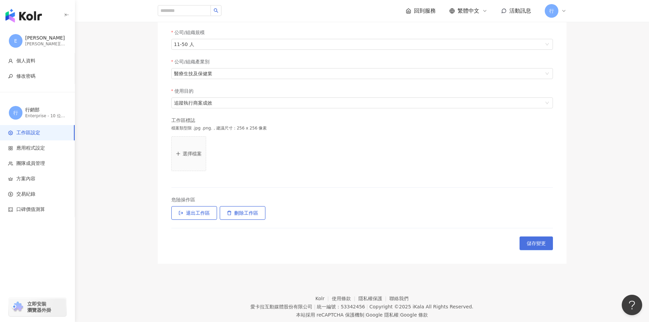
click at [543, 246] on span "儲存變更" at bounding box center [536, 243] width 19 height 5
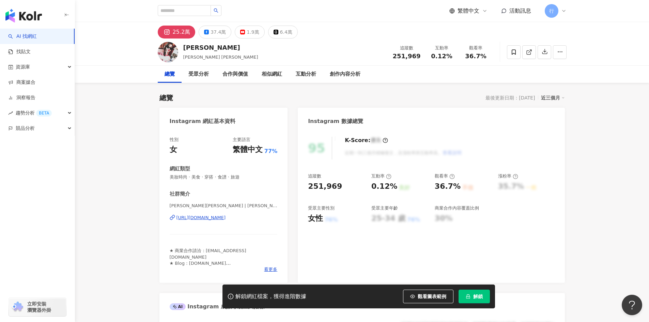
click at [219, 218] on div "https://www.instagram.com/hannah_lovelife/" at bounding box center [200, 218] width 49 height 6
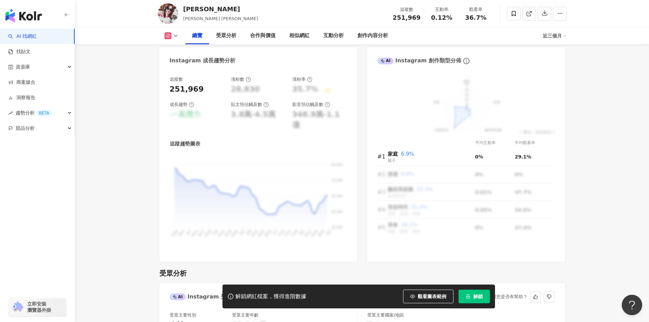
scroll to position [545, 0]
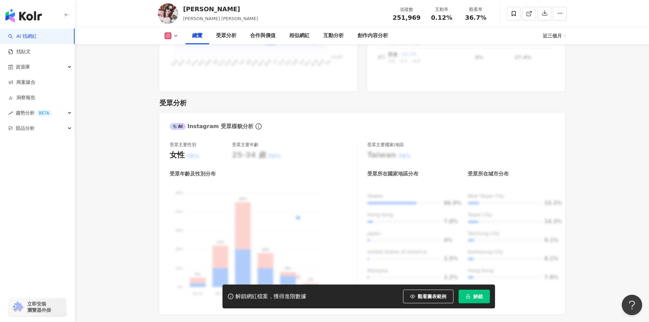
click at [473, 295] on span "解鎖" at bounding box center [478, 296] width 10 height 5
click at [385, 240] on div "Taiwan 66.9% Hong Kong 7.8% Japan 4% United States of America 2.5% Malaysia 2.2…" at bounding box center [460, 239] width 187 height 93
click at [429, 225] on div "Taiwan 66.9% Hong Kong 7.8% Japan 4% United States of America 2.5% Malaysia 2.2…" at bounding box center [460, 239] width 187 height 93
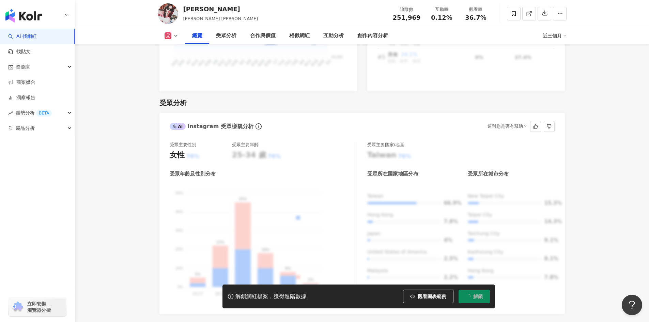
click at [441, 231] on div "Taiwan 66.9% Hong Kong 7.8% Japan 4% United States of America 2.5% Malaysia 2.2…" at bounding box center [460, 239] width 187 height 93
click at [387, 193] on div "Taiwan 66.9% Hong Kong 7.8% Japan 4% United States of America 2.5% Malaysia 2.2…" at bounding box center [460, 239] width 187 height 93
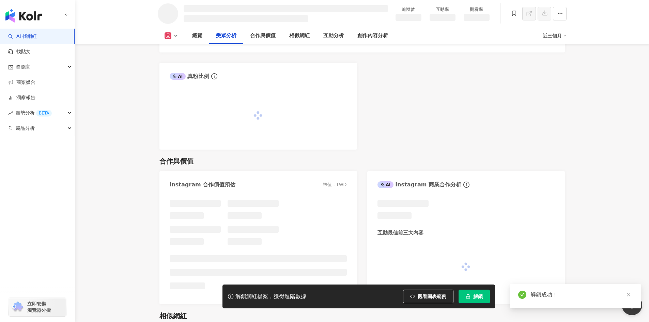
scroll to position [695, 0]
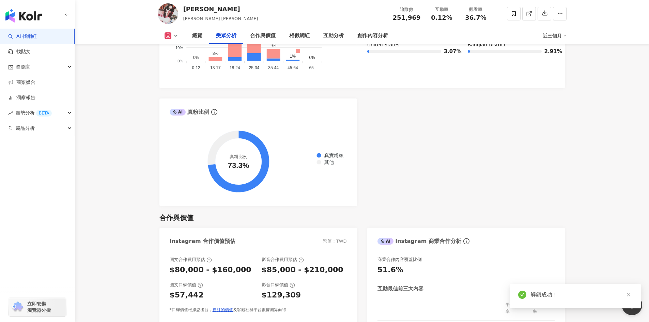
scroll to position [623, 0]
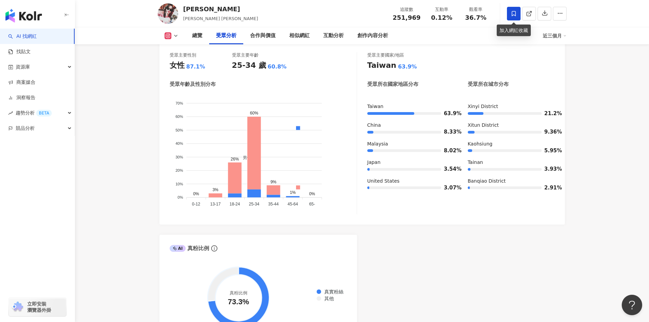
click at [513, 14] on icon at bounding box center [514, 14] width 6 height 6
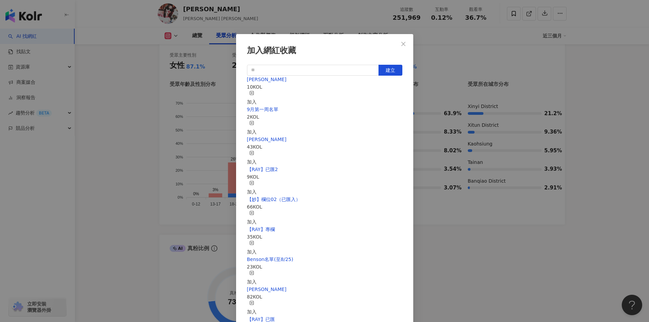
click at [254, 92] on rect "button" at bounding box center [252, 93] width 4 height 4
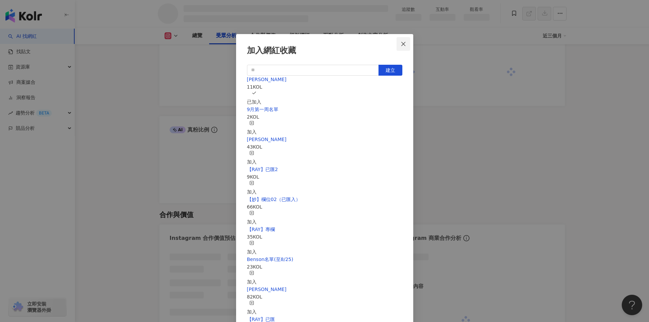
scroll to position [607, 0]
click at [404, 45] on icon "close" at bounding box center [403, 43] width 5 height 5
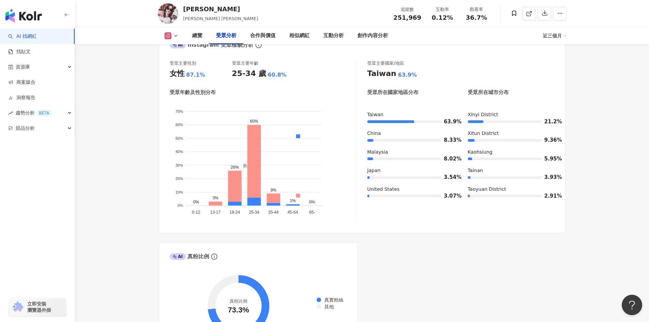
scroll to position [615, 0]
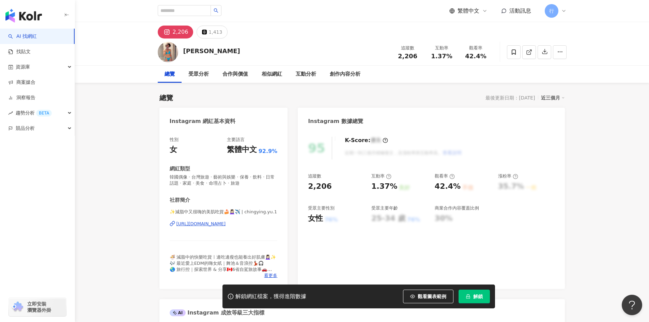
click at [226, 224] on div "https://www.instagram.com/chingying.yu.1/" at bounding box center [200, 224] width 49 height 6
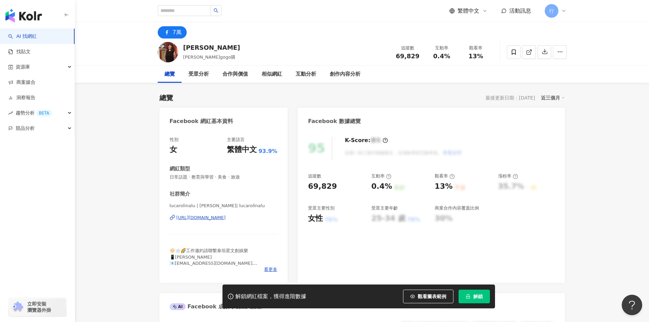
click at [226, 217] on div "[URL][DOMAIN_NAME]" at bounding box center [200, 218] width 49 height 6
click at [516, 54] on icon at bounding box center [514, 52] width 6 height 6
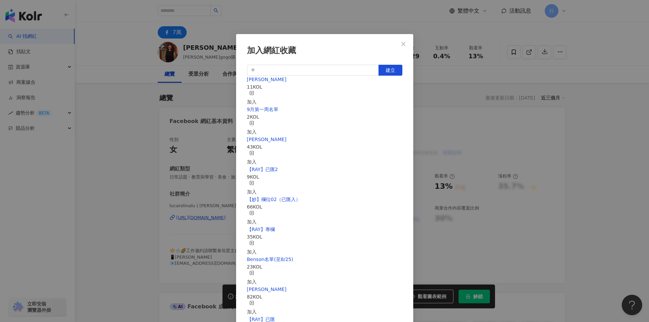
click at [254, 94] on icon "button" at bounding box center [251, 93] width 5 height 5
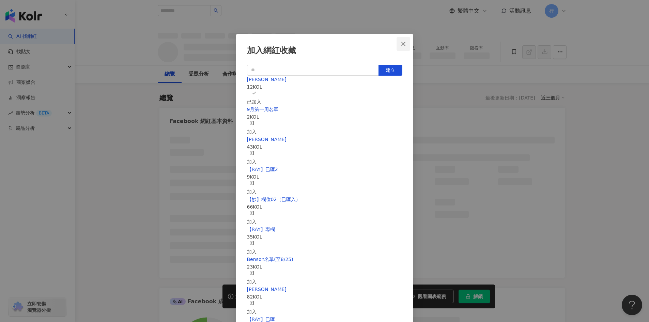
click at [402, 42] on icon "close" at bounding box center [403, 43] width 5 height 5
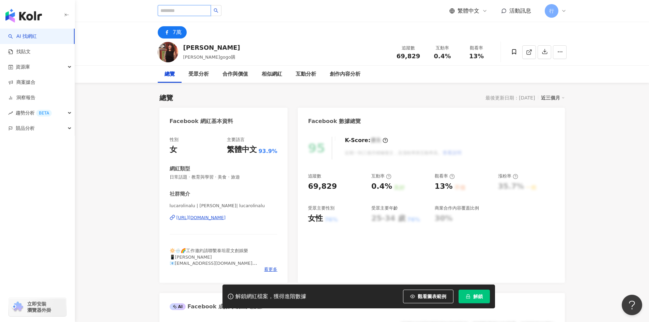
click at [177, 7] on input "search" at bounding box center [184, 10] width 53 height 11
type input "*"
type input "***"
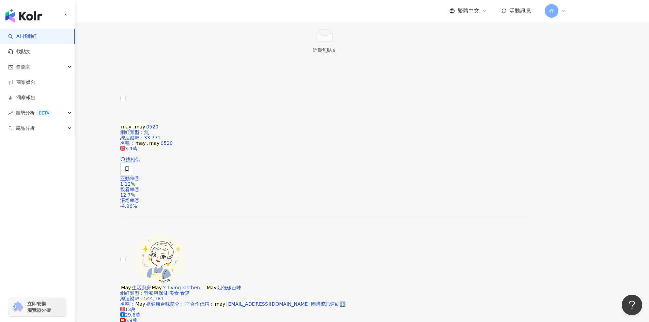
scroll to position [920, 0]
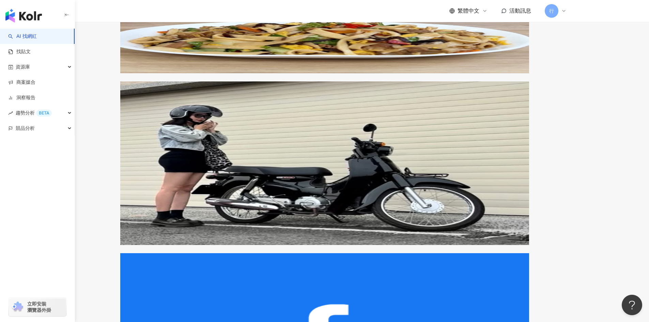
scroll to position [1158, 0]
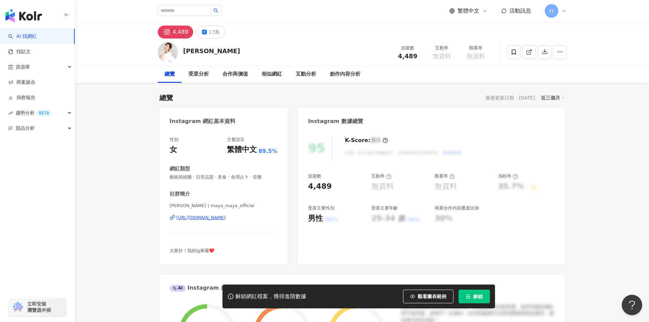
drag, startPoint x: 0, startPoint y: 0, endPoint x: 246, endPoint y: 218, distance: 328.8
click at [226, 218] on div "[URL][DOMAIN_NAME]" at bounding box center [200, 218] width 49 height 6
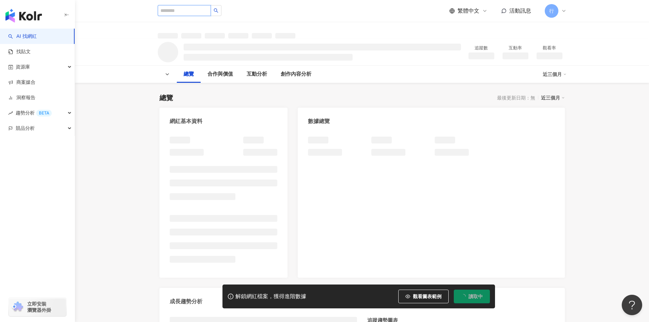
click at [201, 7] on input "search" at bounding box center [184, 10] width 53 height 11
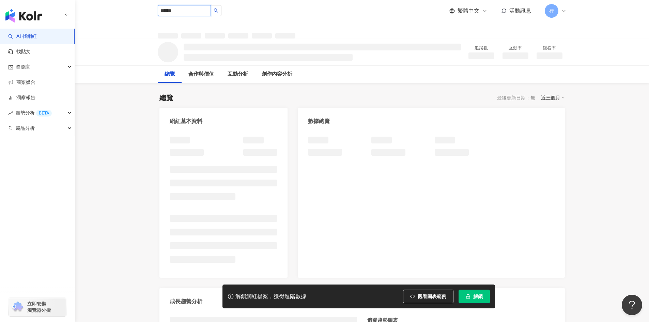
type input "******"
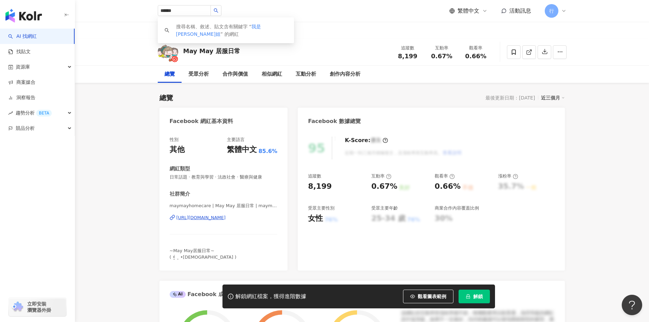
click at [335, 23] on div "8,199" at bounding box center [362, 30] width 436 height 16
click at [26, 40] on link "AI 找網紅" at bounding box center [22, 36] width 29 height 7
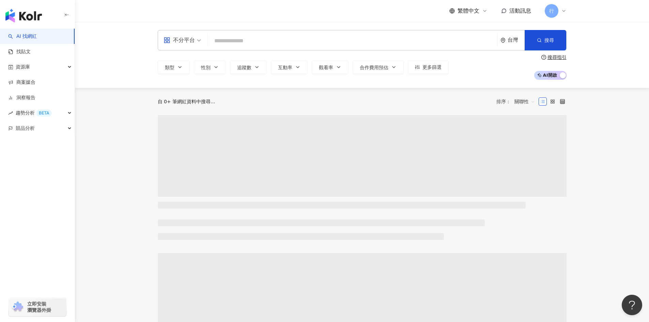
click at [238, 43] on input "search" at bounding box center [353, 40] width 284 height 13
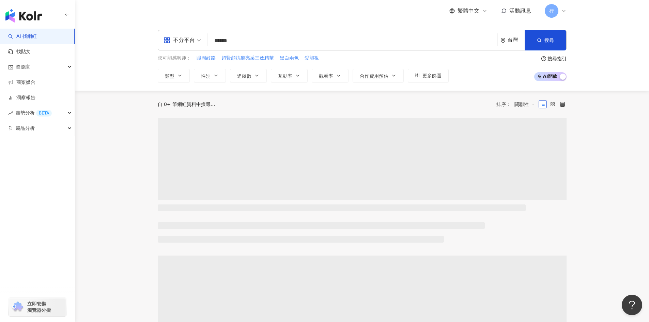
type input "******"
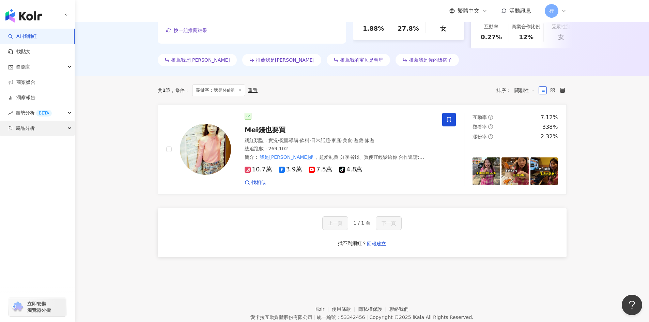
scroll to position [192, 0]
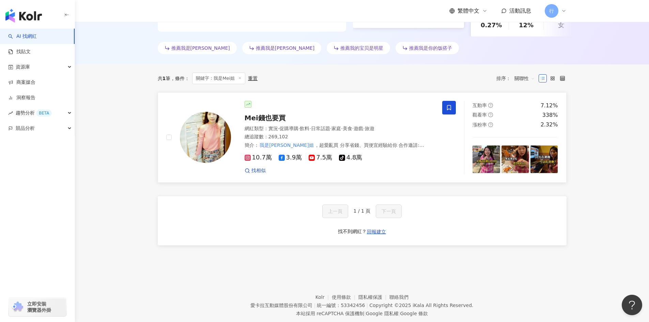
click at [273, 122] on span "Mei錢也要買" at bounding box center [265, 118] width 41 height 8
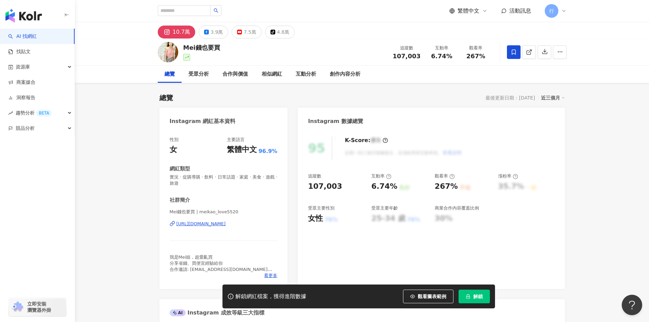
click at [226, 223] on div "[URL][DOMAIN_NAME]" at bounding box center [200, 224] width 49 height 6
